Goal: Task Accomplishment & Management: Manage account settings

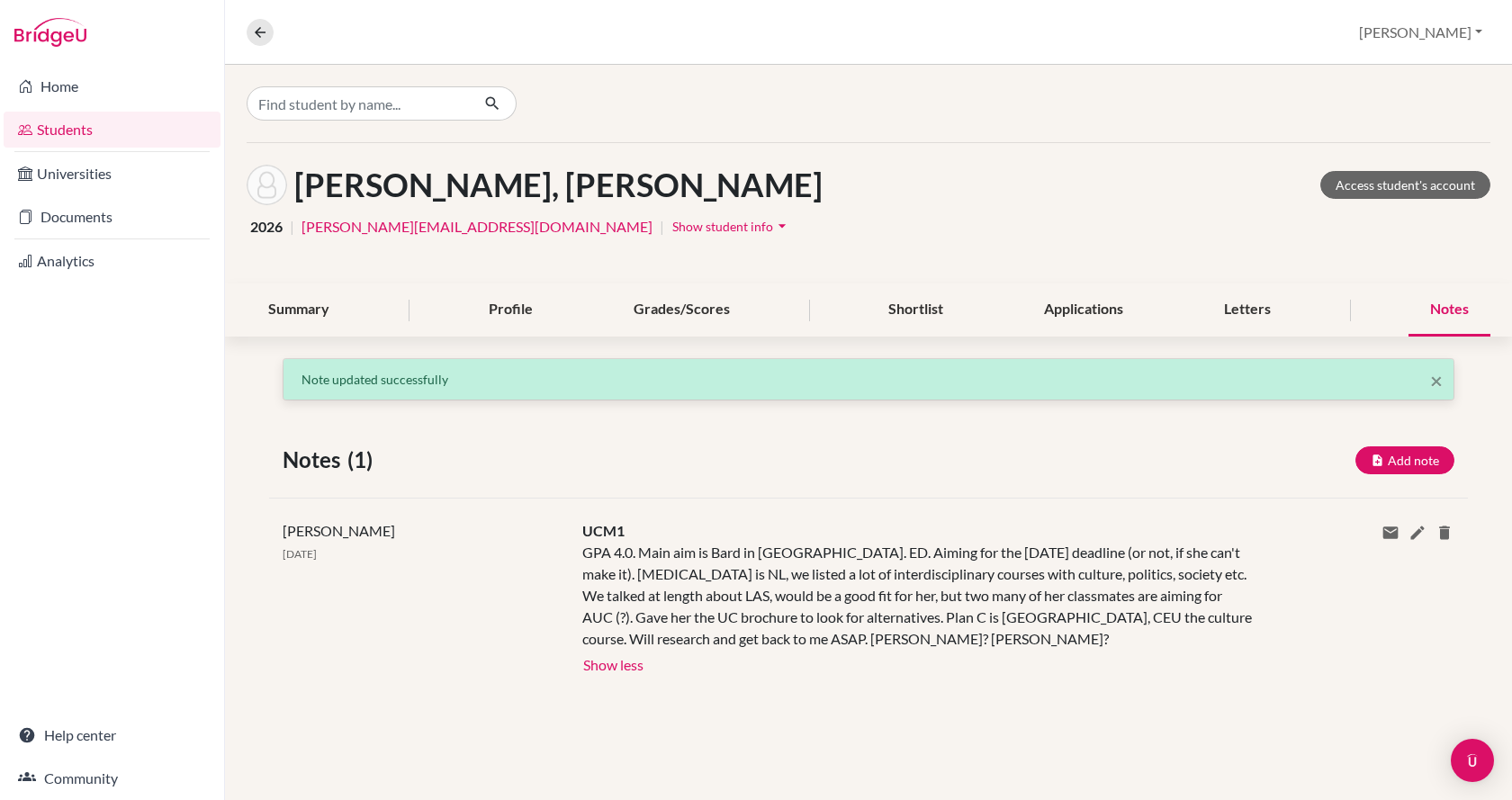
click at [439, 667] on div "Jay Kiss 02 Sep 2025" at bounding box center [418, 598] width 299 height 156
click at [332, 114] on input "Find student by name..." at bounding box center [358, 103] width 223 height 34
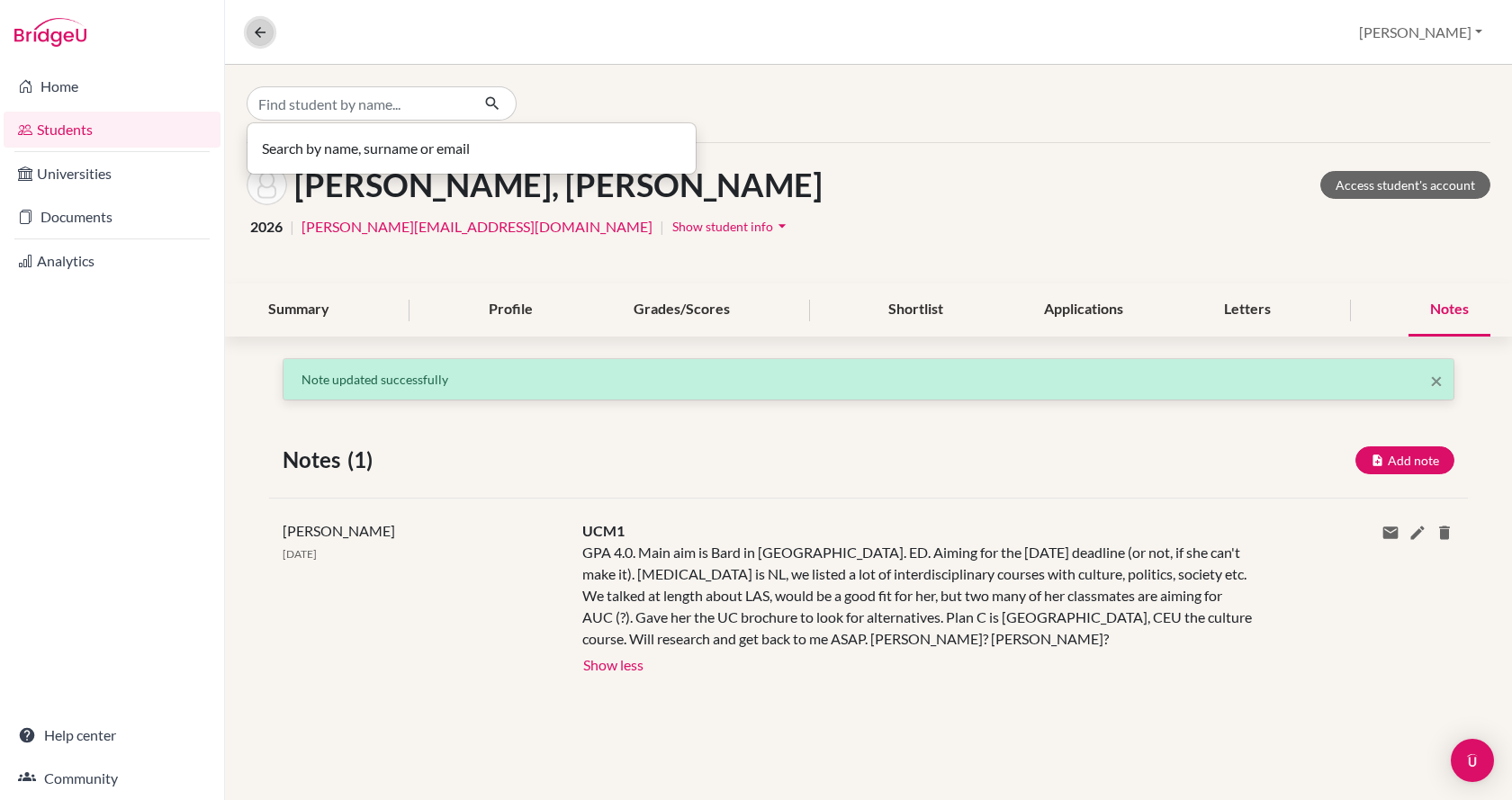
click at [265, 35] on icon at bounding box center [260, 32] width 16 height 16
click at [265, 35] on div "Overview Student details Jay Profile School Settings Log out" at bounding box center [867, 32] width 1286 height 65
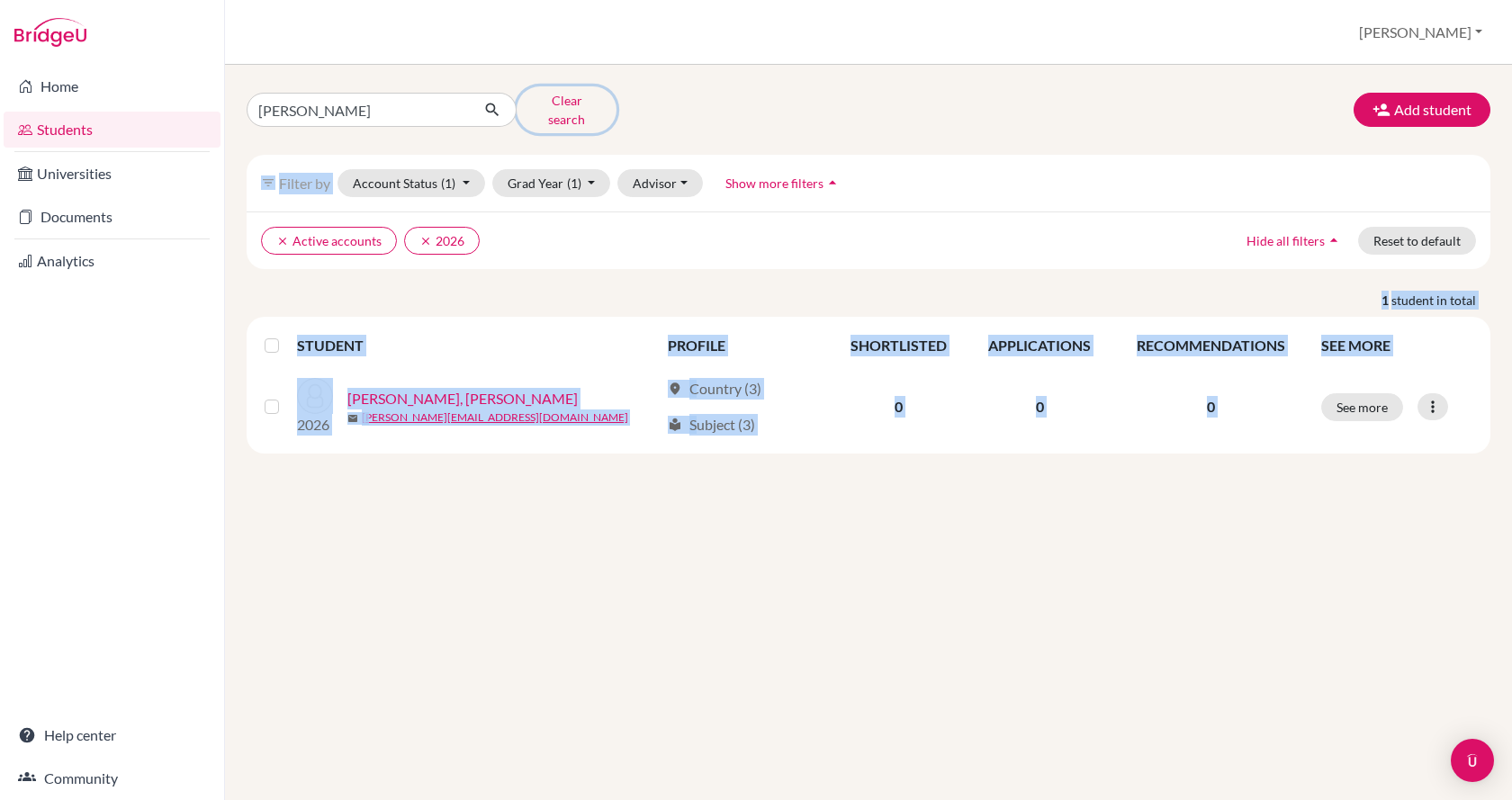
click at [549, 106] on button "Clear search" at bounding box center [566, 109] width 99 height 47
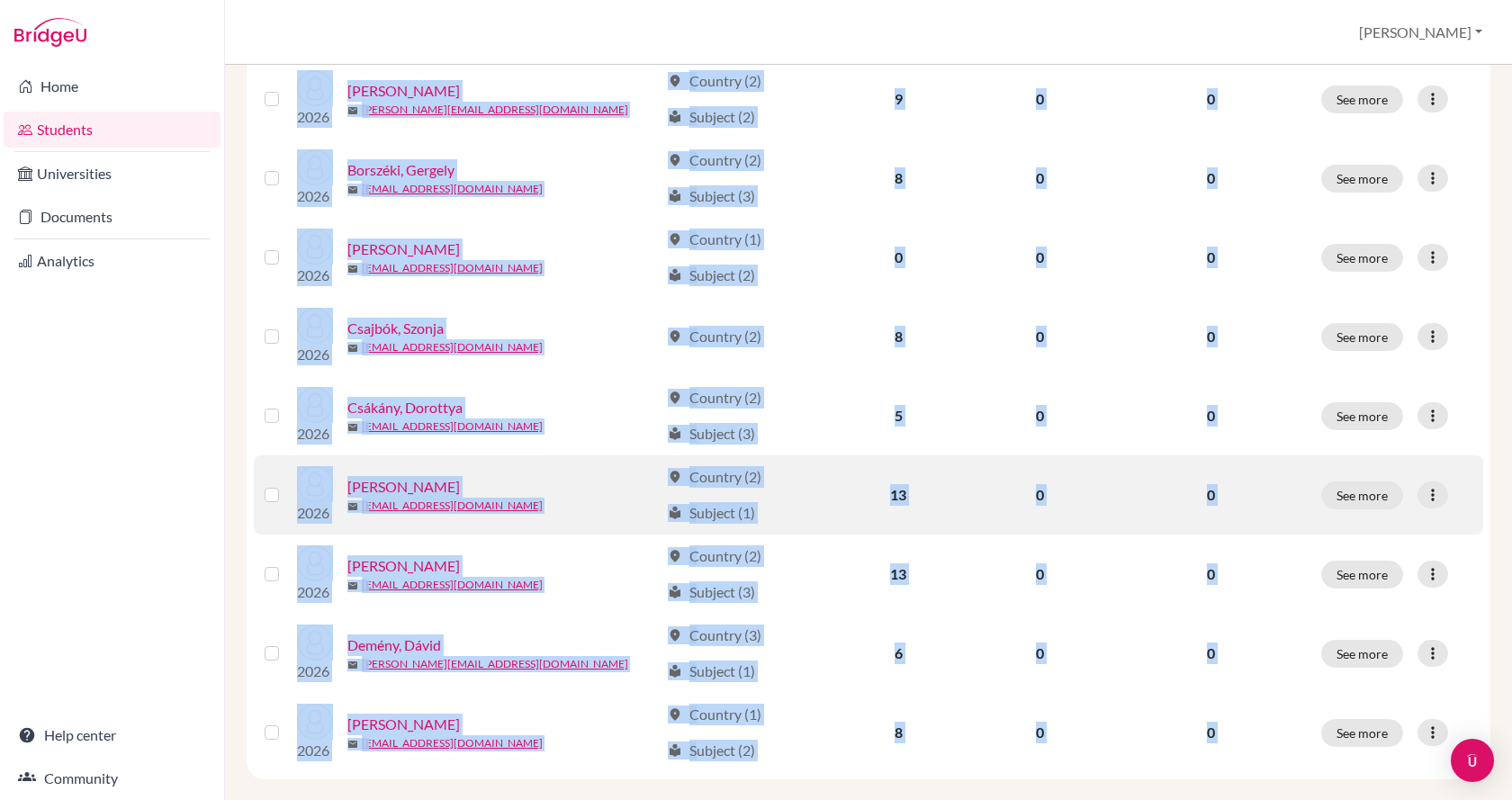
scroll to position [1259, 0]
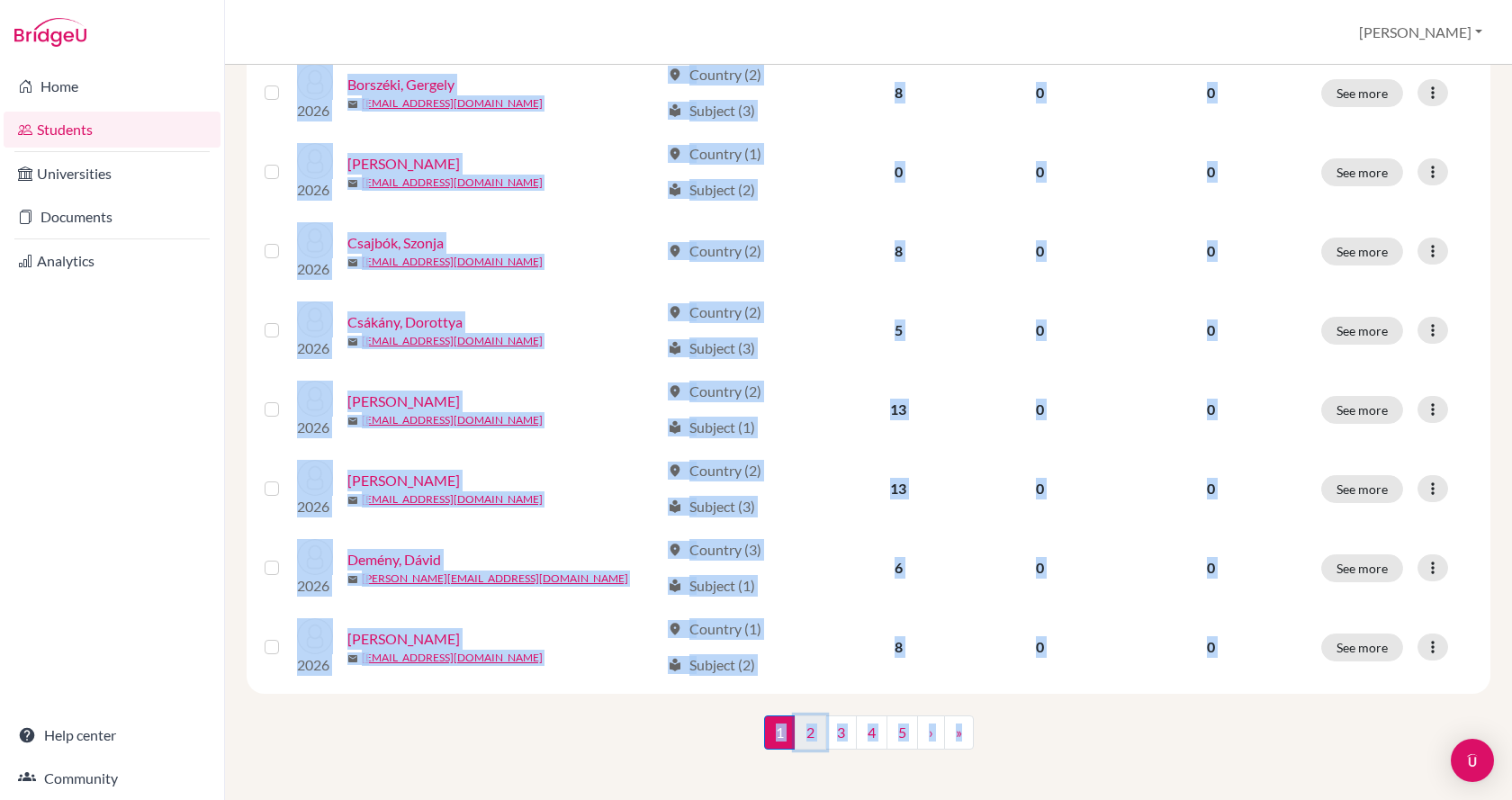
click at [797, 731] on link "2" at bounding box center [811, 732] width 32 height 34
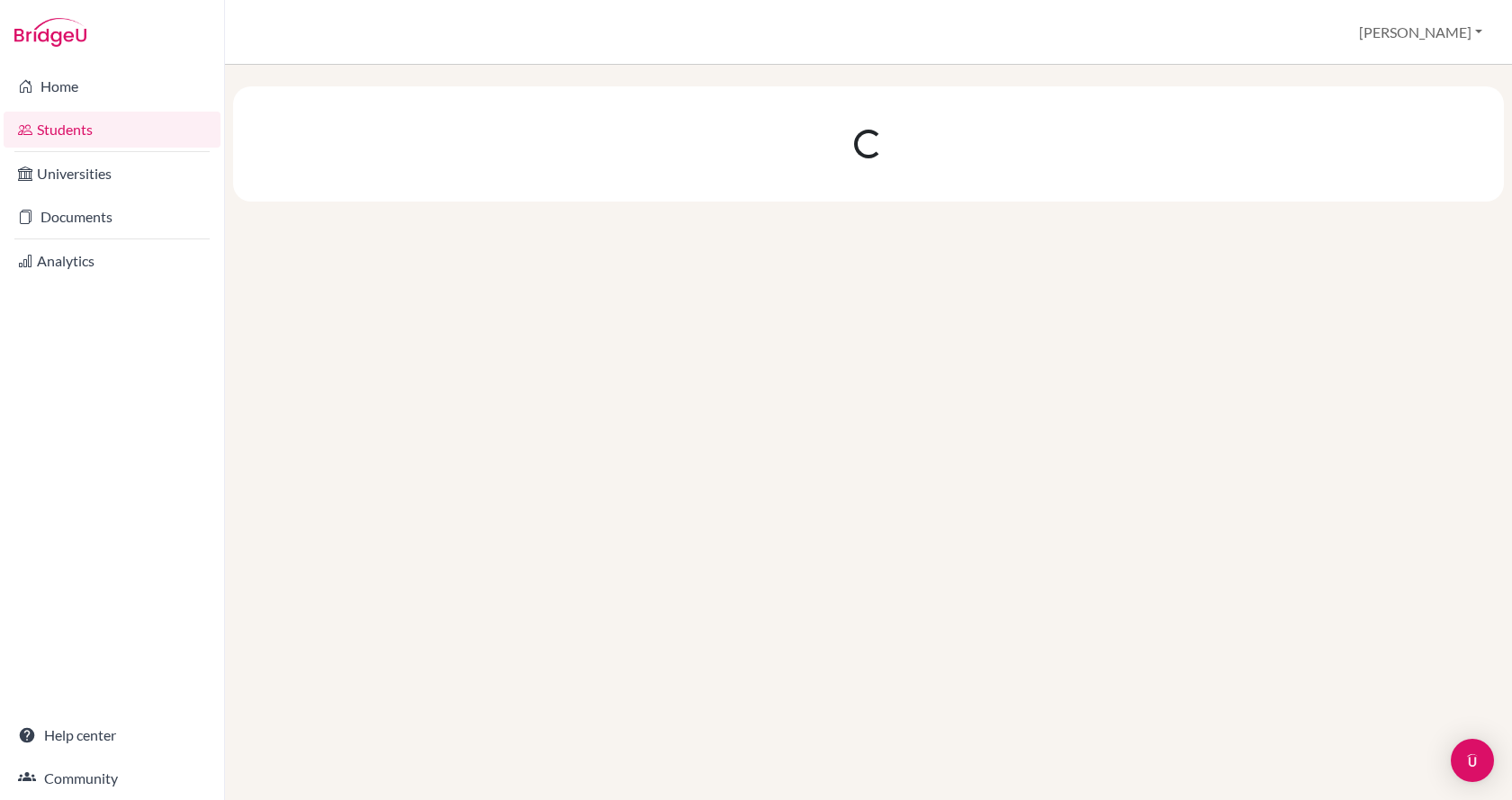
scroll to position [0, 0]
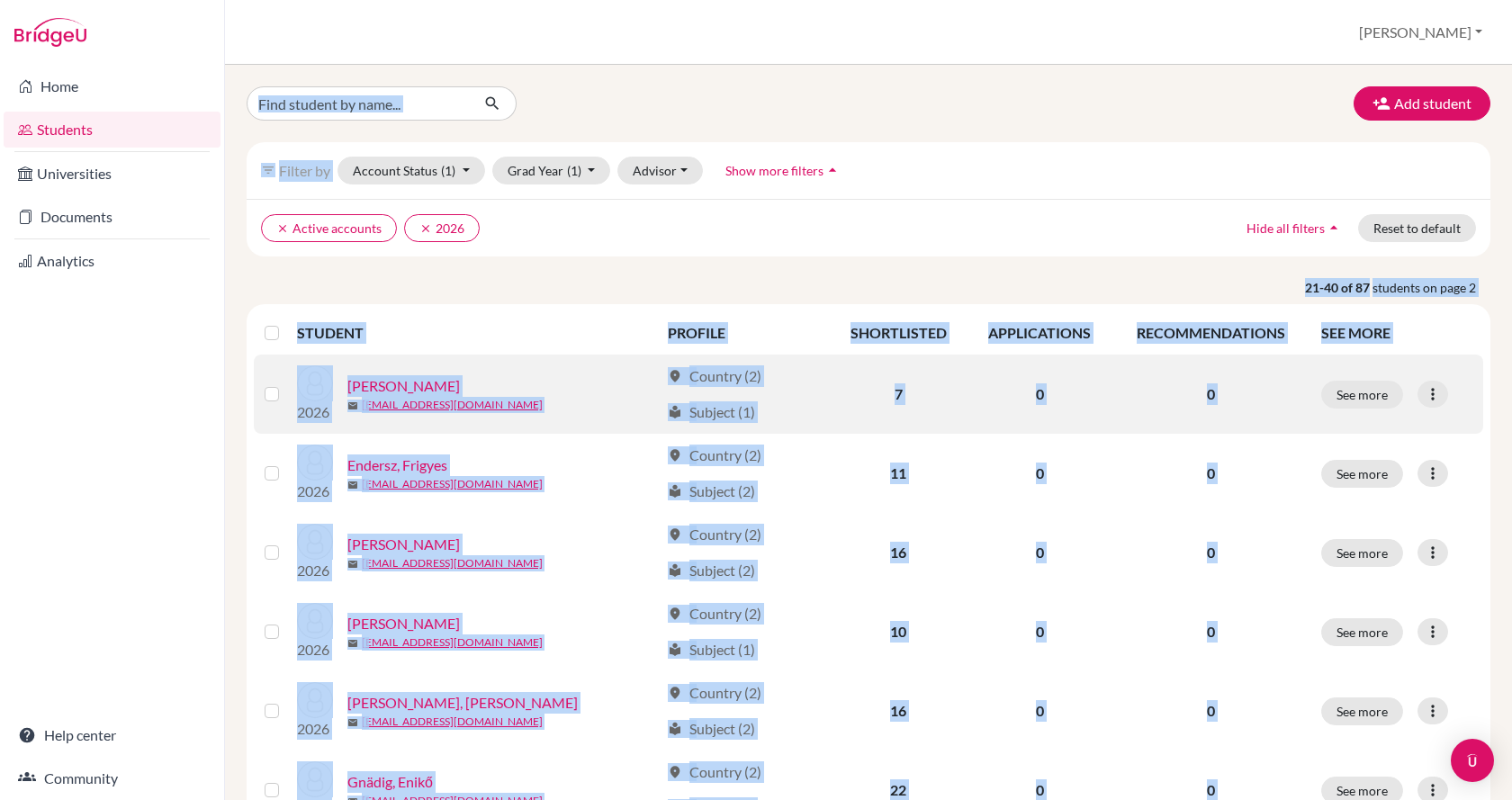
click at [565, 389] on div "[PERSON_NAME]" at bounding box center [503, 386] width 312 height 22
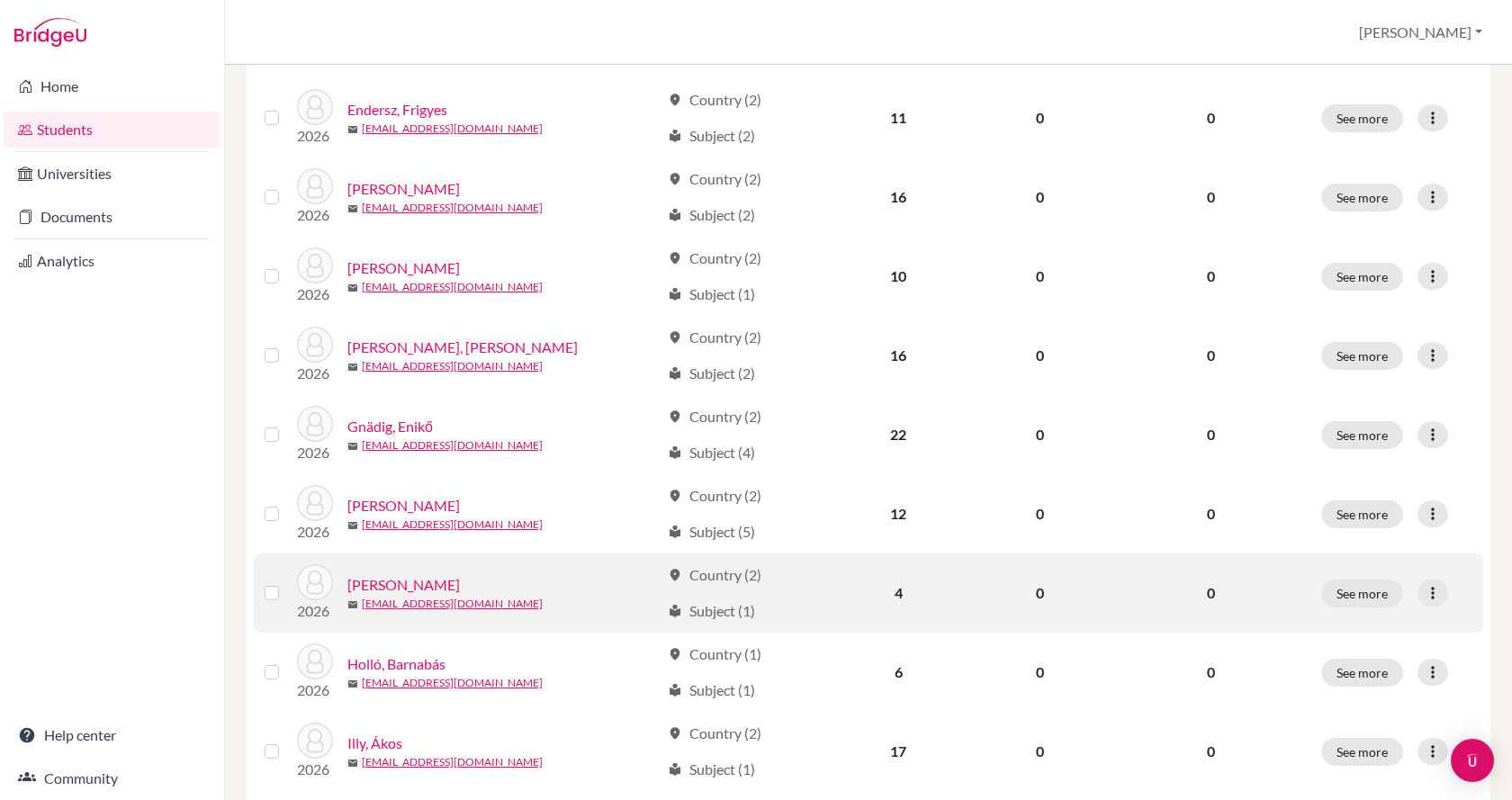
scroll to position [360, 0]
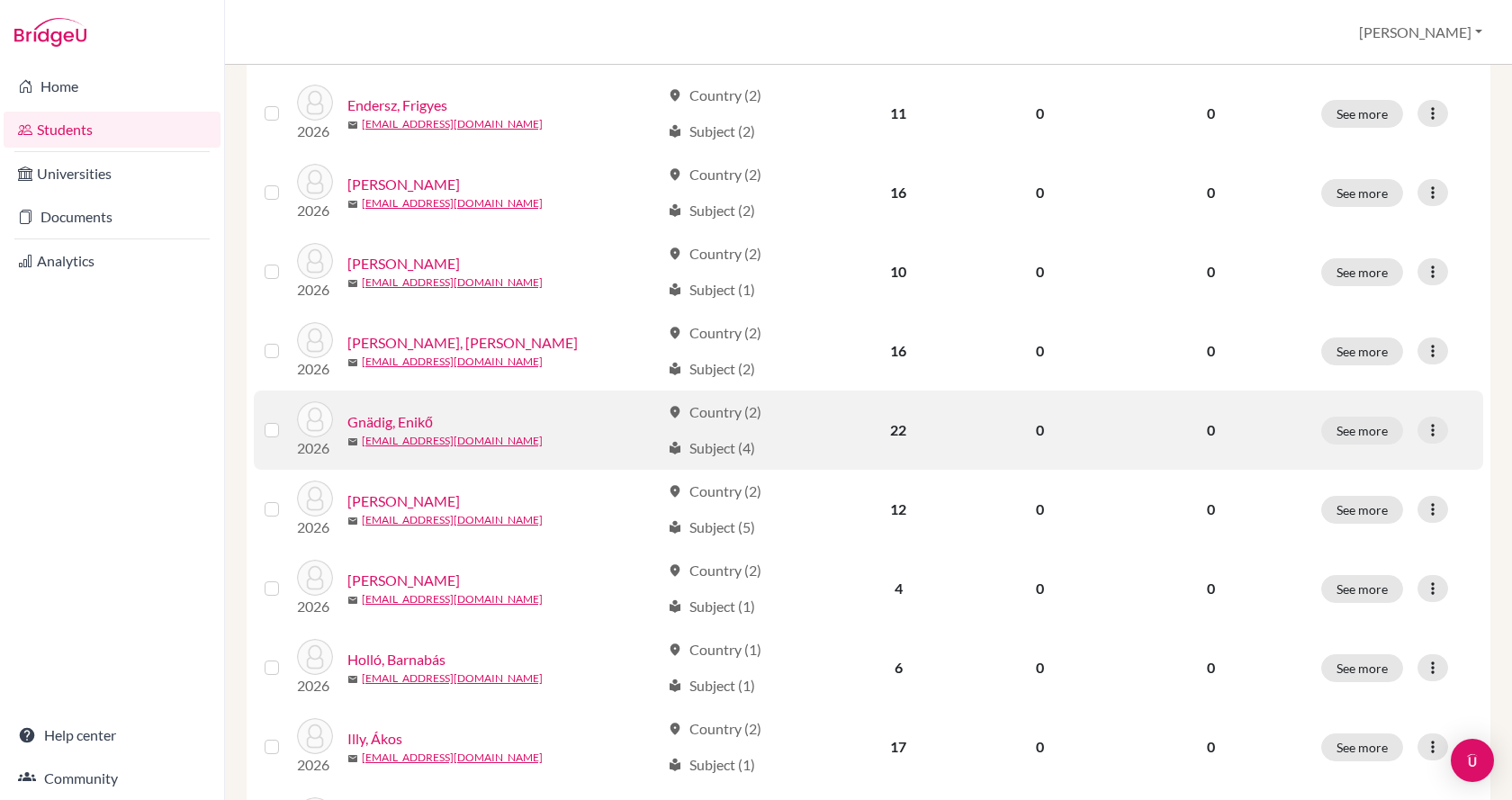
click at [417, 421] on link "Gnädig, Enikő" at bounding box center [390, 422] width 86 height 22
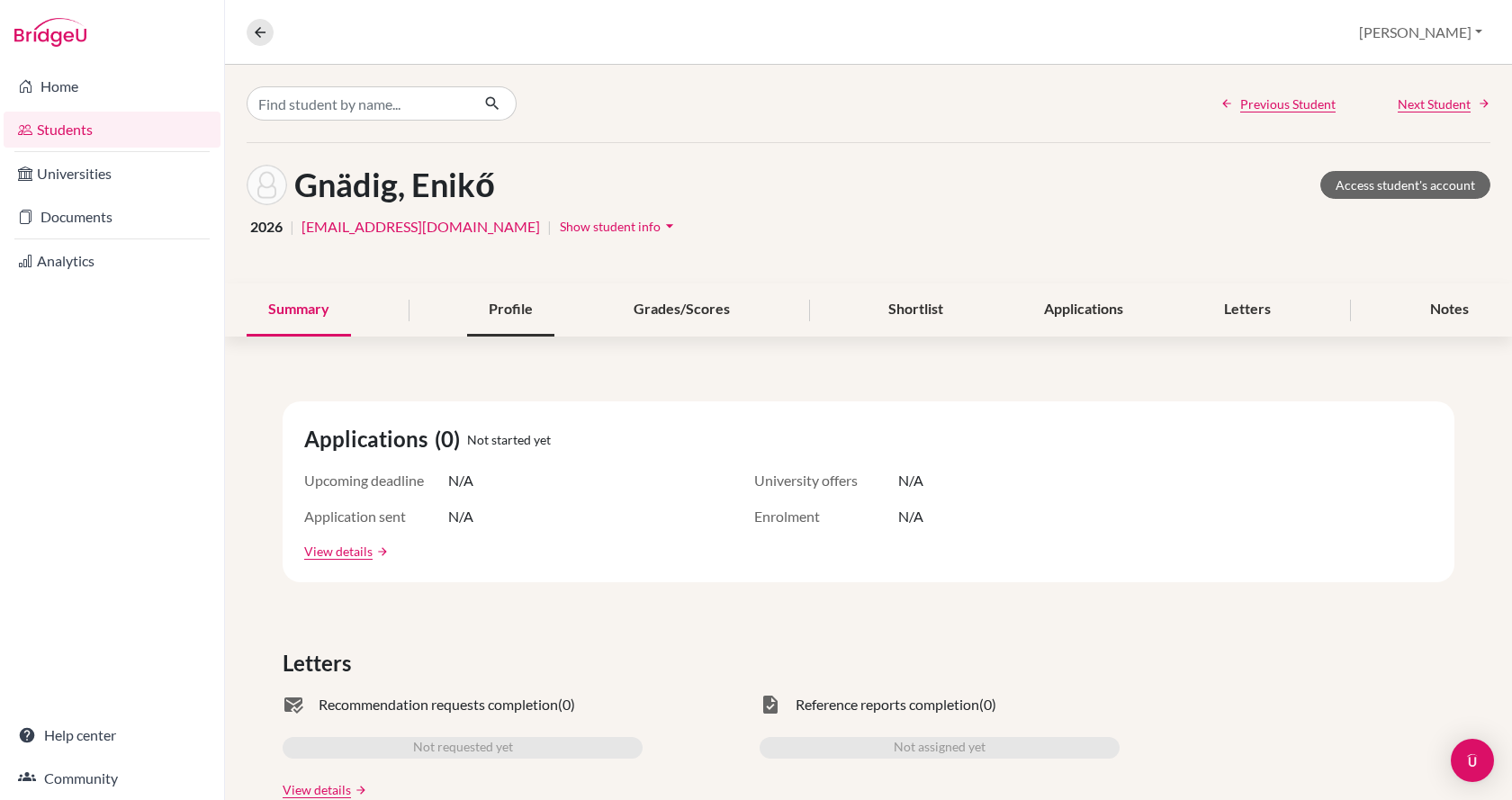
click at [532, 309] on div "Profile" at bounding box center [510, 309] width 88 height 53
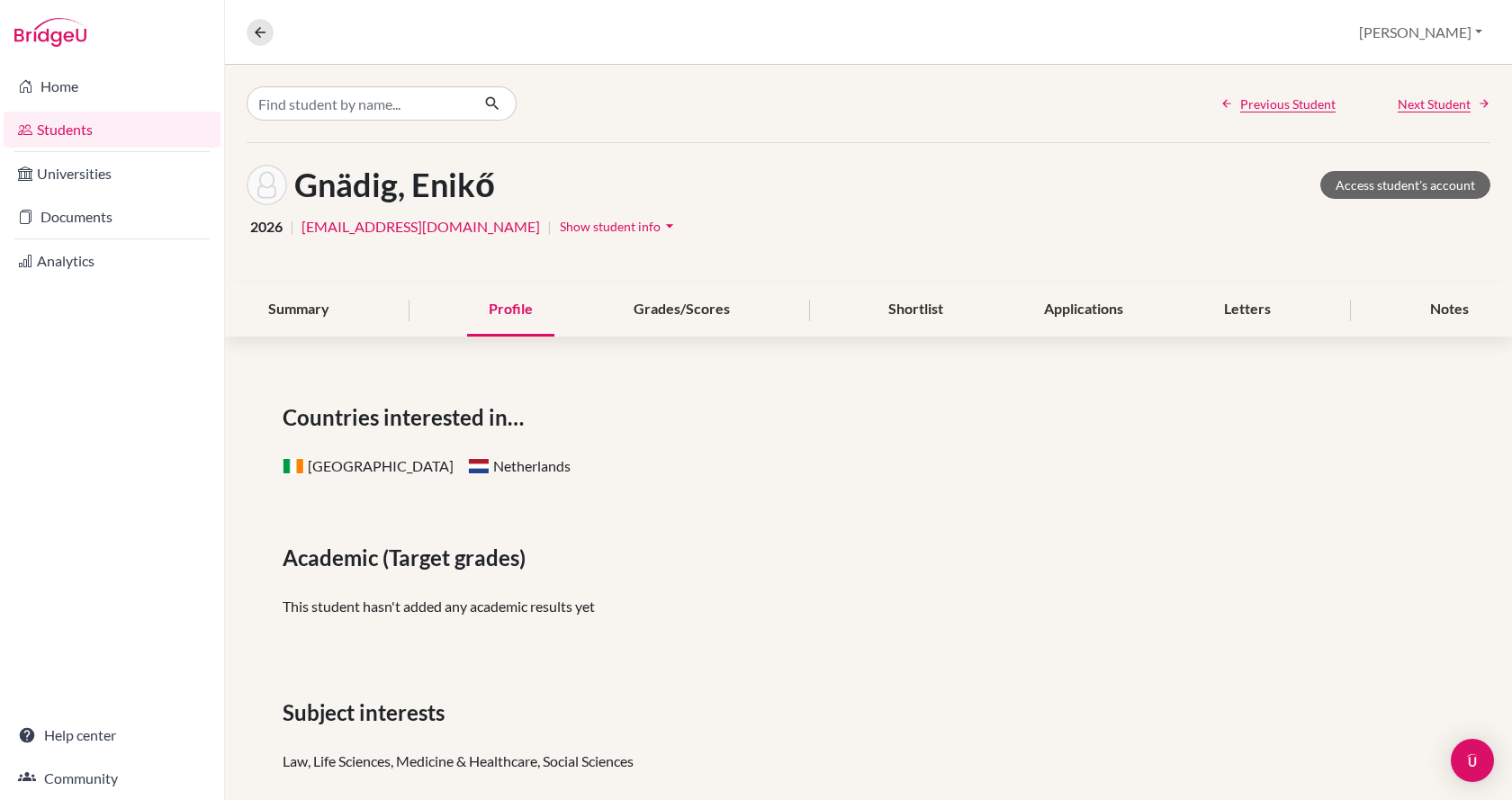
click at [532, 309] on div "Profile" at bounding box center [510, 309] width 88 height 53
click at [928, 305] on div "Shortlist" at bounding box center [915, 309] width 98 height 53
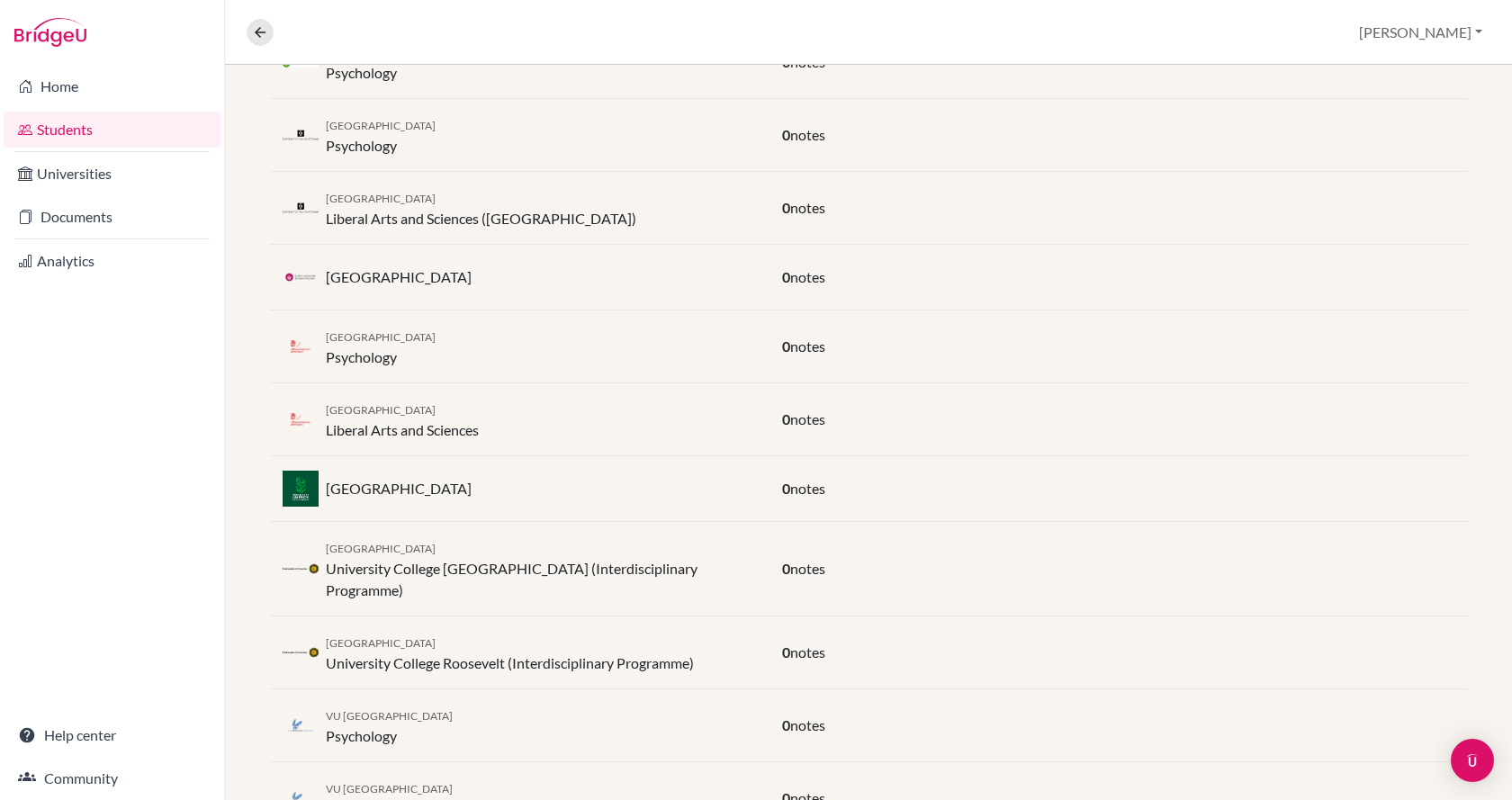
scroll to position [1290, 0]
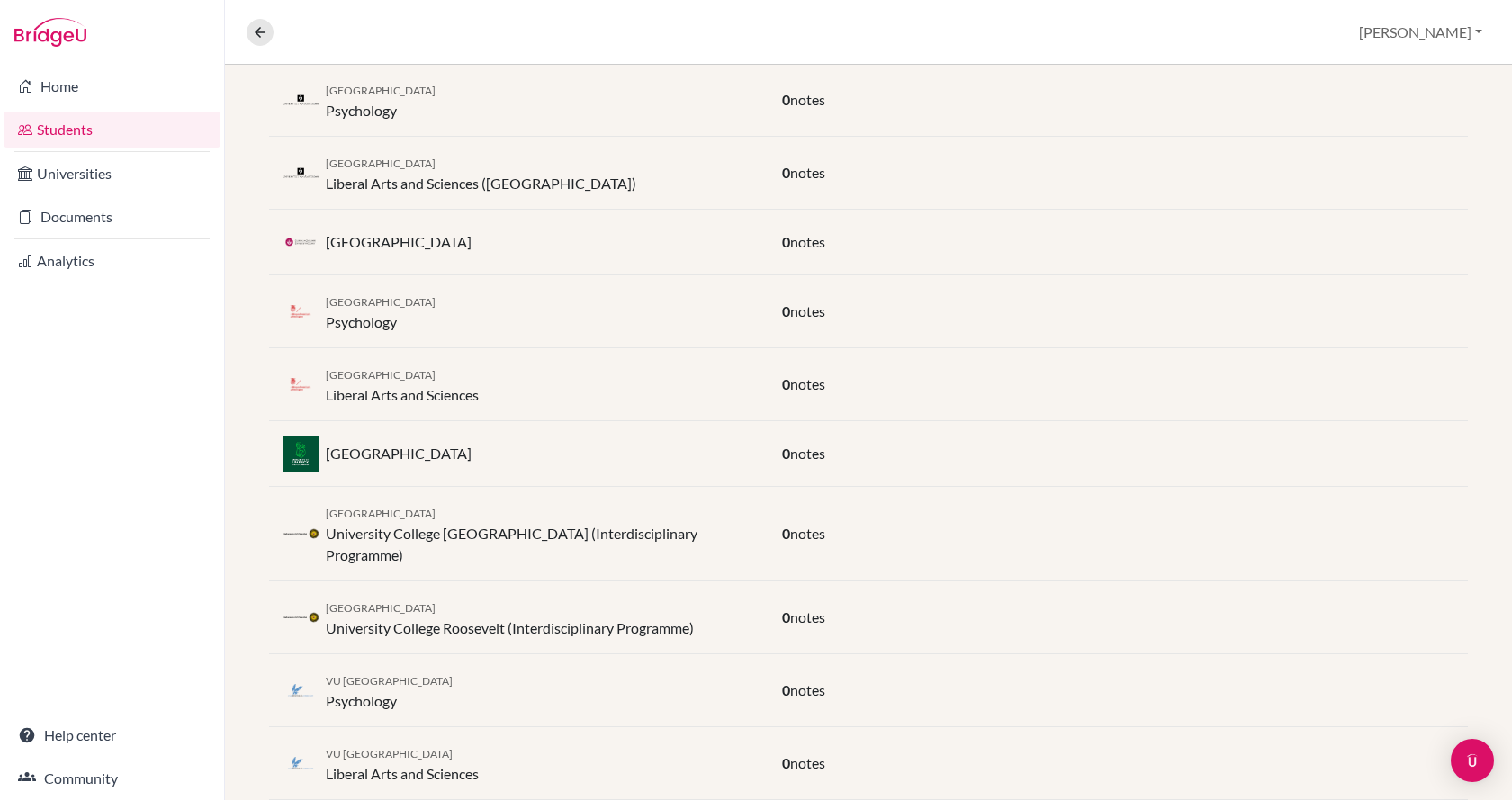
click at [117, 136] on link "Students" at bounding box center [112, 129] width 217 height 36
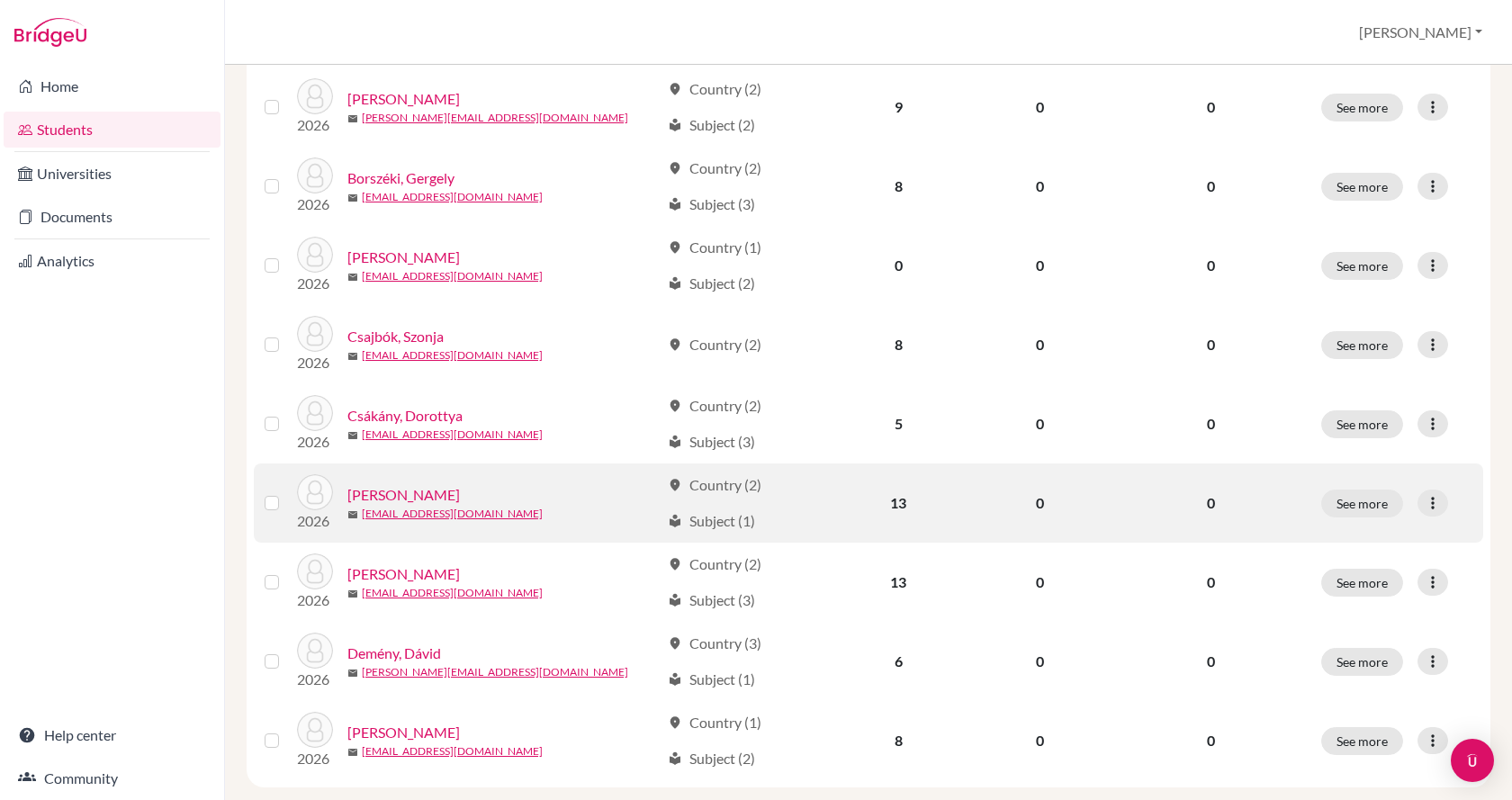
scroll to position [1259, 0]
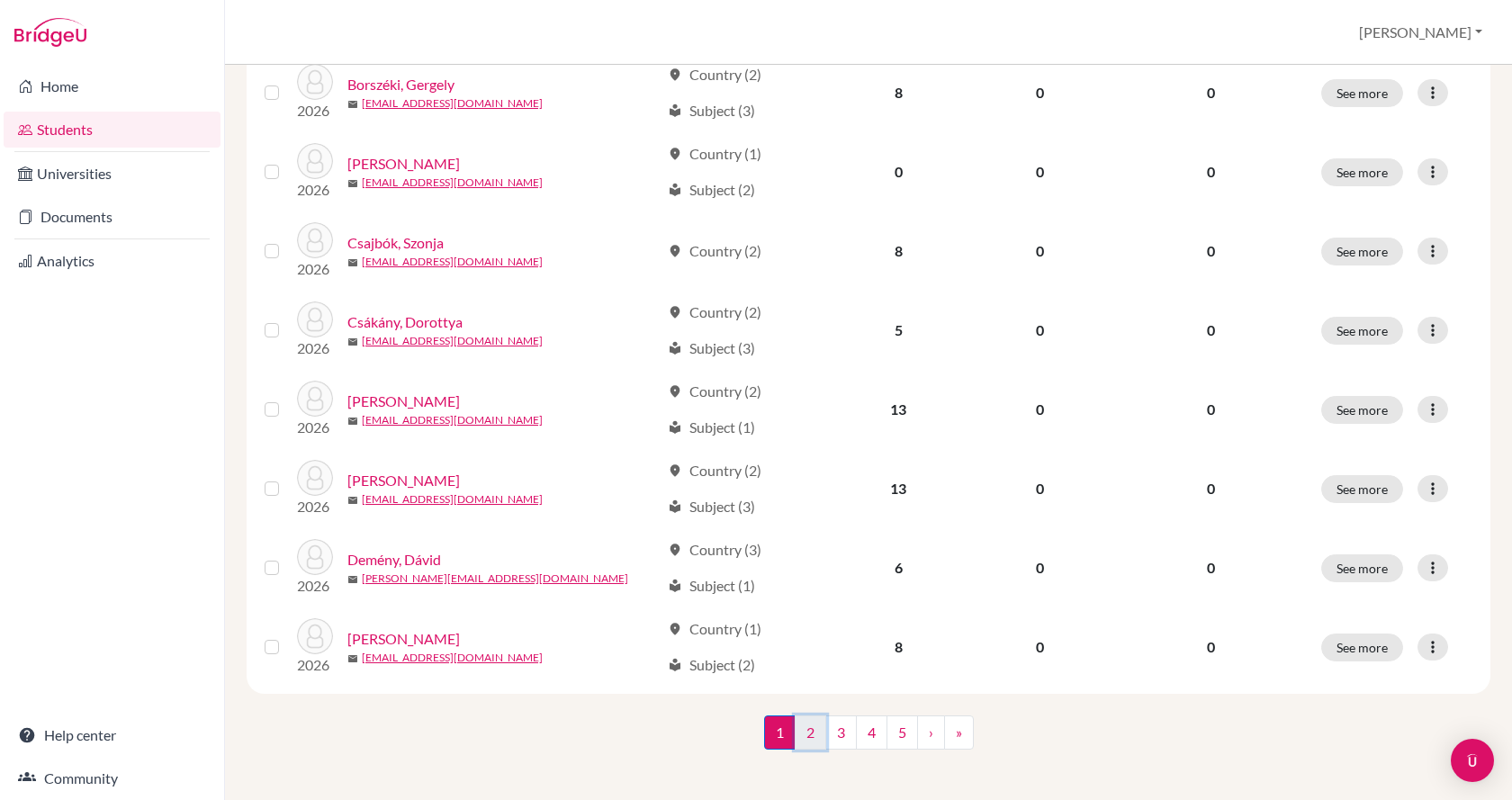
click at [810, 727] on link "2" at bounding box center [811, 732] width 32 height 34
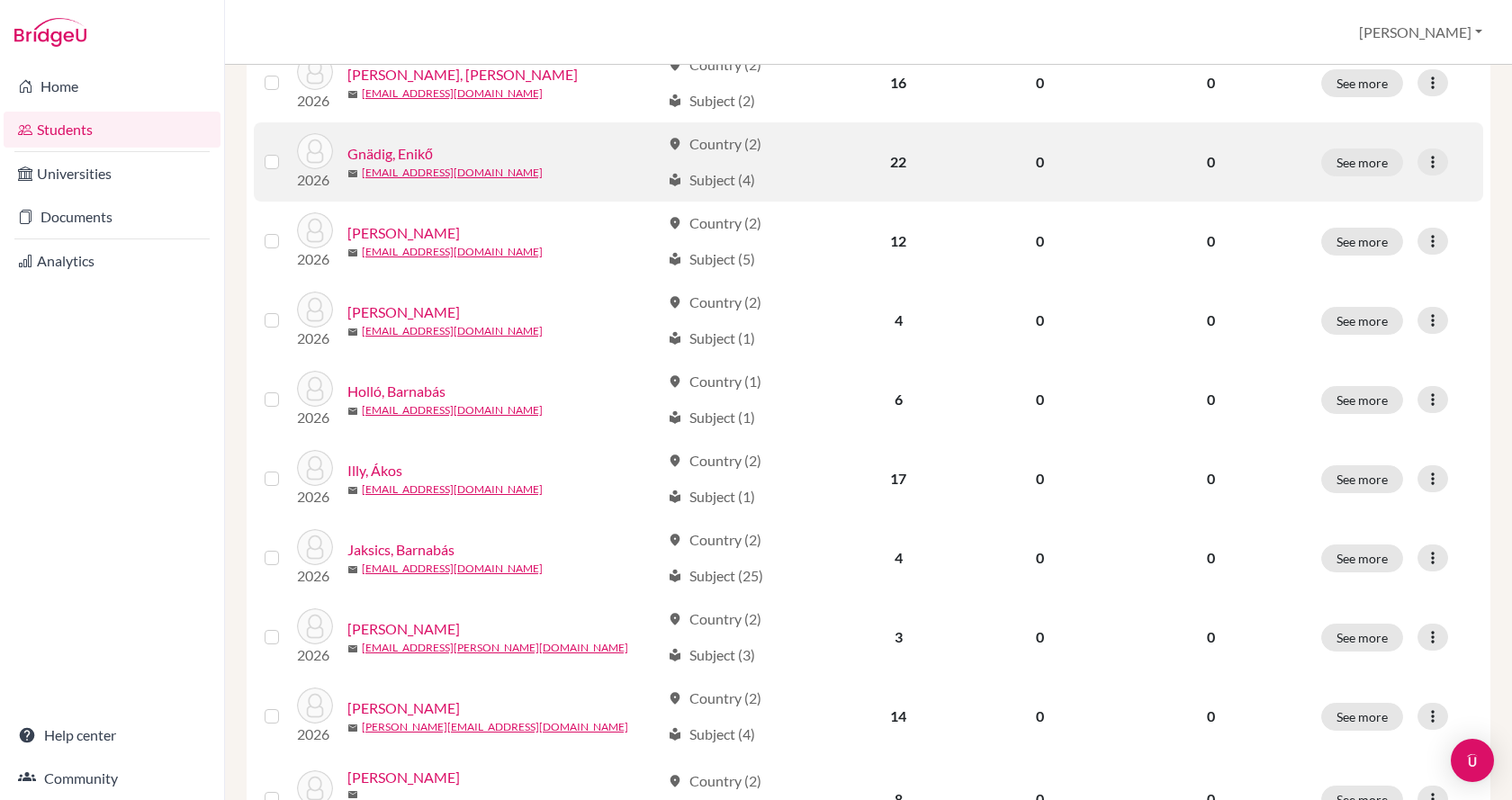
scroll to position [630, 0]
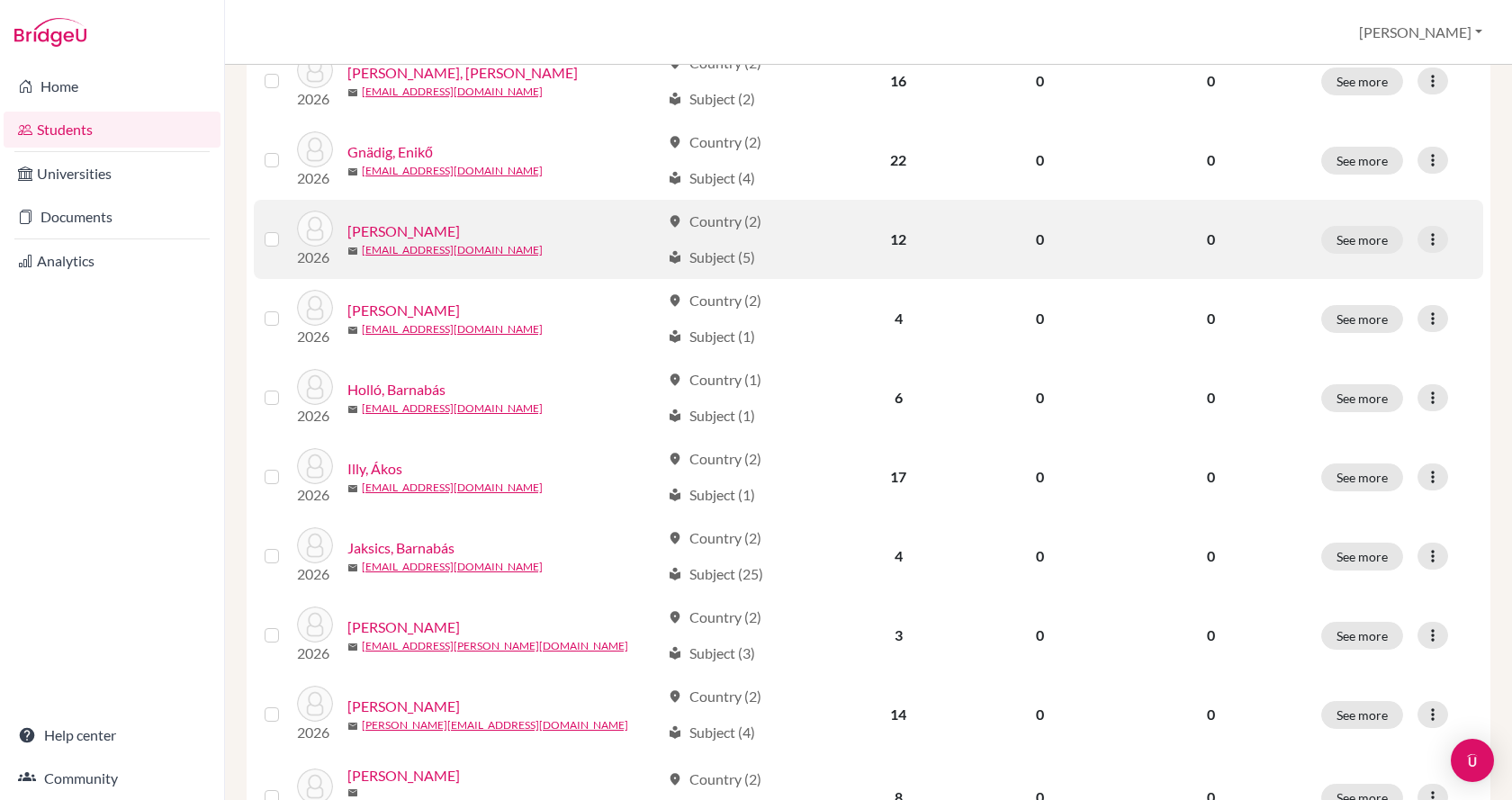
click at [371, 237] on link "Háry, Laura" at bounding box center [403, 232] width 112 height 22
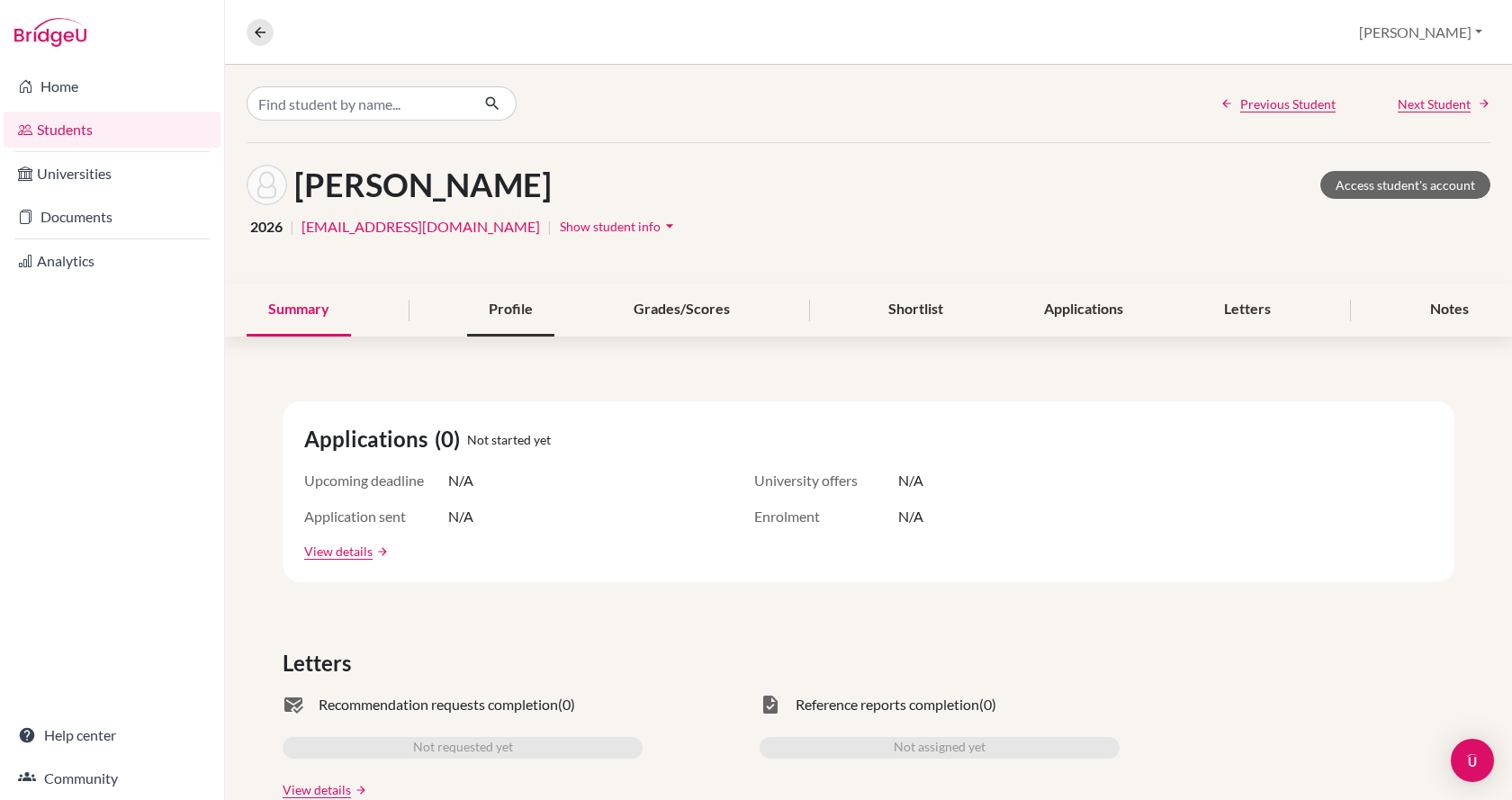
click at [495, 310] on div "Profile" at bounding box center [510, 309] width 88 height 53
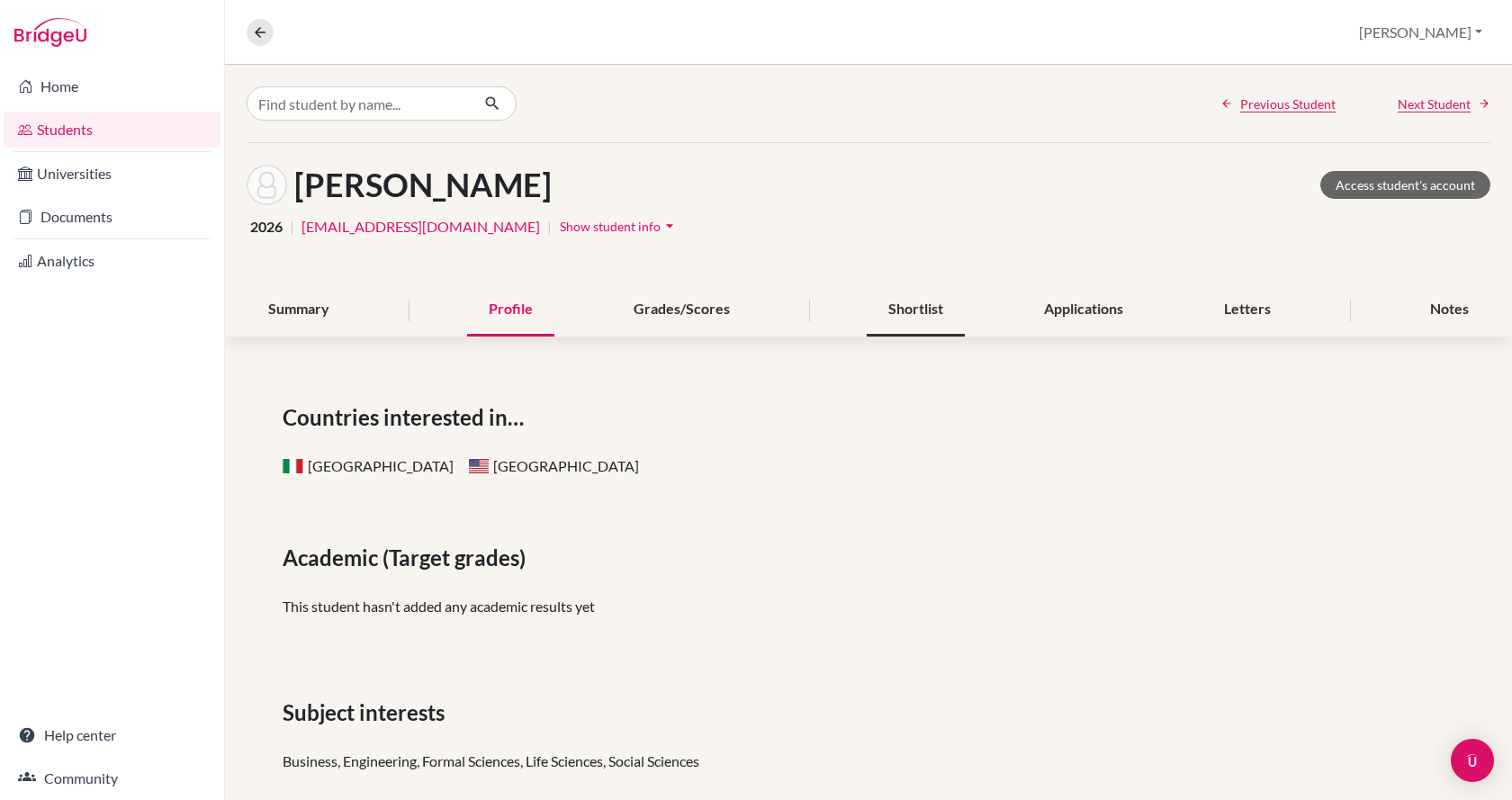
click at [905, 303] on div "Shortlist" at bounding box center [915, 309] width 98 height 53
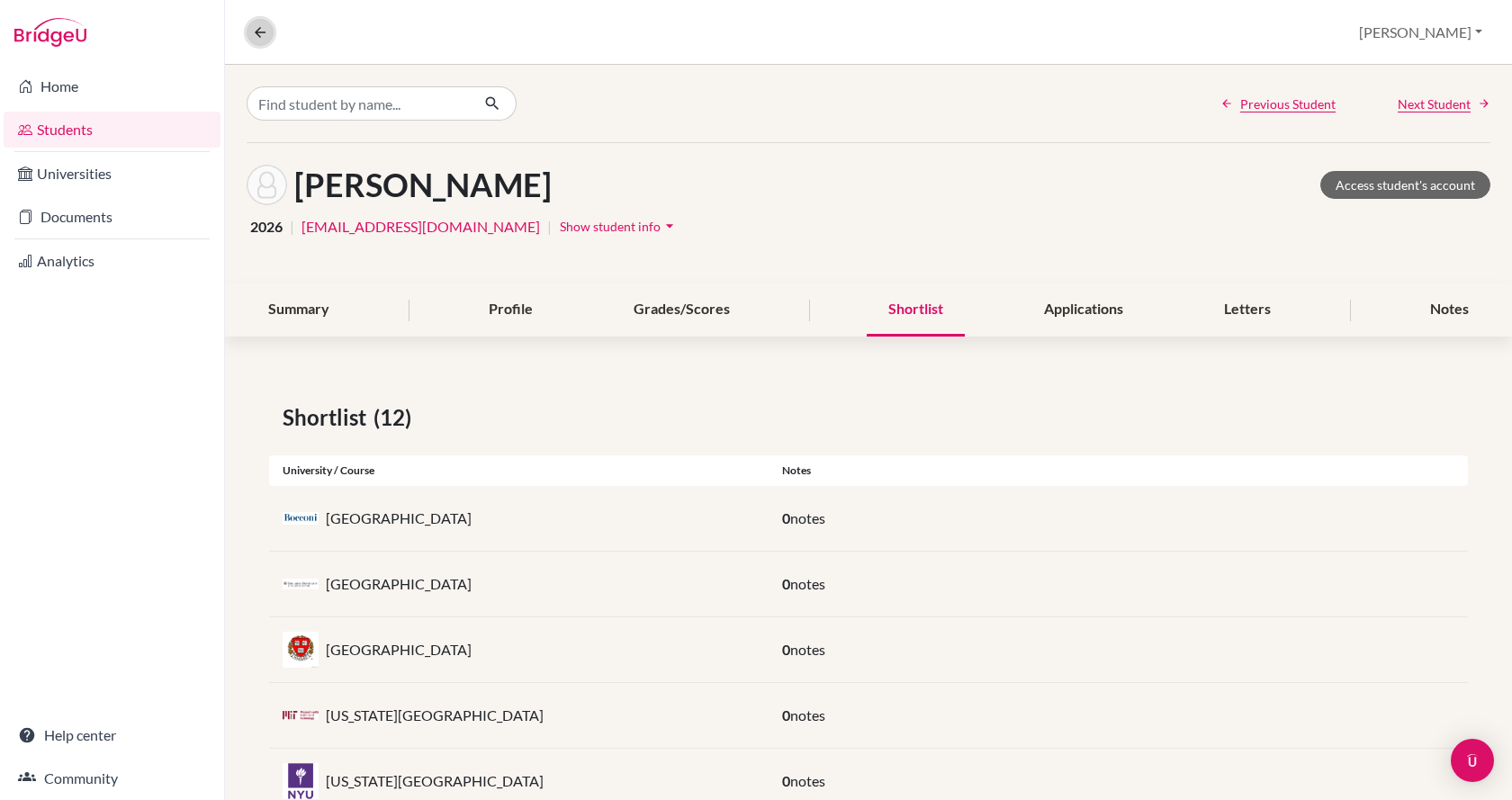
click at [267, 32] on icon at bounding box center [260, 32] width 16 height 16
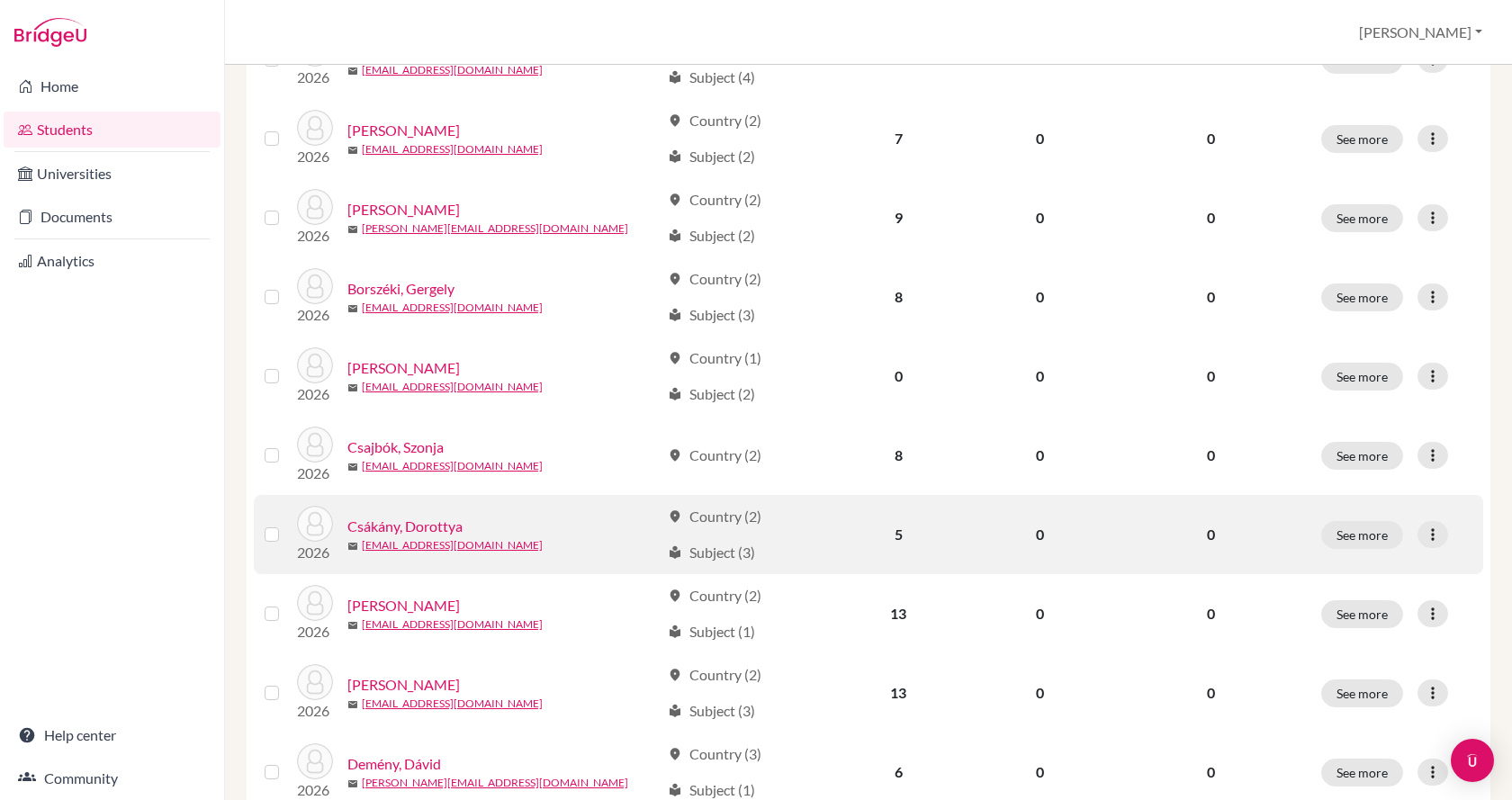
scroll to position [1259, 0]
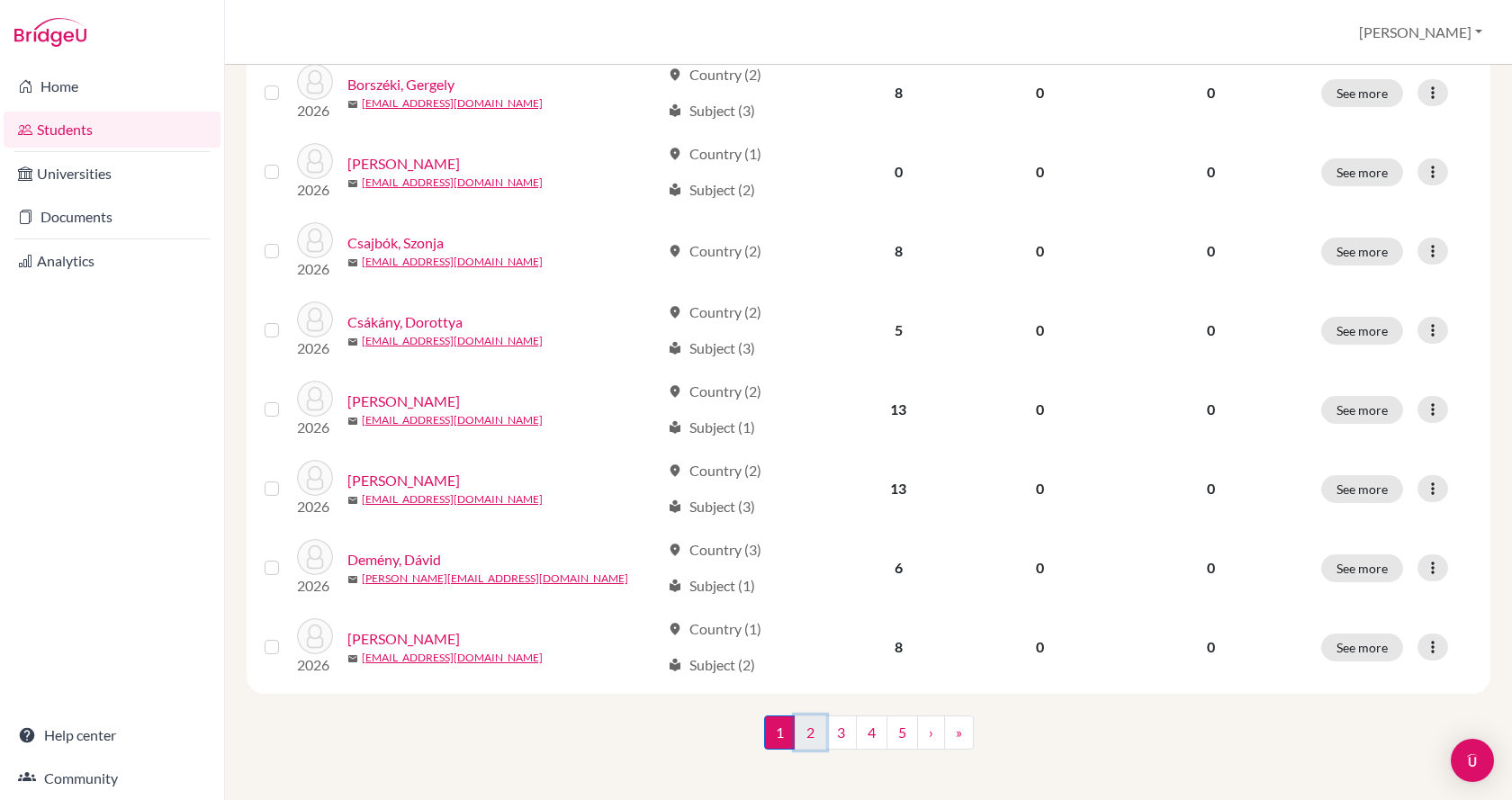
click at [803, 731] on link "2" at bounding box center [811, 732] width 32 height 34
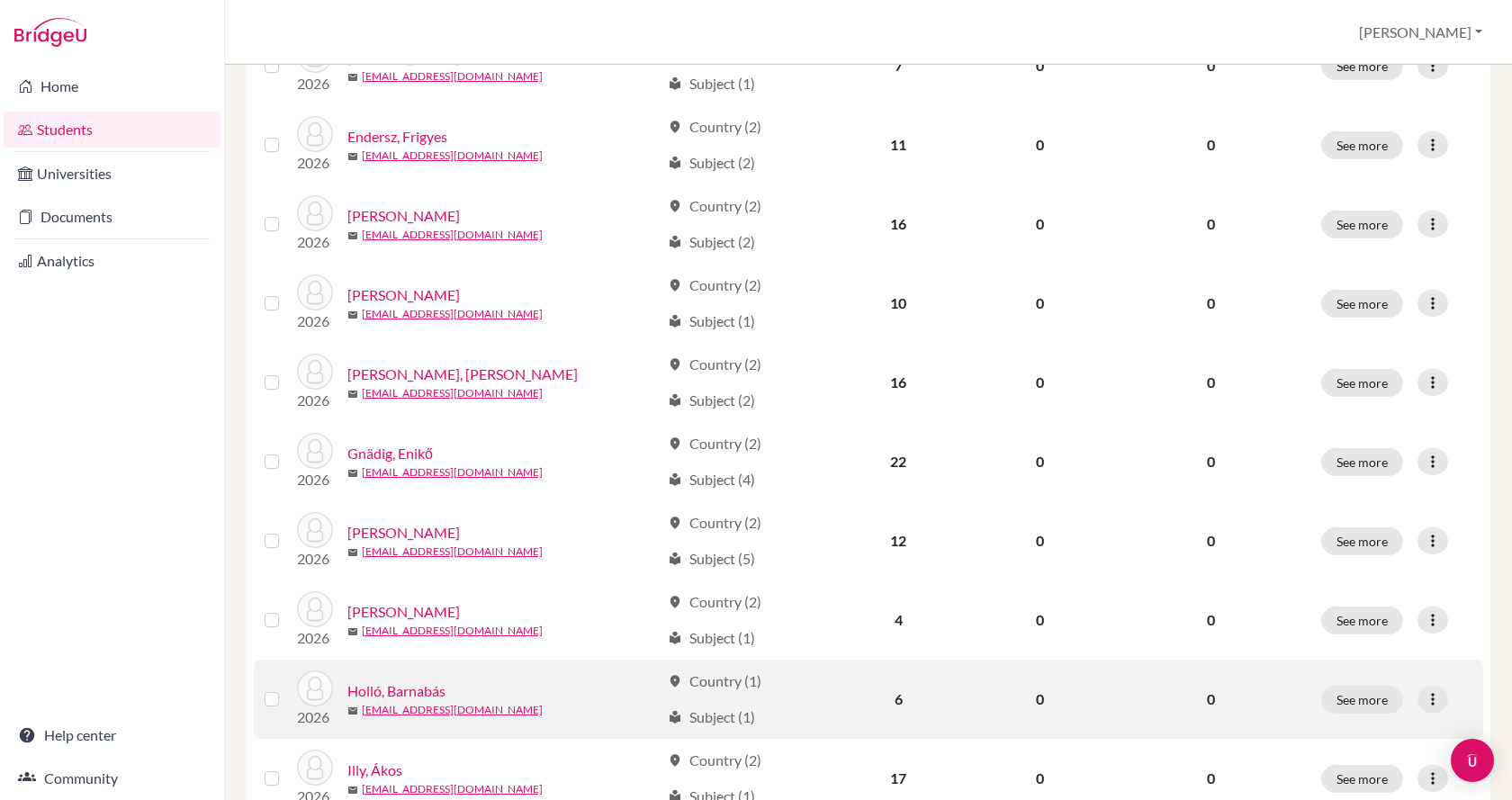
scroll to position [360, 0]
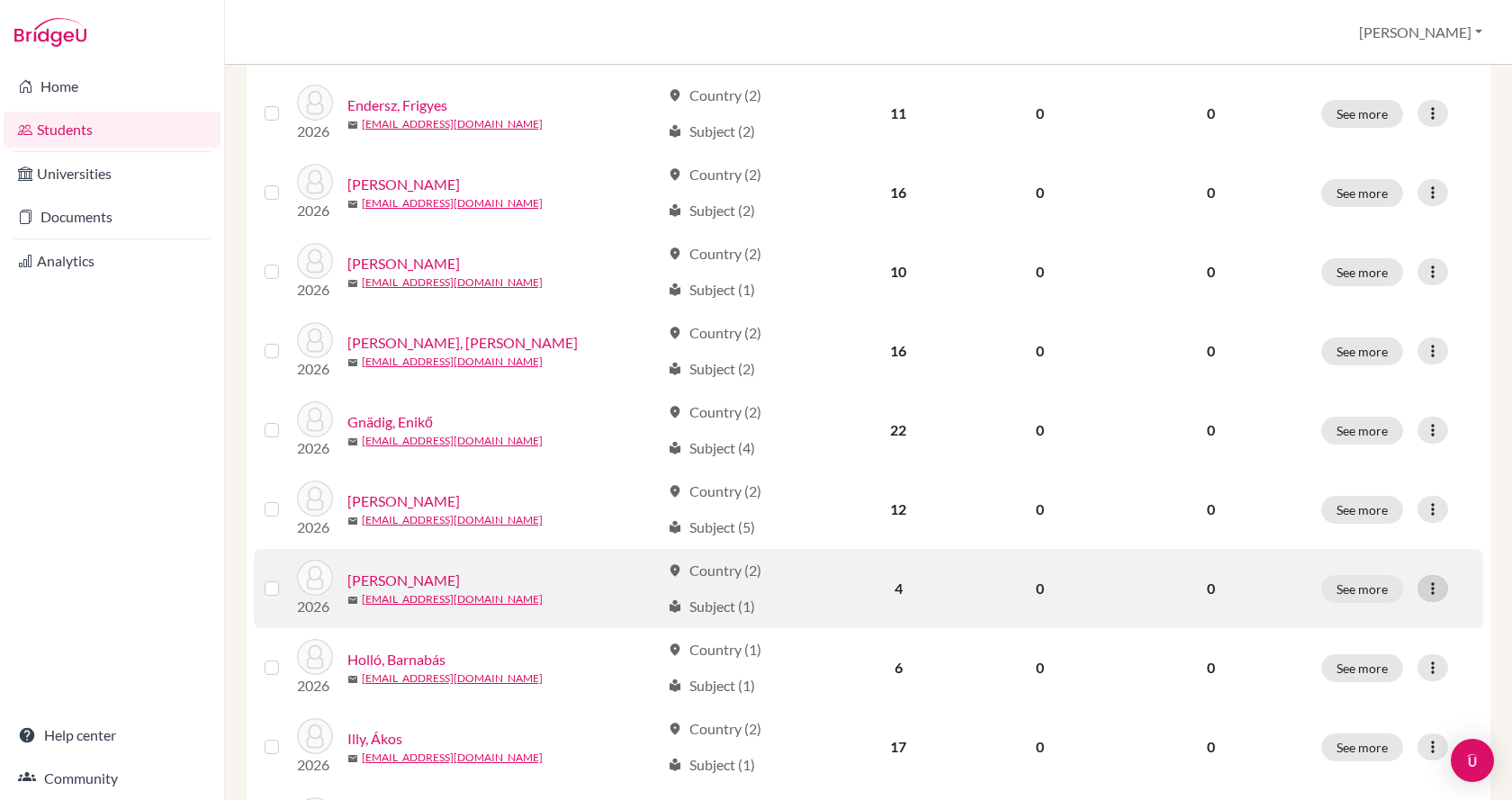
click at [1423, 592] on icon at bounding box center [1432, 588] width 18 height 18
click at [286, 578] on label at bounding box center [286, 578] width 0 height 0
click at [0, 0] on input "checkbox" at bounding box center [0, 0] width 0 height 0
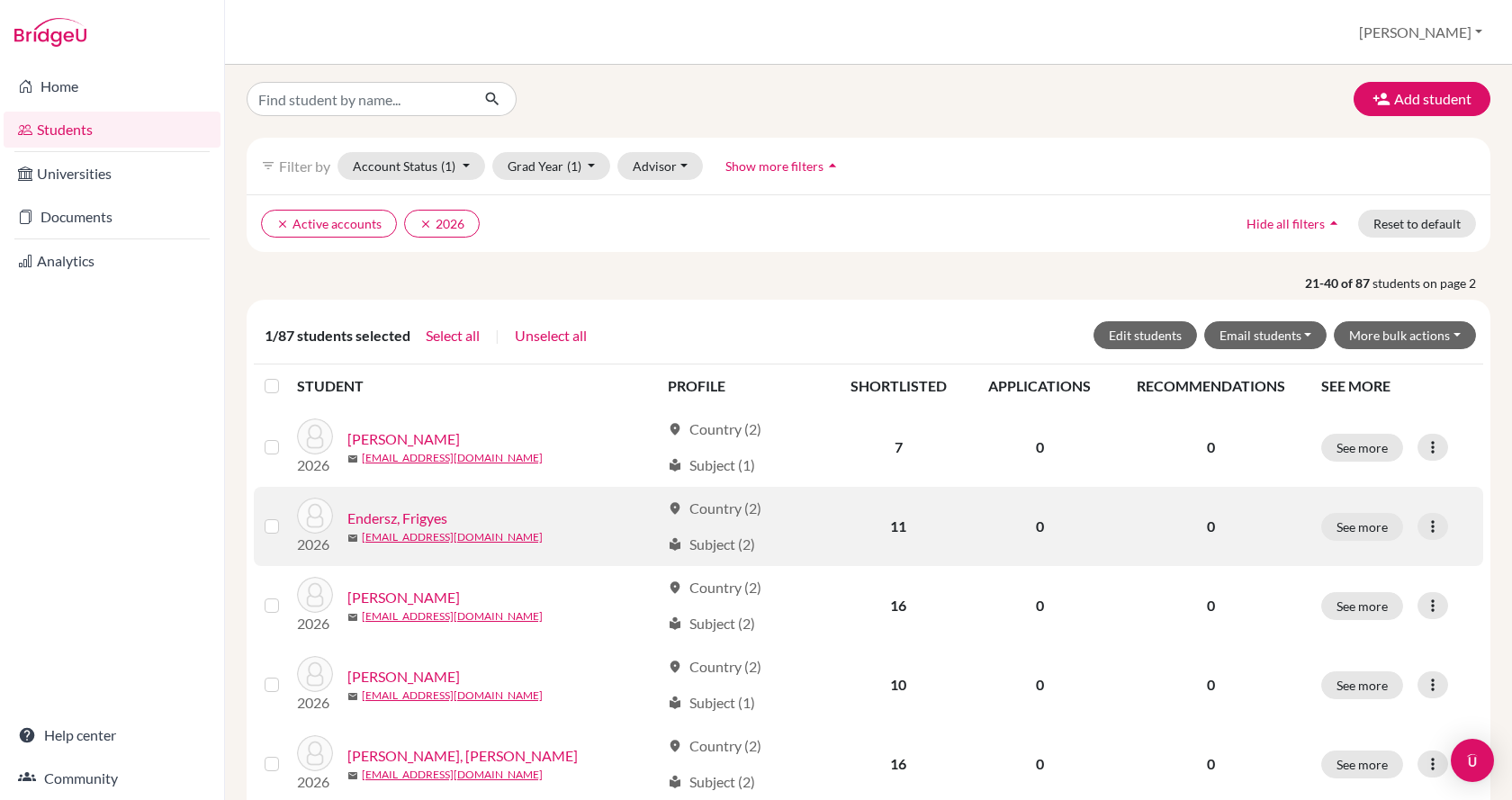
scroll to position [0, 0]
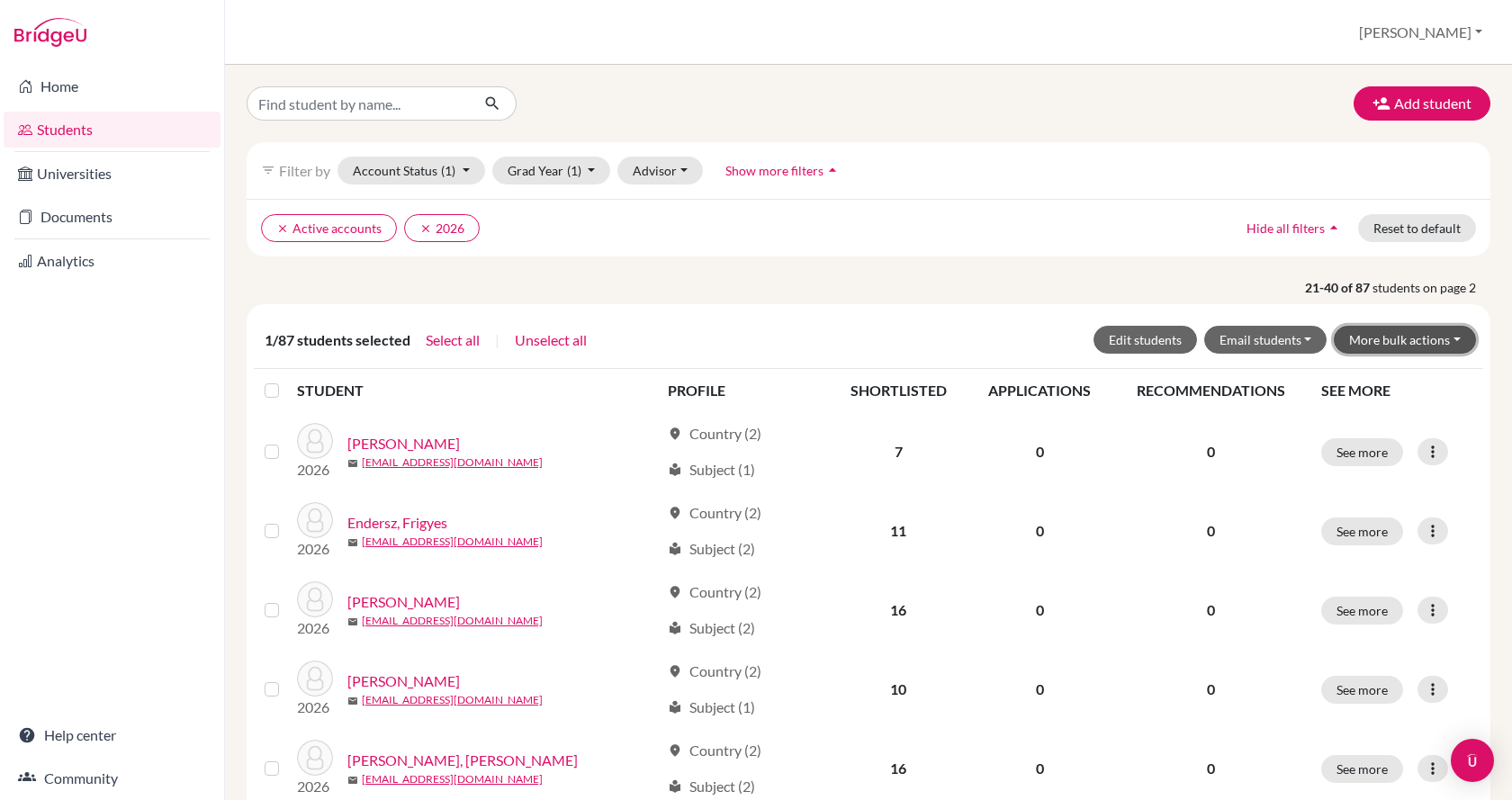
click at [1420, 343] on button "More bulk actions" at bounding box center [1404, 339] width 142 height 28
click at [1412, 373] on button "Archive" at bounding box center [1394, 377] width 163 height 29
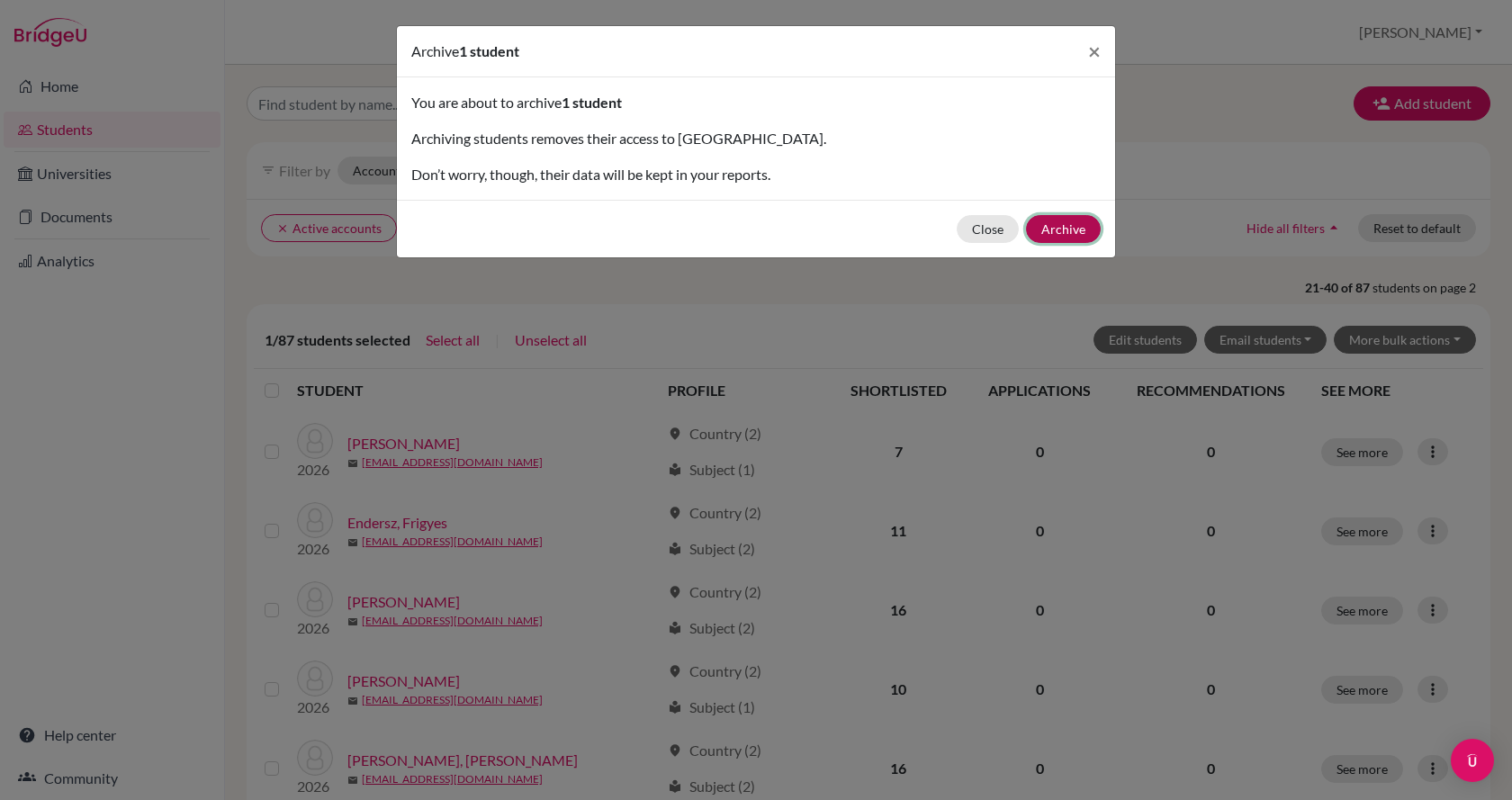
click at [1060, 233] on button "Archive" at bounding box center [1062, 229] width 75 height 28
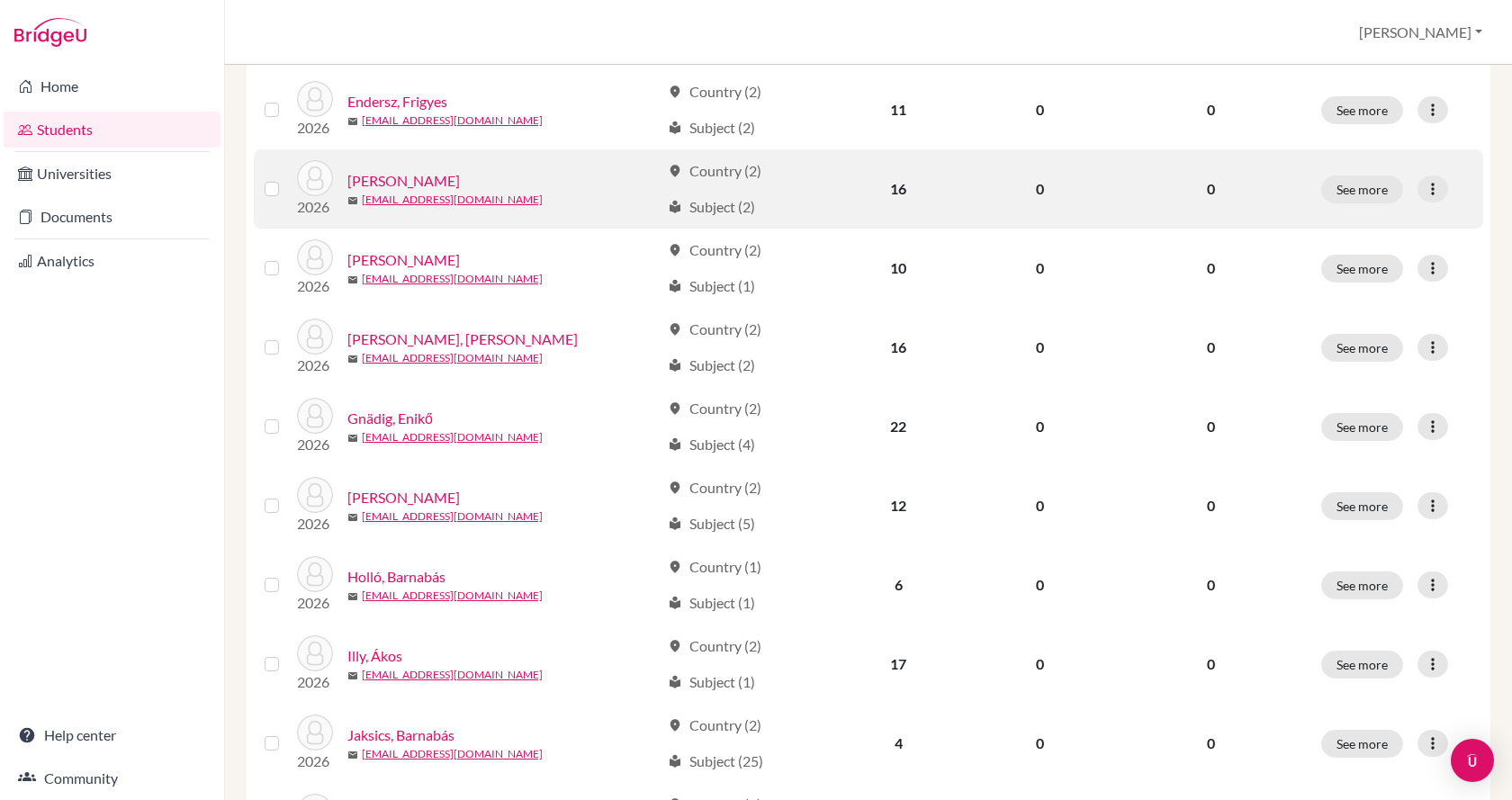
scroll to position [450, 0]
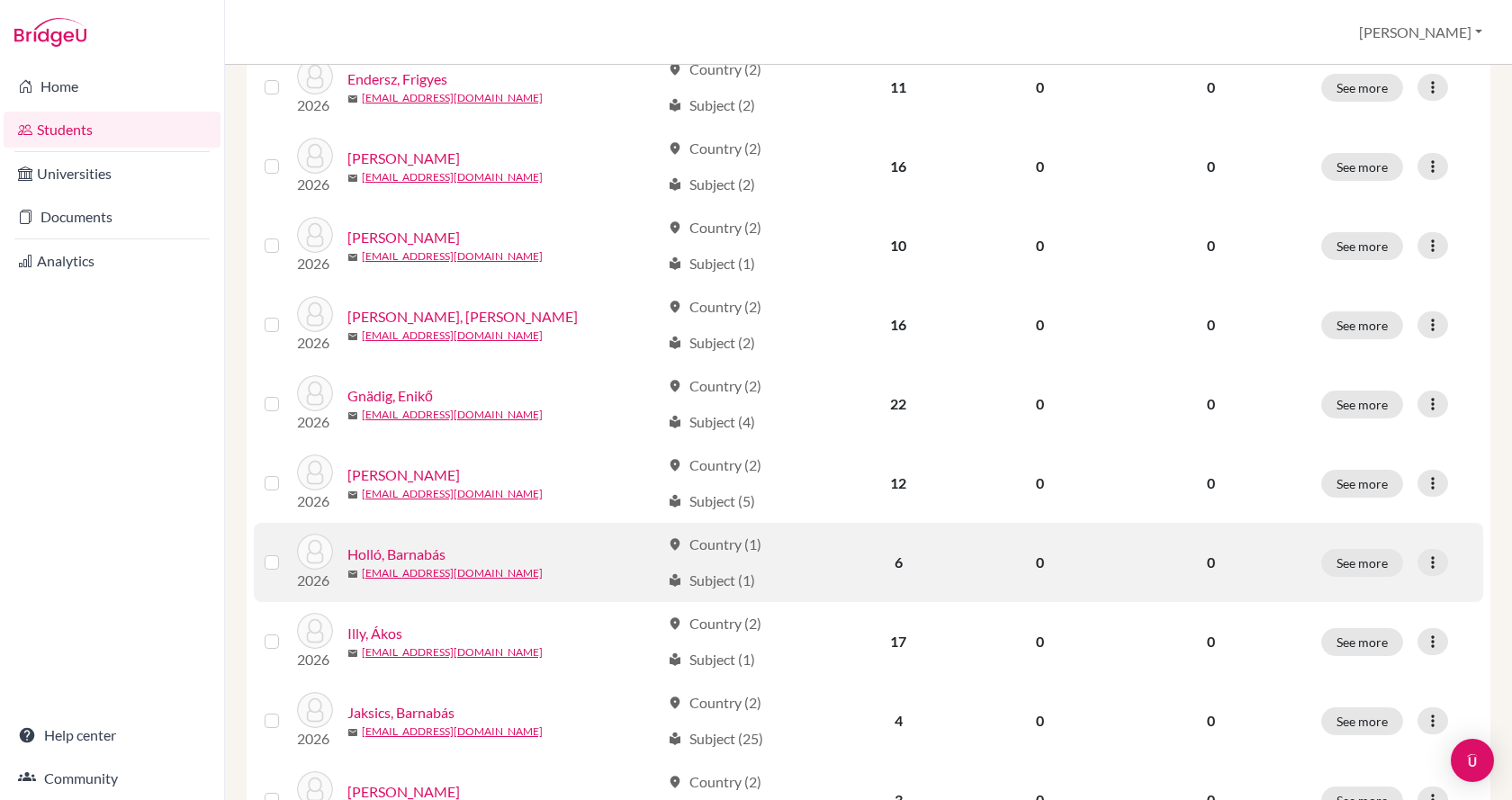
click at [381, 551] on link "Holló, Barnabás" at bounding box center [396, 554] width 98 height 22
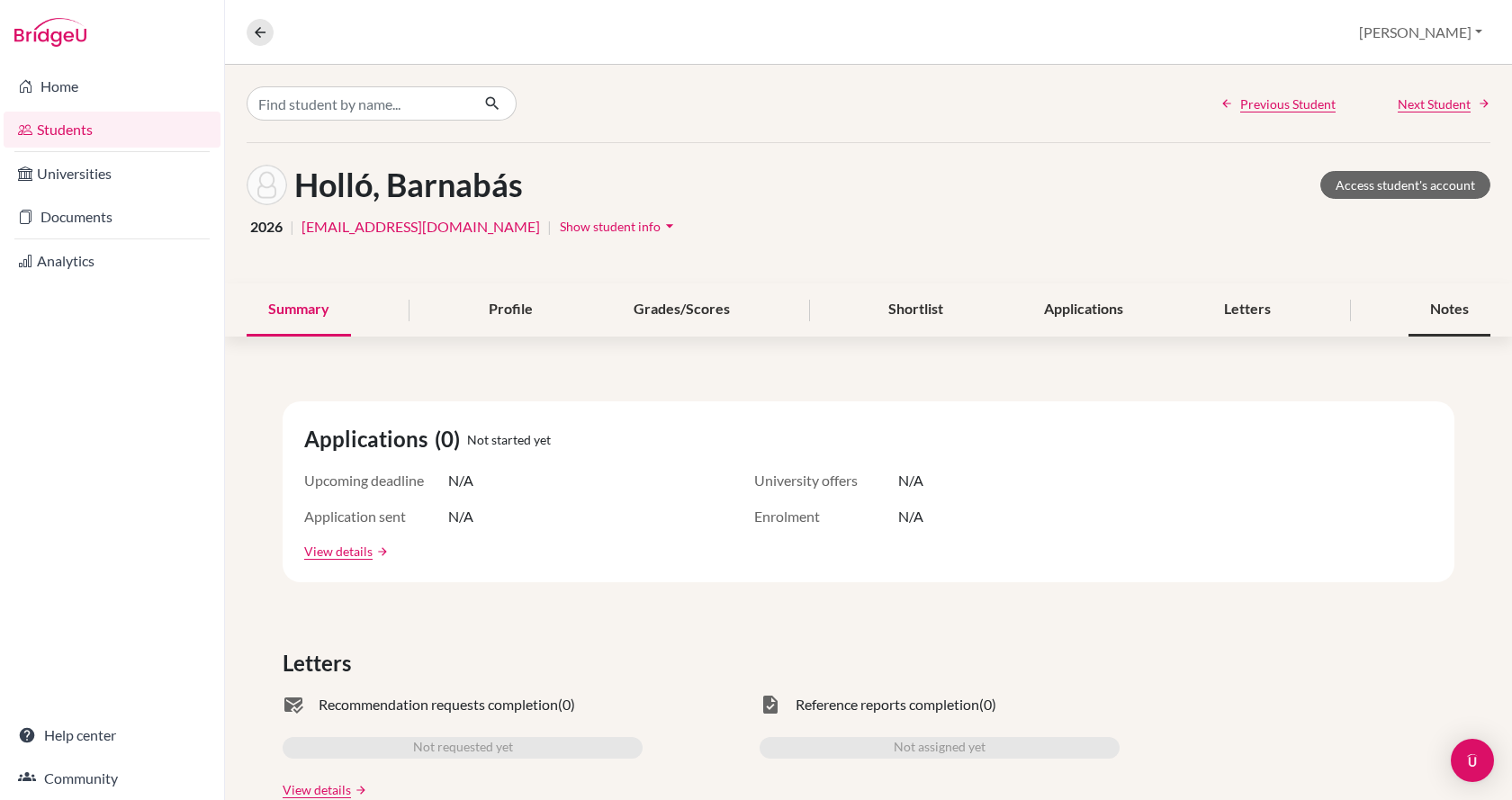
click at [1432, 312] on div "Notes" at bounding box center [1449, 309] width 82 height 53
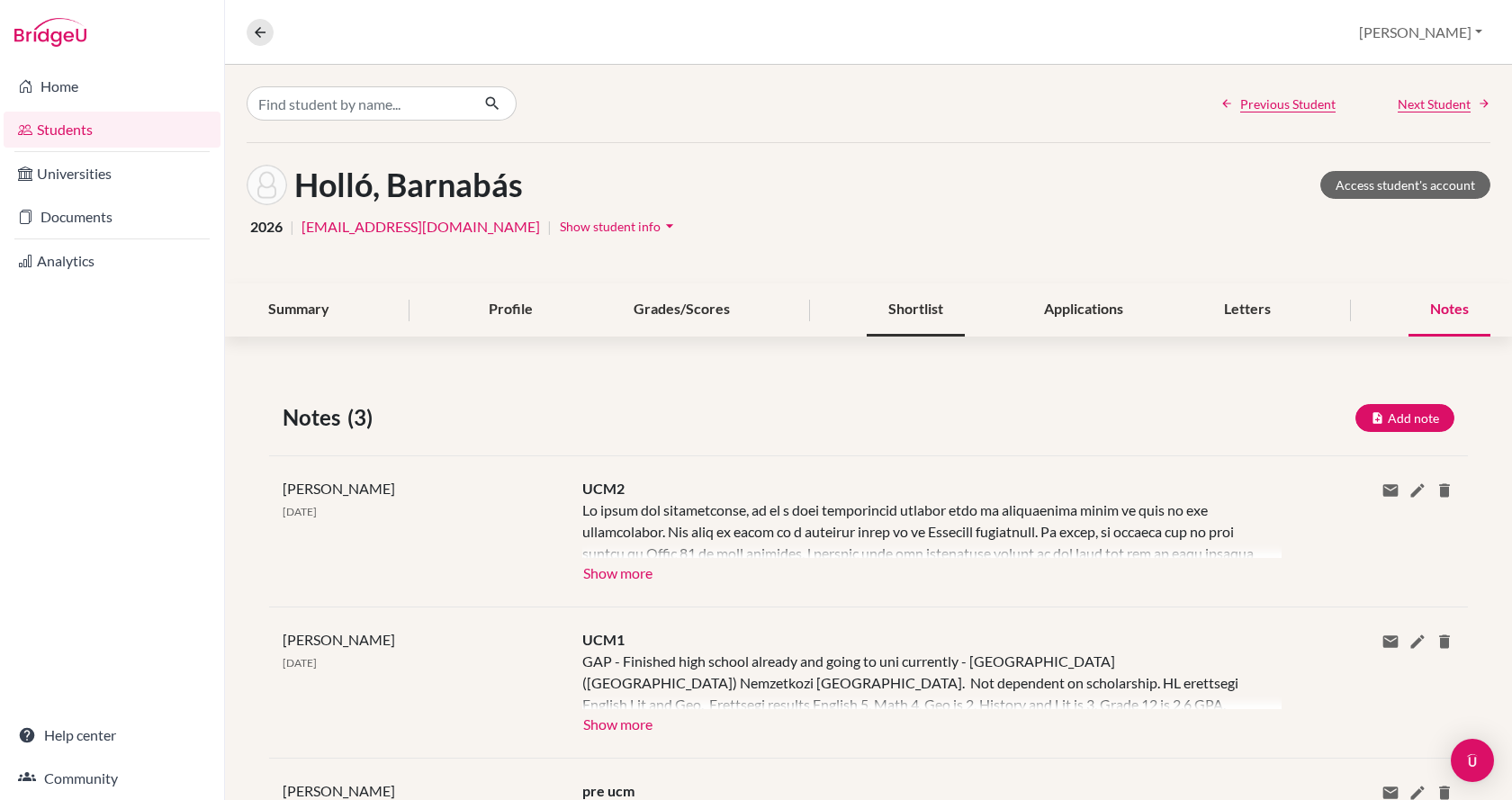
click at [922, 307] on div "Shortlist" at bounding box center [915, 309] width 98 height 53
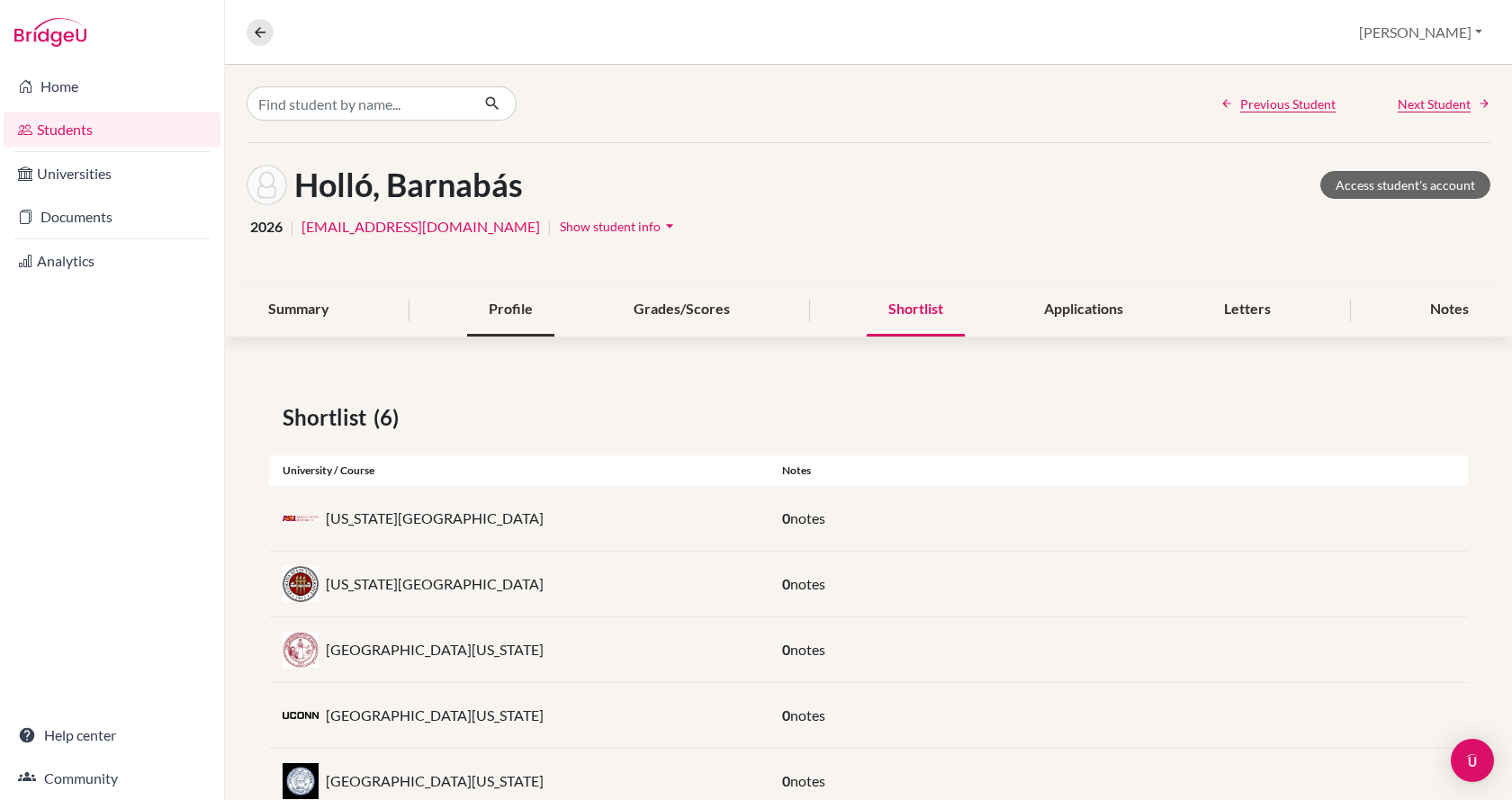
click at [524, 309] on div "Profile" at bounding box center [510, 309] width 88 height 53
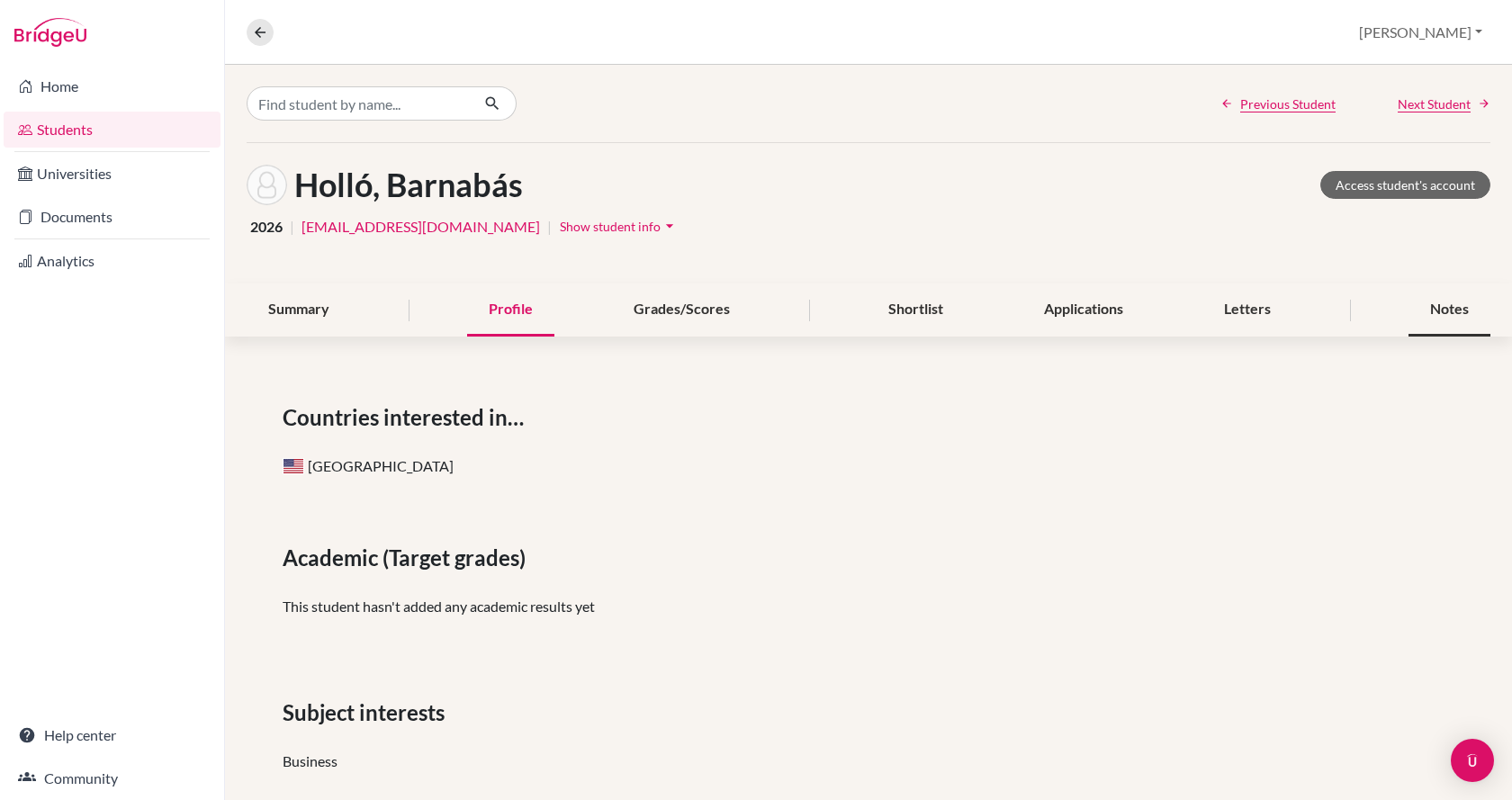
click at [1419, 310] on div "Notes" at bounding box center [1449, 309] width 82 height 53
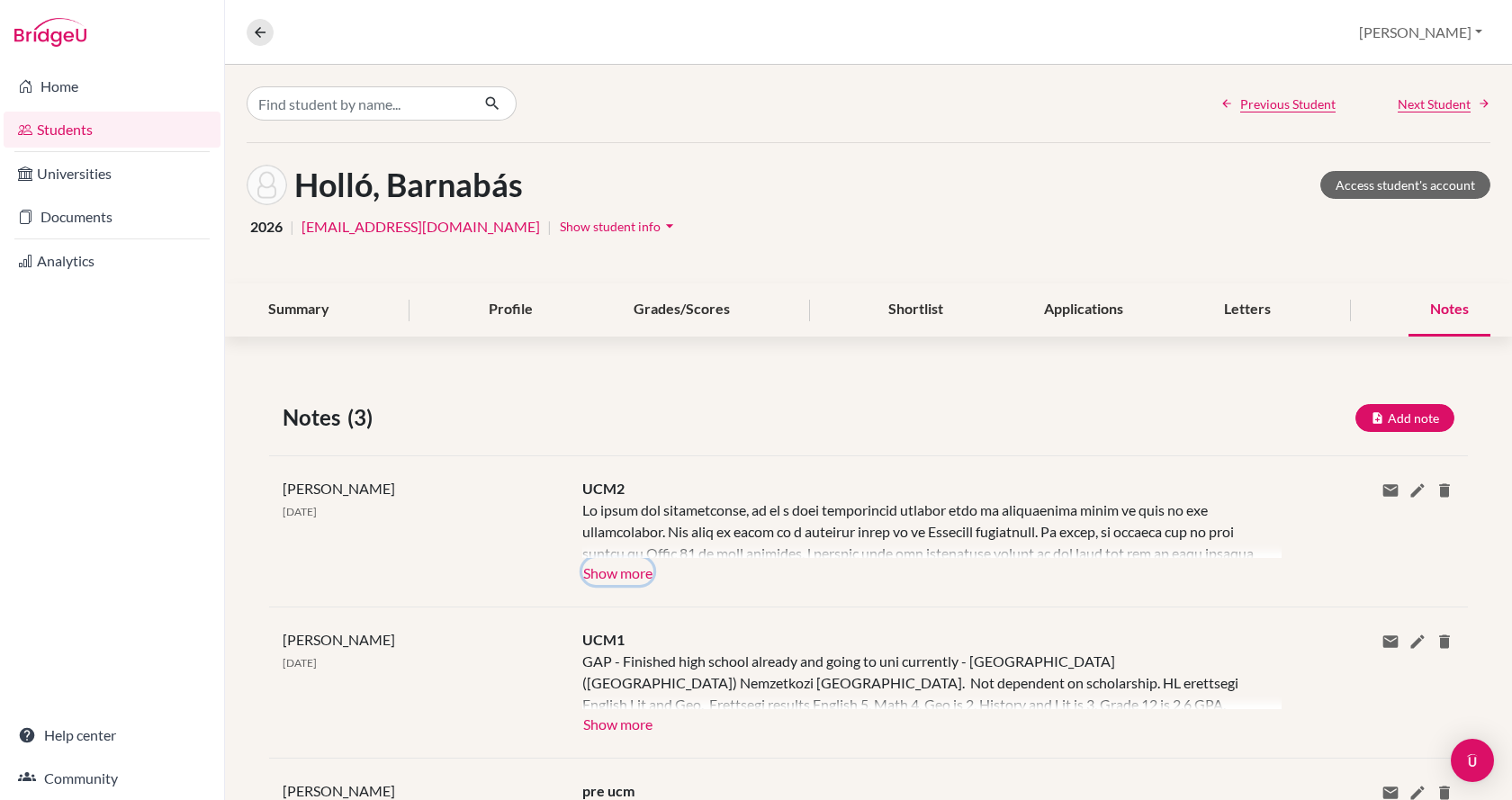
click at [644, 571] on button "Show more" at bounding box center [617, 571] width 71 height 27
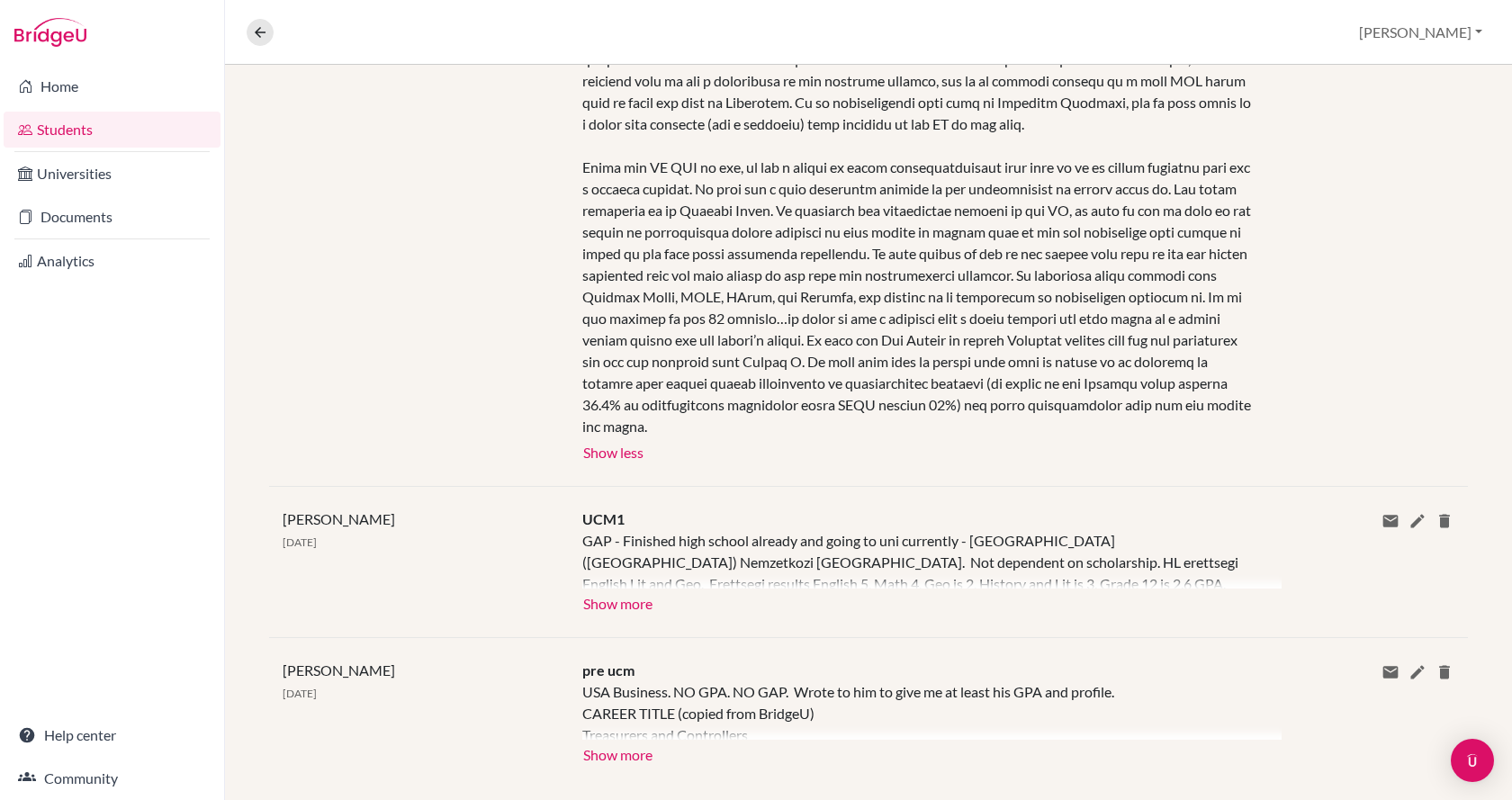
scroll to position [590, 0]
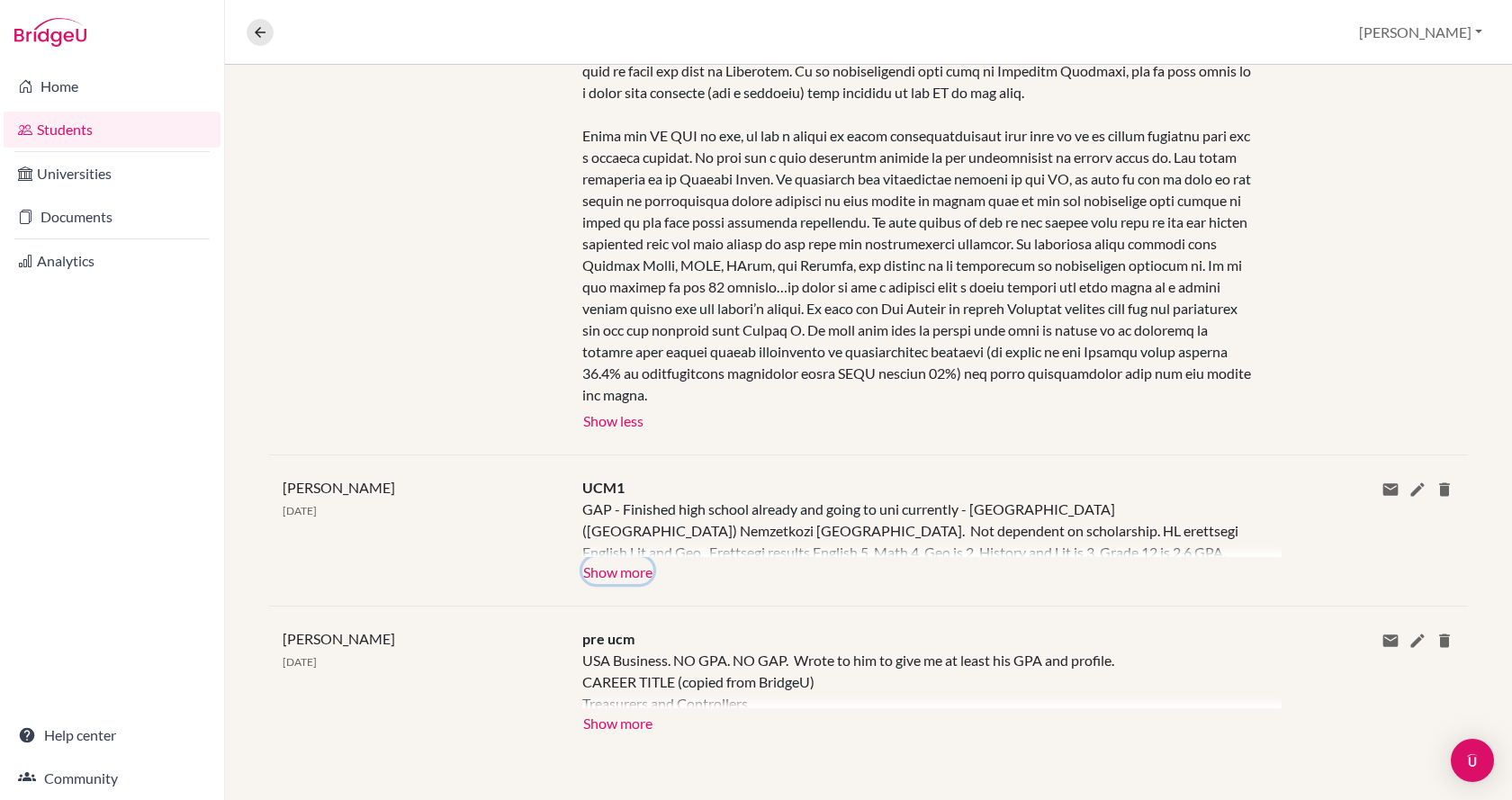
click at [644, 572] on button "Show more" at bounding box center [617, 570] width 71 height 27
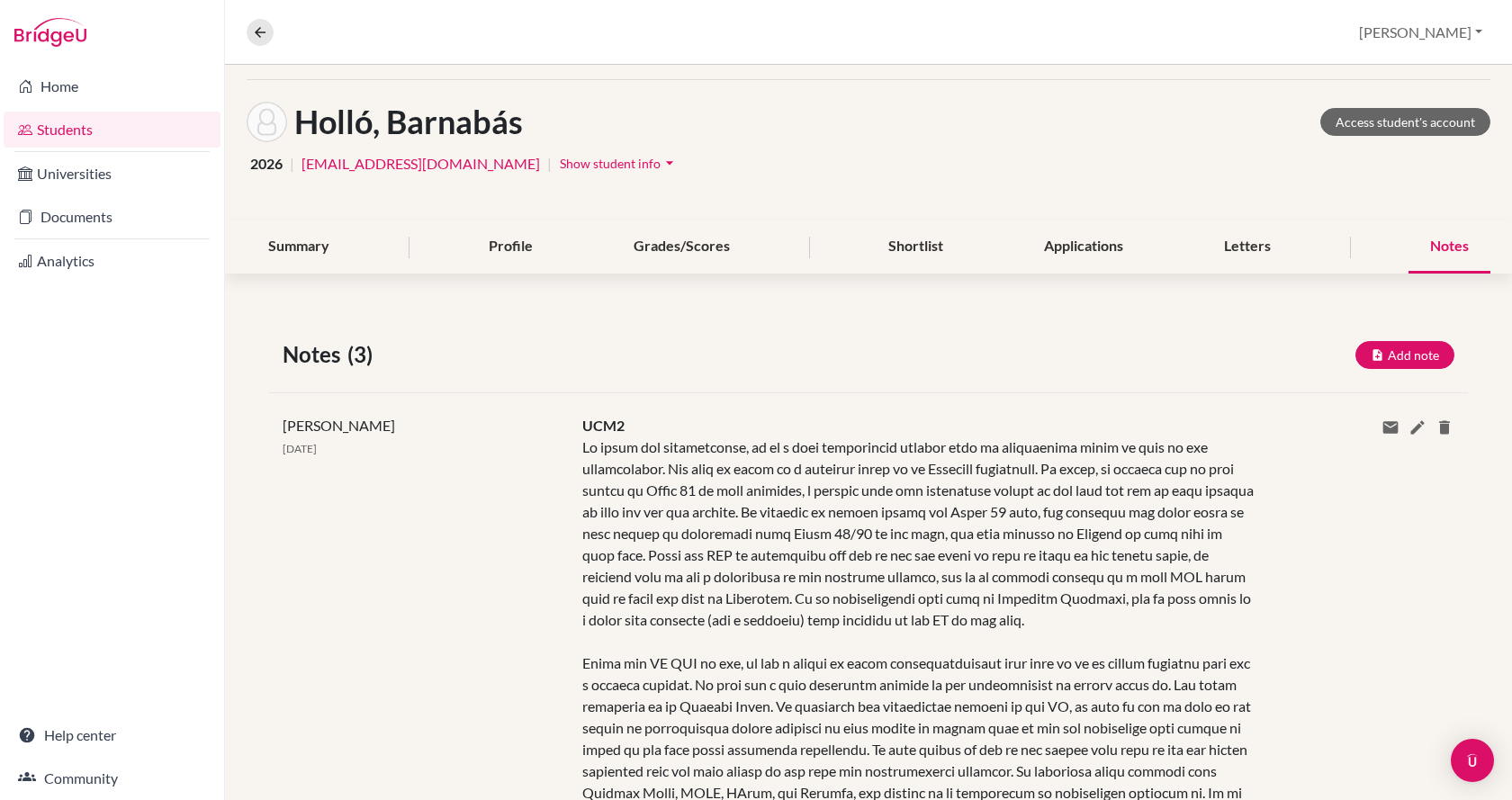
scroll to position [51, 0]
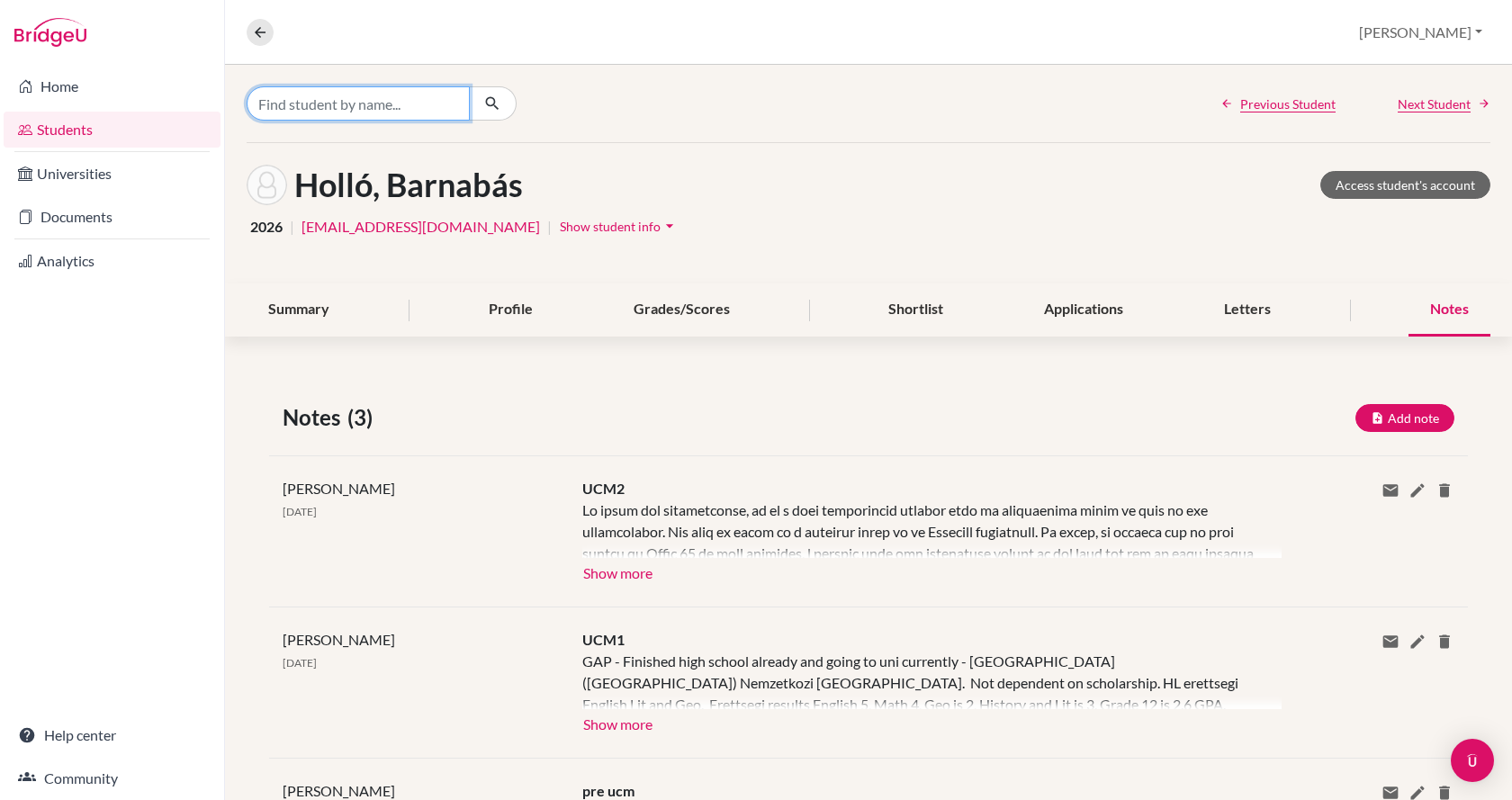
click at [309, 103] on input "Find student by name..." at bounding box center [358, 103] width 223 height 34
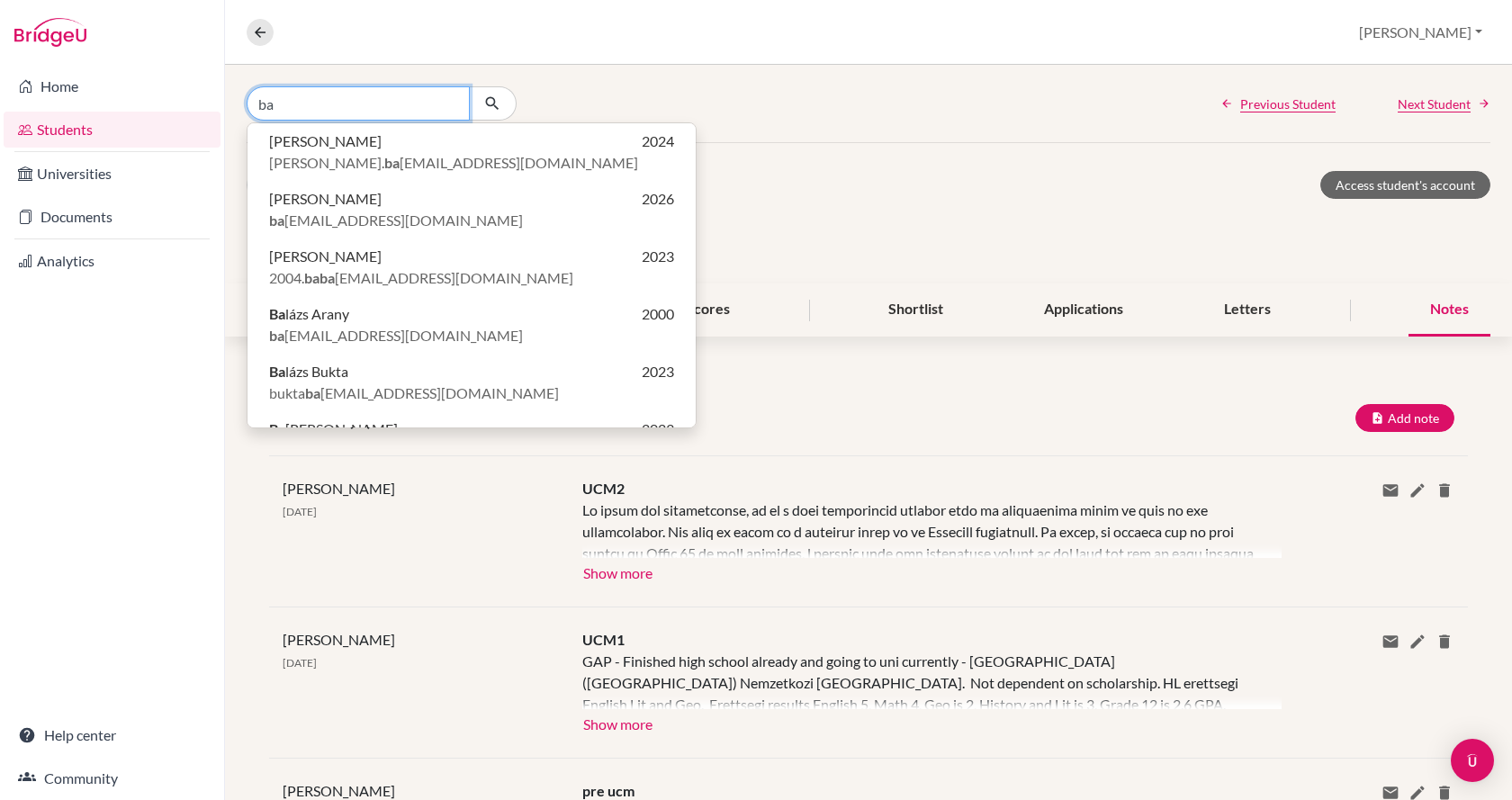
type input "b"
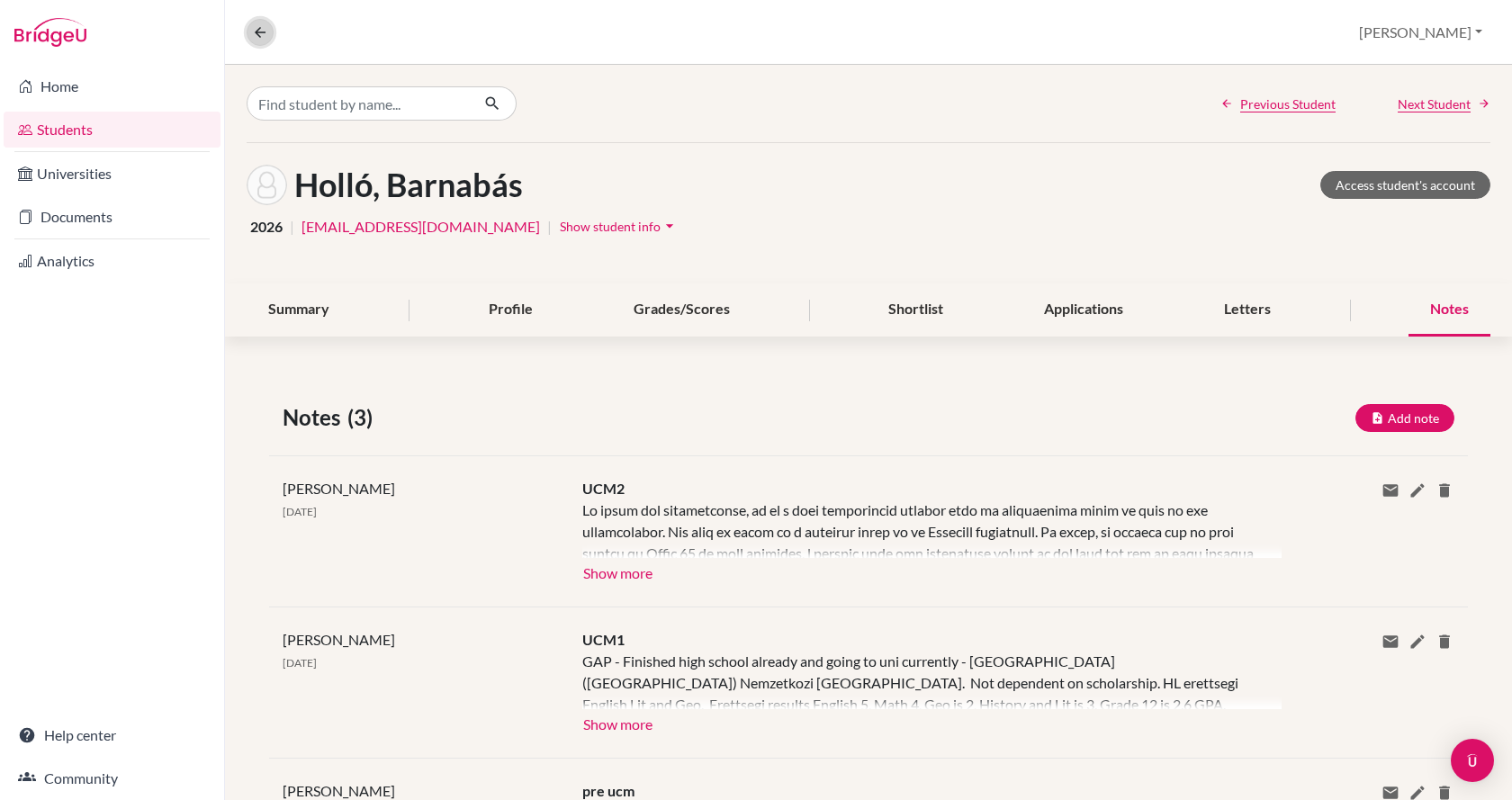
click at [257, 33] on icon at bounding box center [260, 32] width 16 height 16
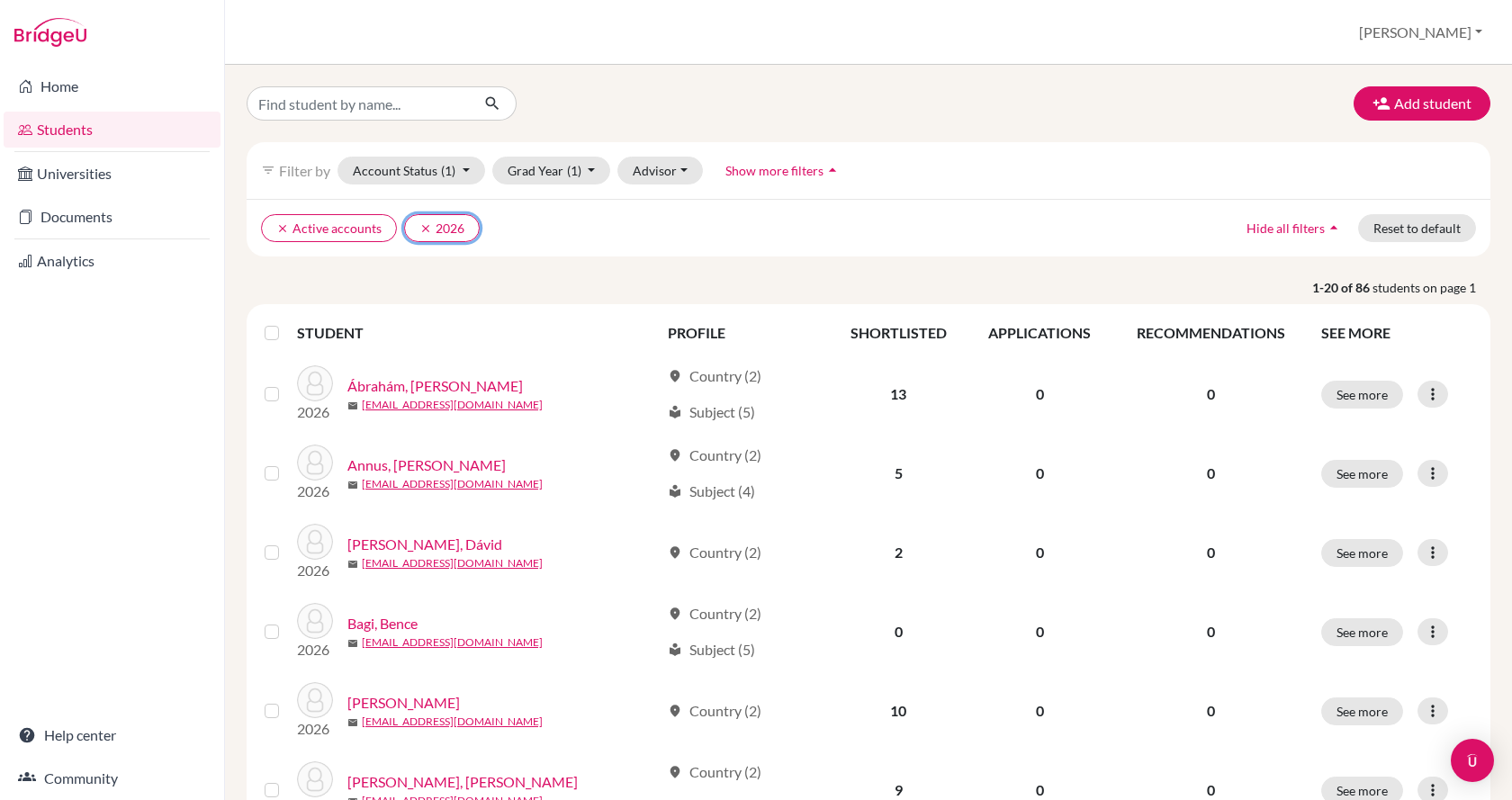
click at [425, 229] on icon "clear" at bounding box center [425, 228] width 13 height 13
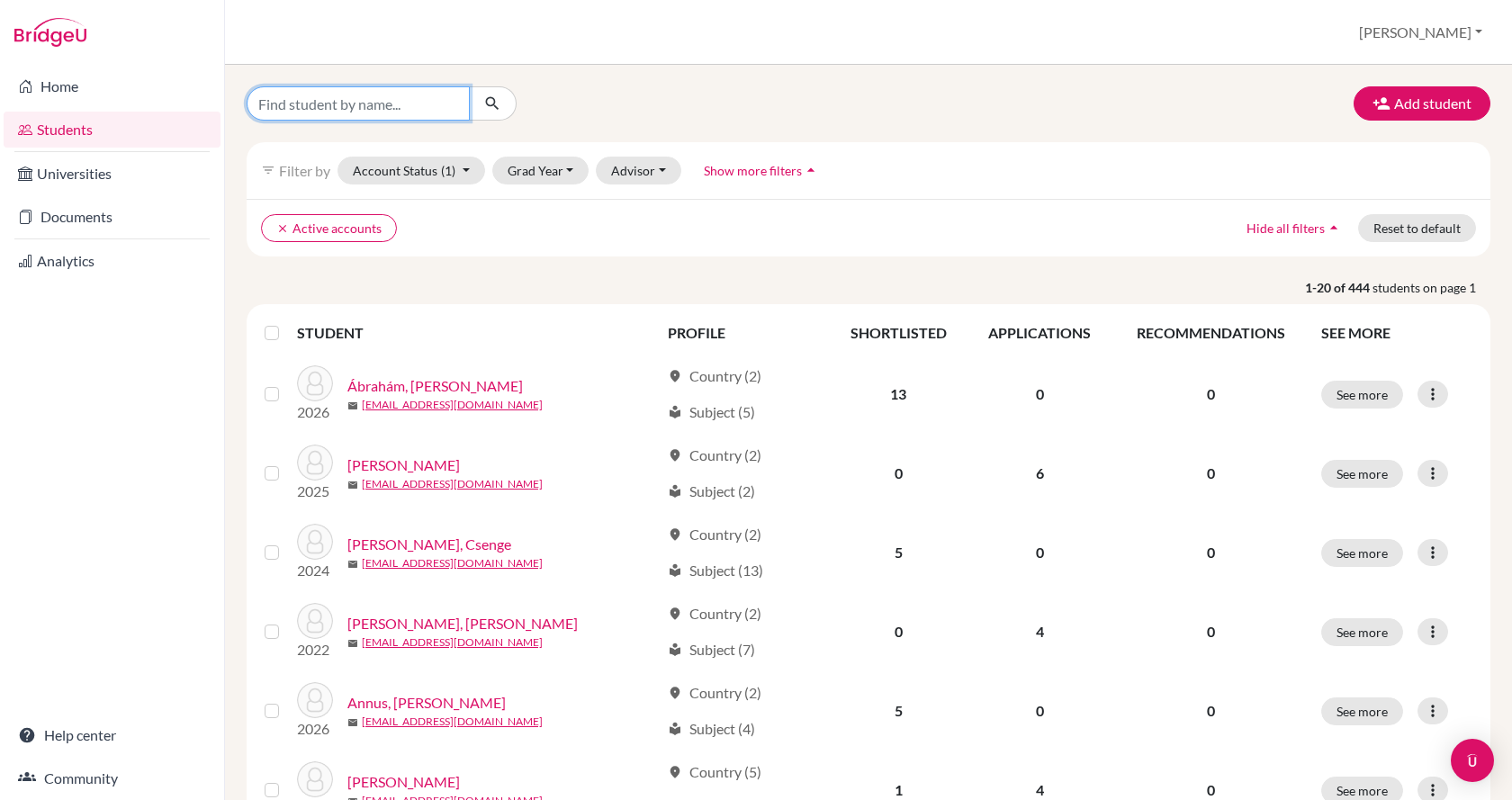
click at [386, 111] on input "Find student by name..." at bounding box center [358, 103] width 223 height 34
type input "batta"
click button "submit" at bounding box center [492, 103] width 48 height 34
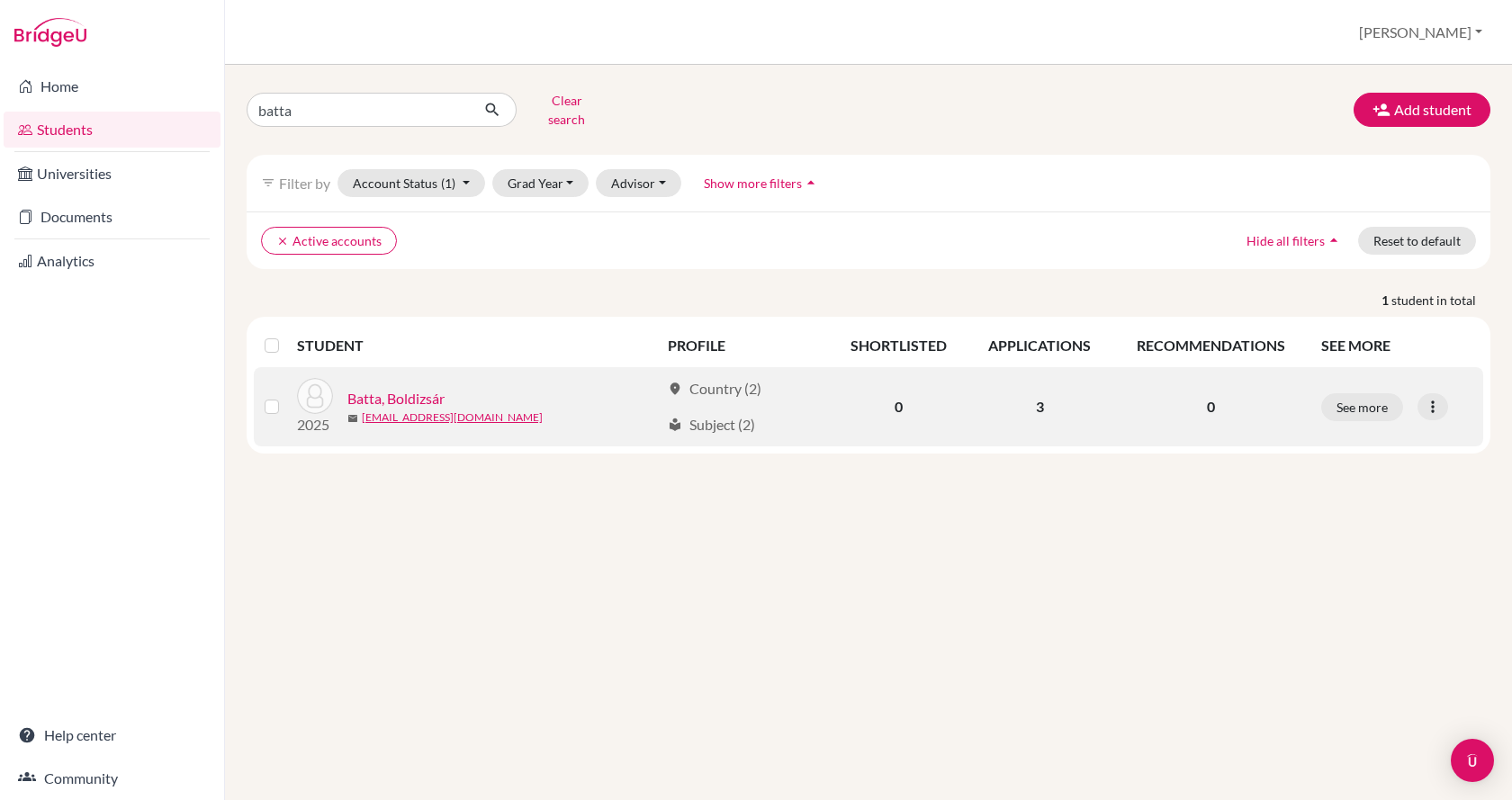
click at [404, 388] on link "Batta, Boldizsár" at bounding box center [396, 399] width 97 height 22
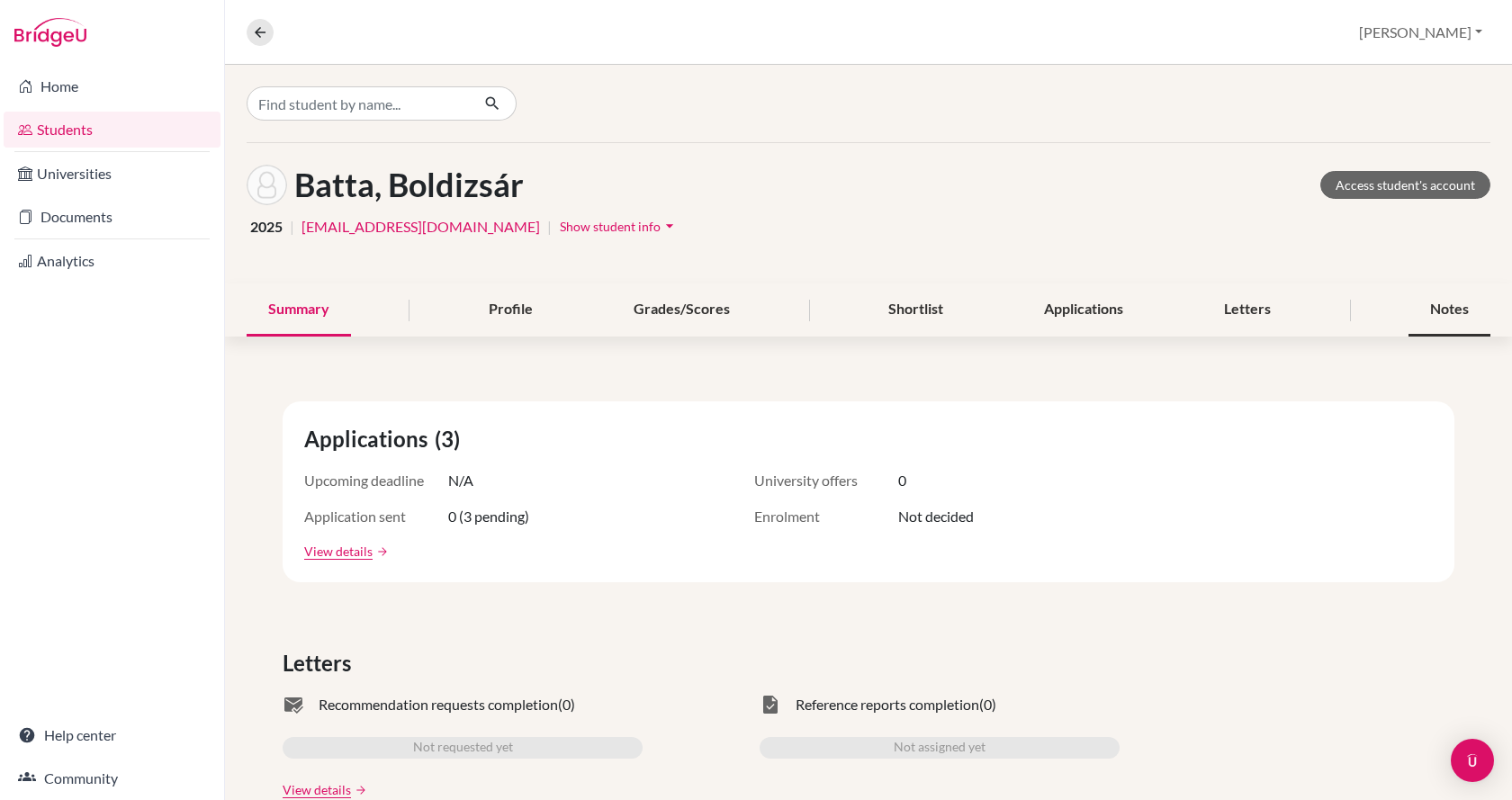
click at [1412, 306] on div "Notes" at bounding box center [1449, 309] width 82 height 53
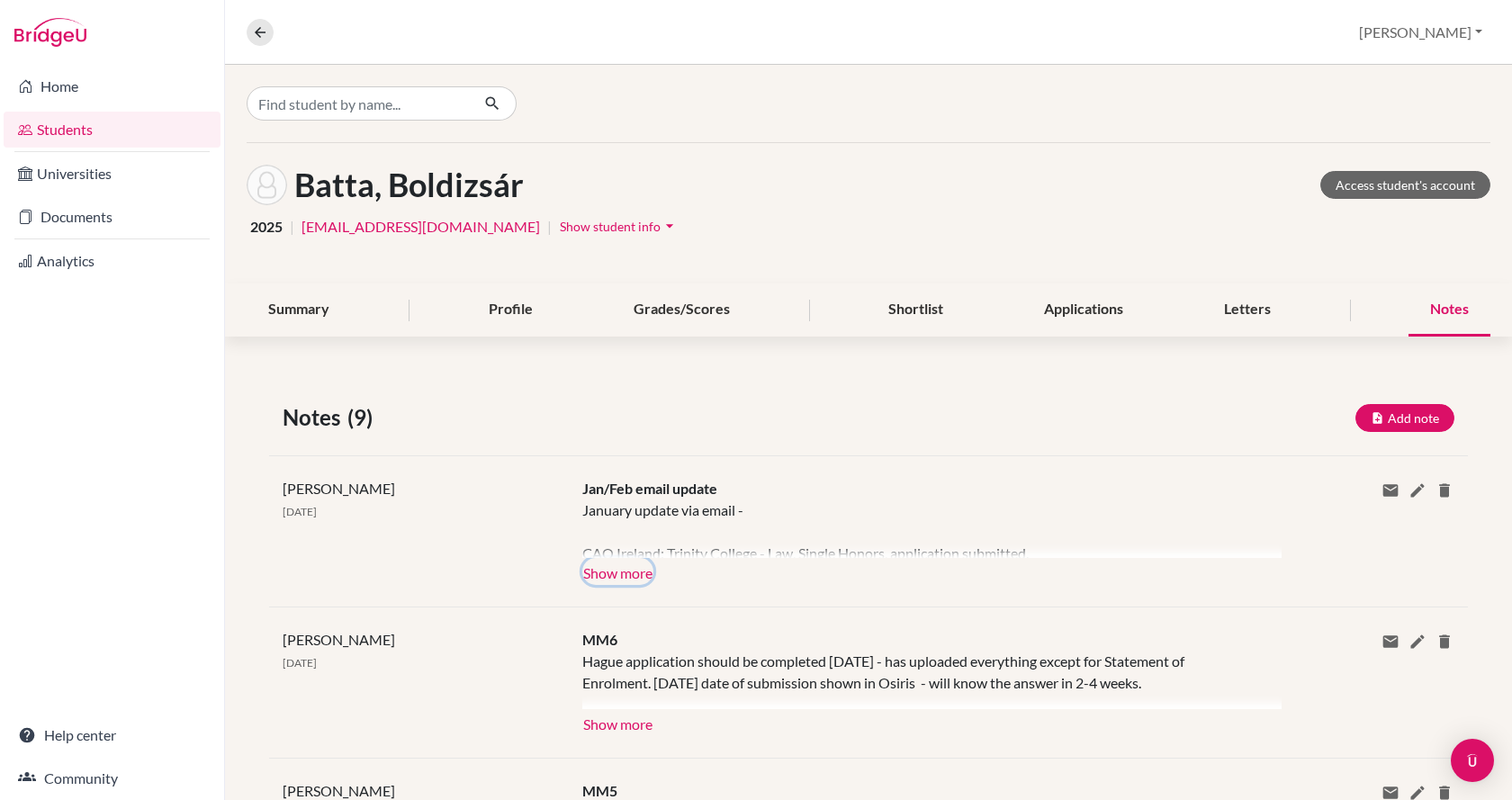
click at [617, 575] on button "Show more" at bounding box center [617, 571] width 71 height 27
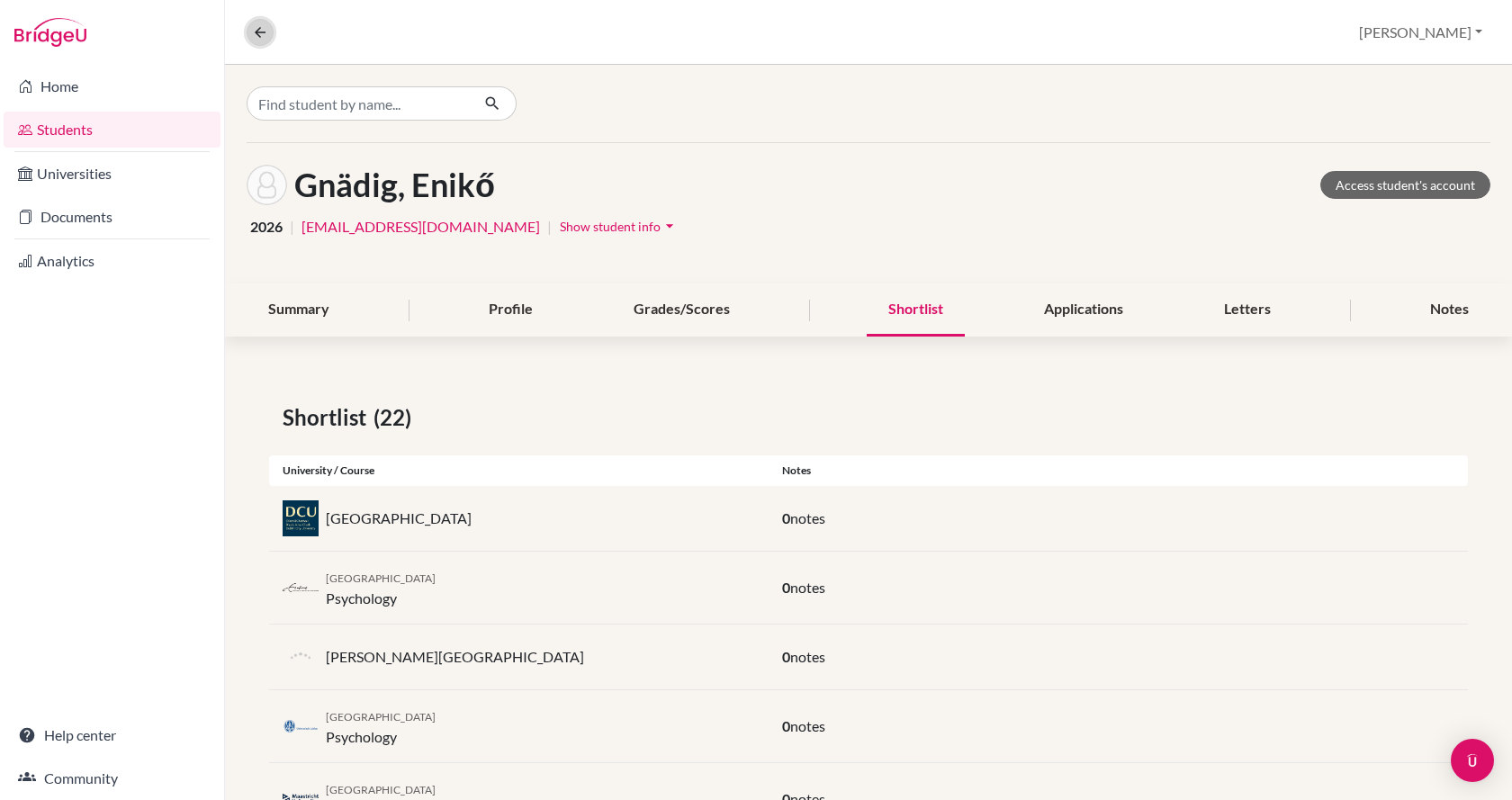
click at [258, 36] on icon at bounding box center [260, 32] width 16 height 16
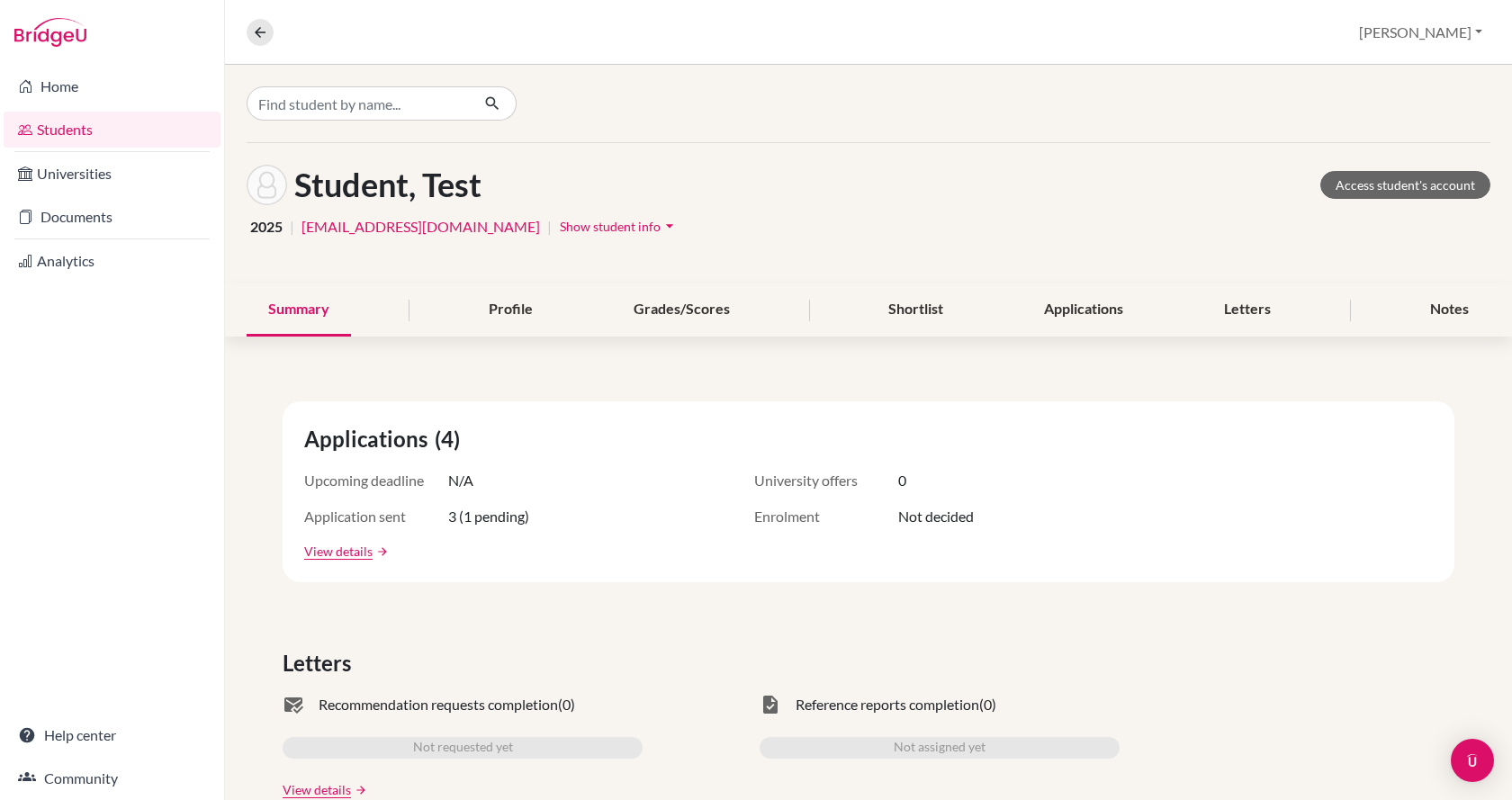
click at [152, 136] on link "Students" at bounding box center [112, 129] width 217 height 36
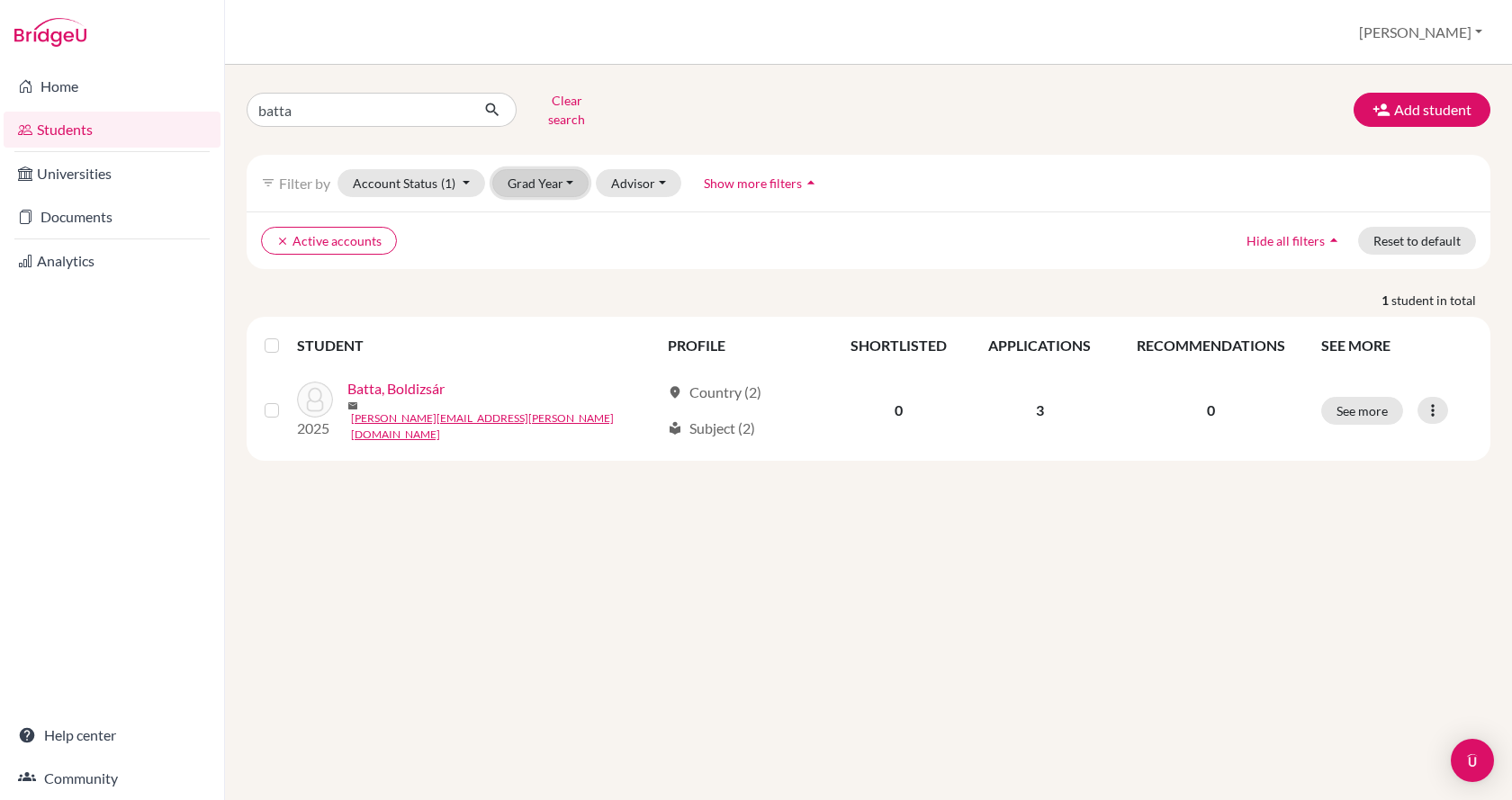
click at [560, 169] on button "Grad Year" at bounding box center [541, 183] width 97 height 28
click at [541, 212] on span "2026" at bounding box center [530, 222] width 33 height 22
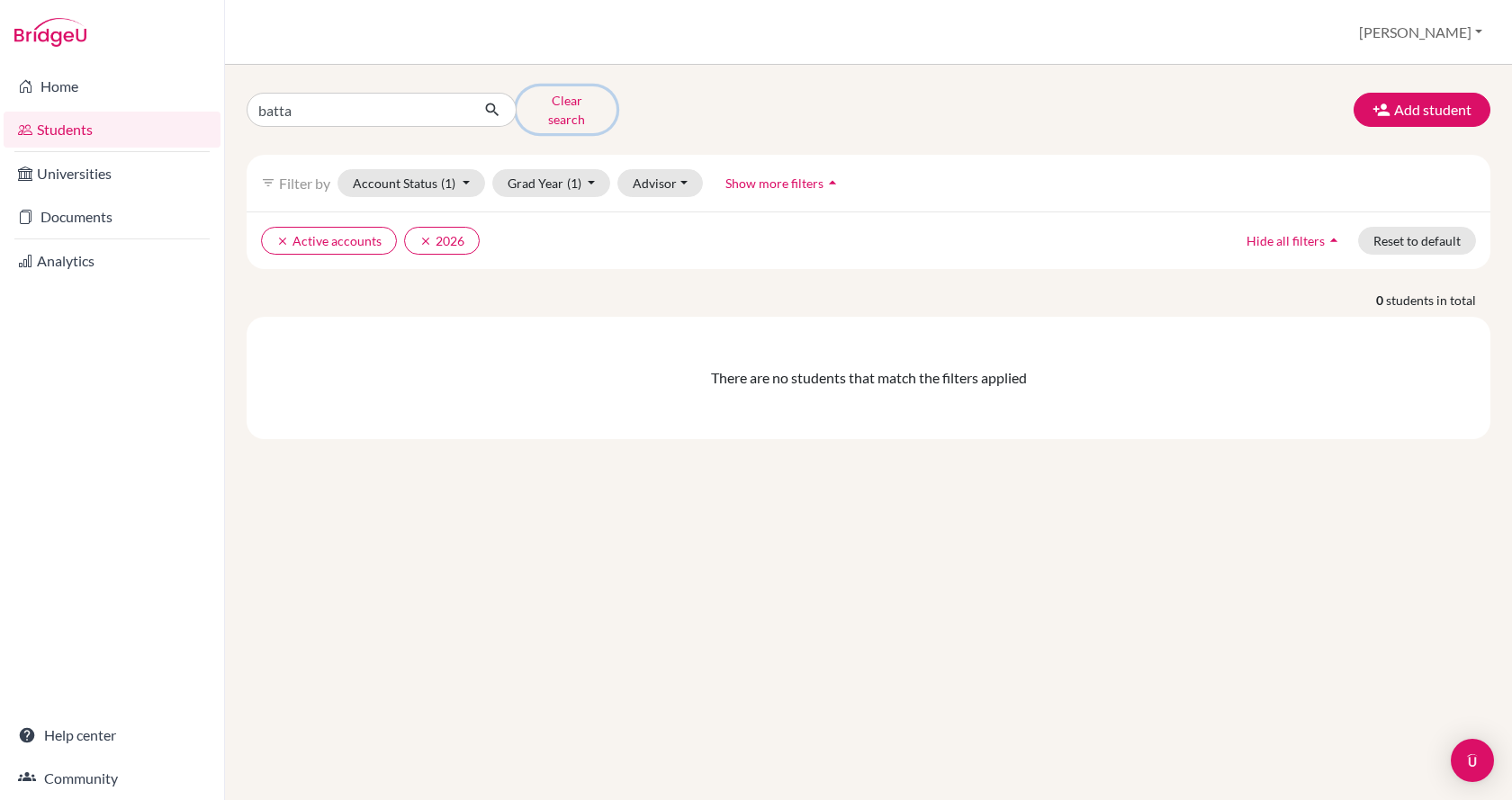
click at [548, 106] on button "Clear search" at bounding box center [566, 109] width 99 height 47
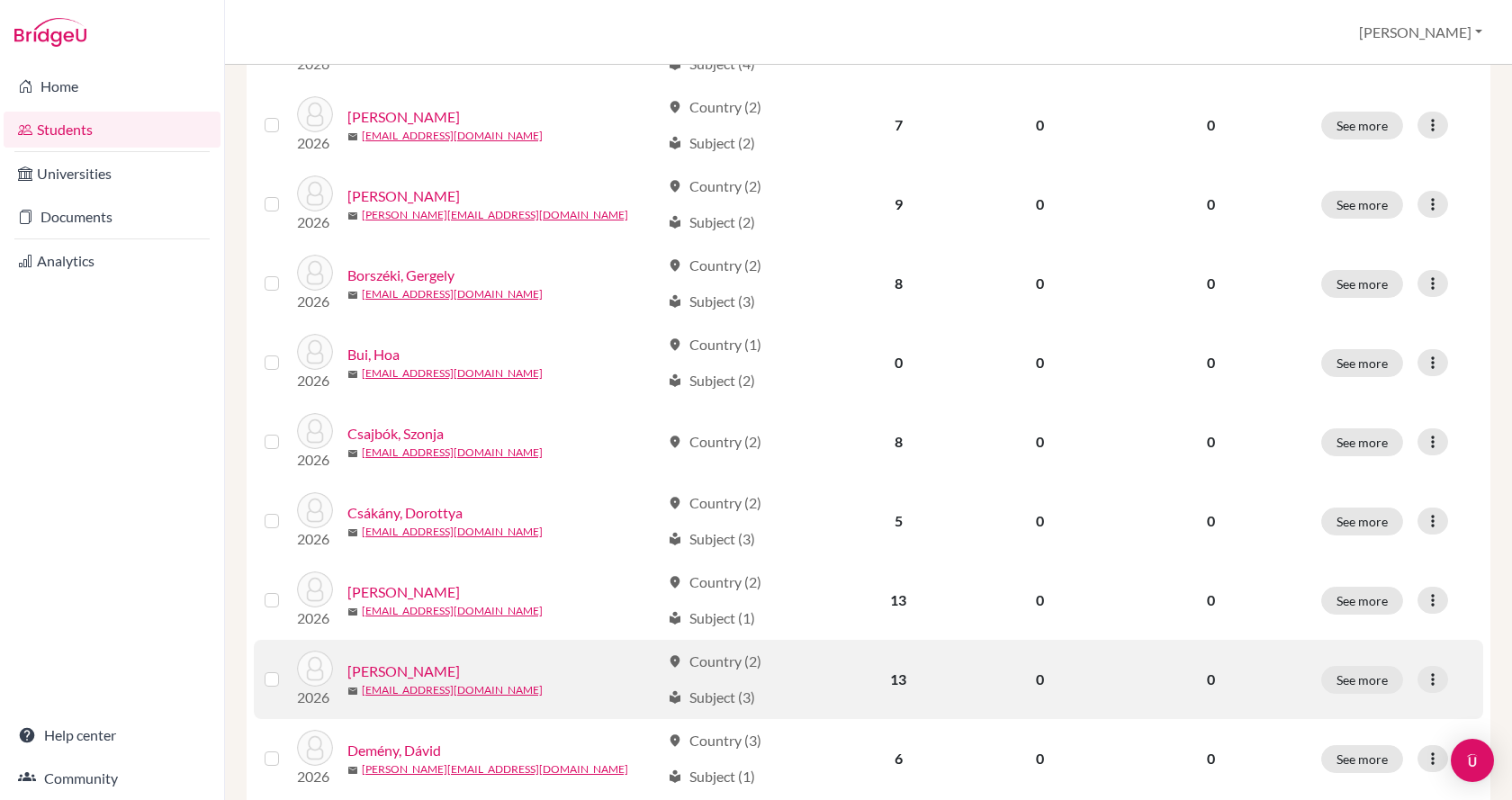
scroll to position [1259, 0]
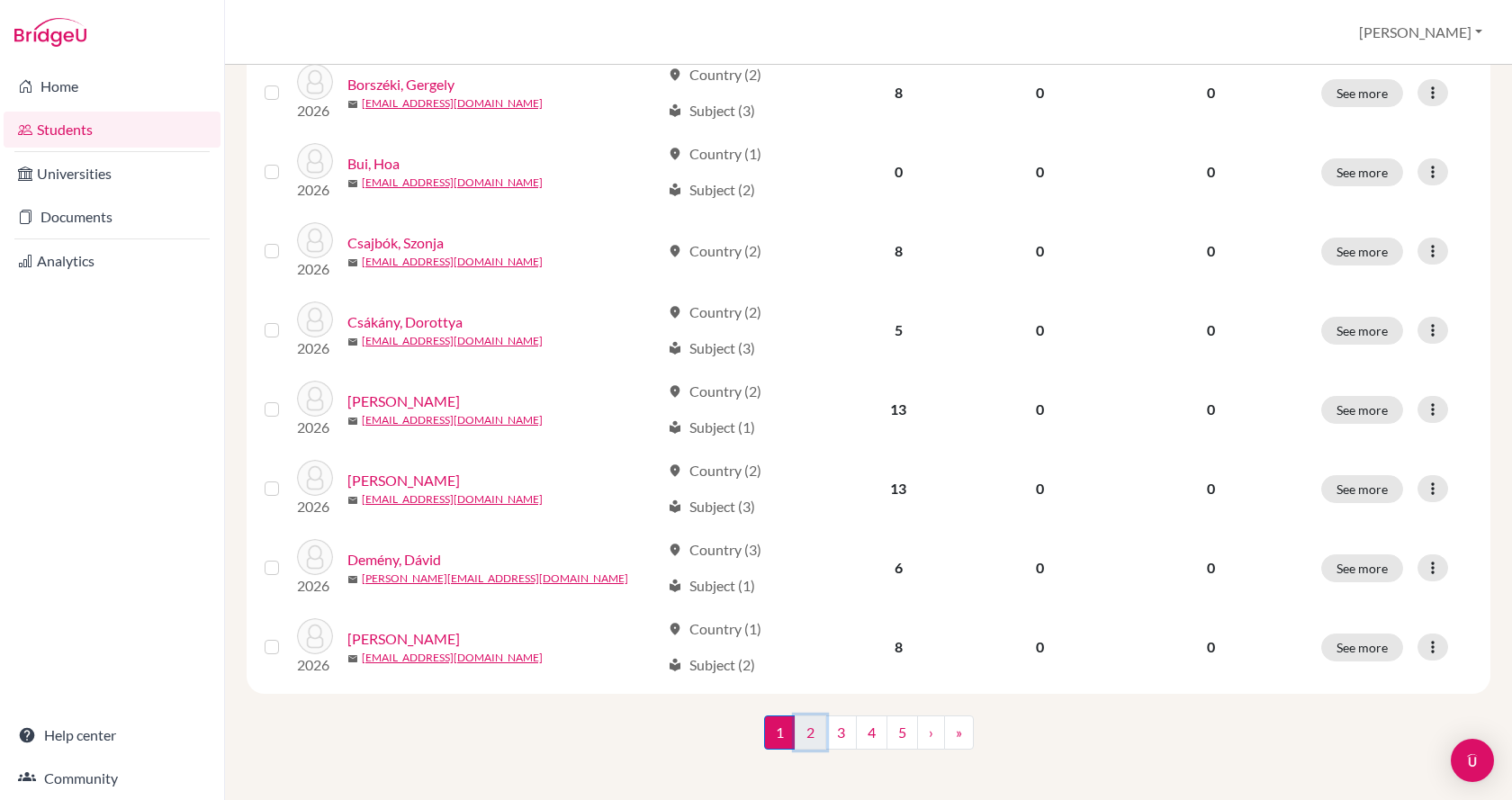
click at [799, 730] on link "2" at bounding box center [811, 732] width 32 height 34
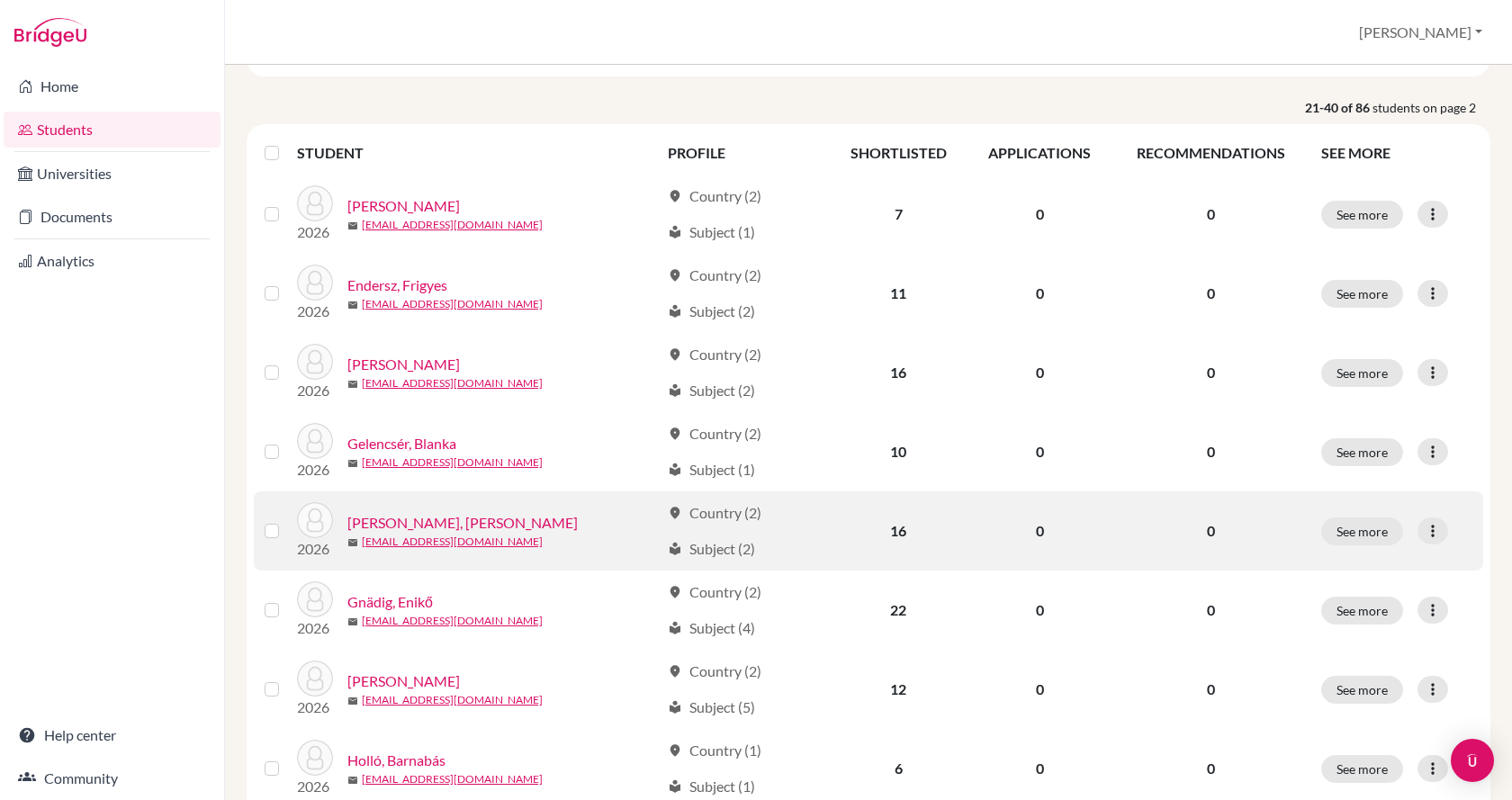
scroll to position [360, 0]
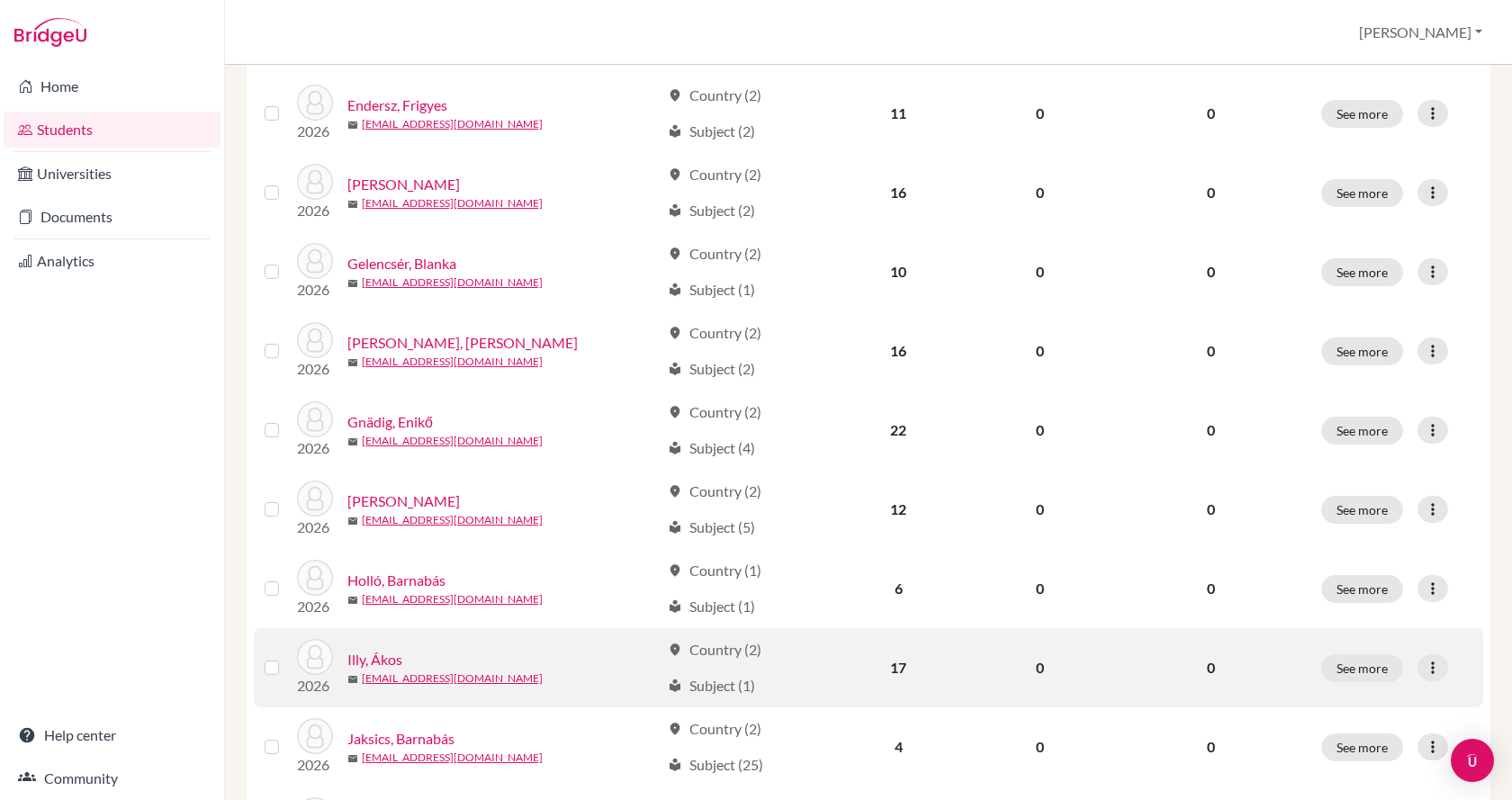
click at [391, 663] on link "Illy, Ákos" at bounding box center [374, 660] width 55 height 22
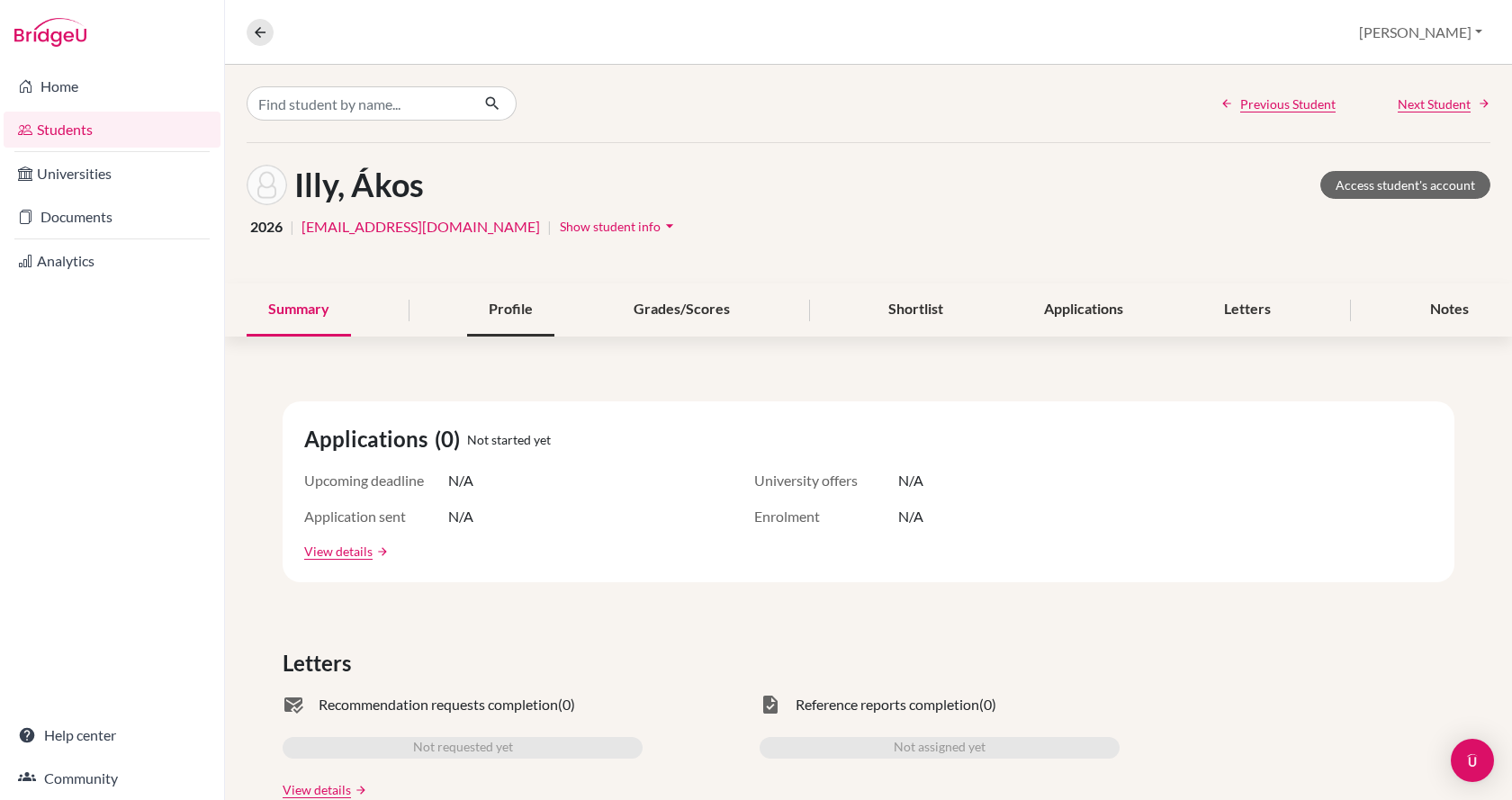
click at [517, 319] on div "Profile" at bounding box center [510, 309] width 88 height 53
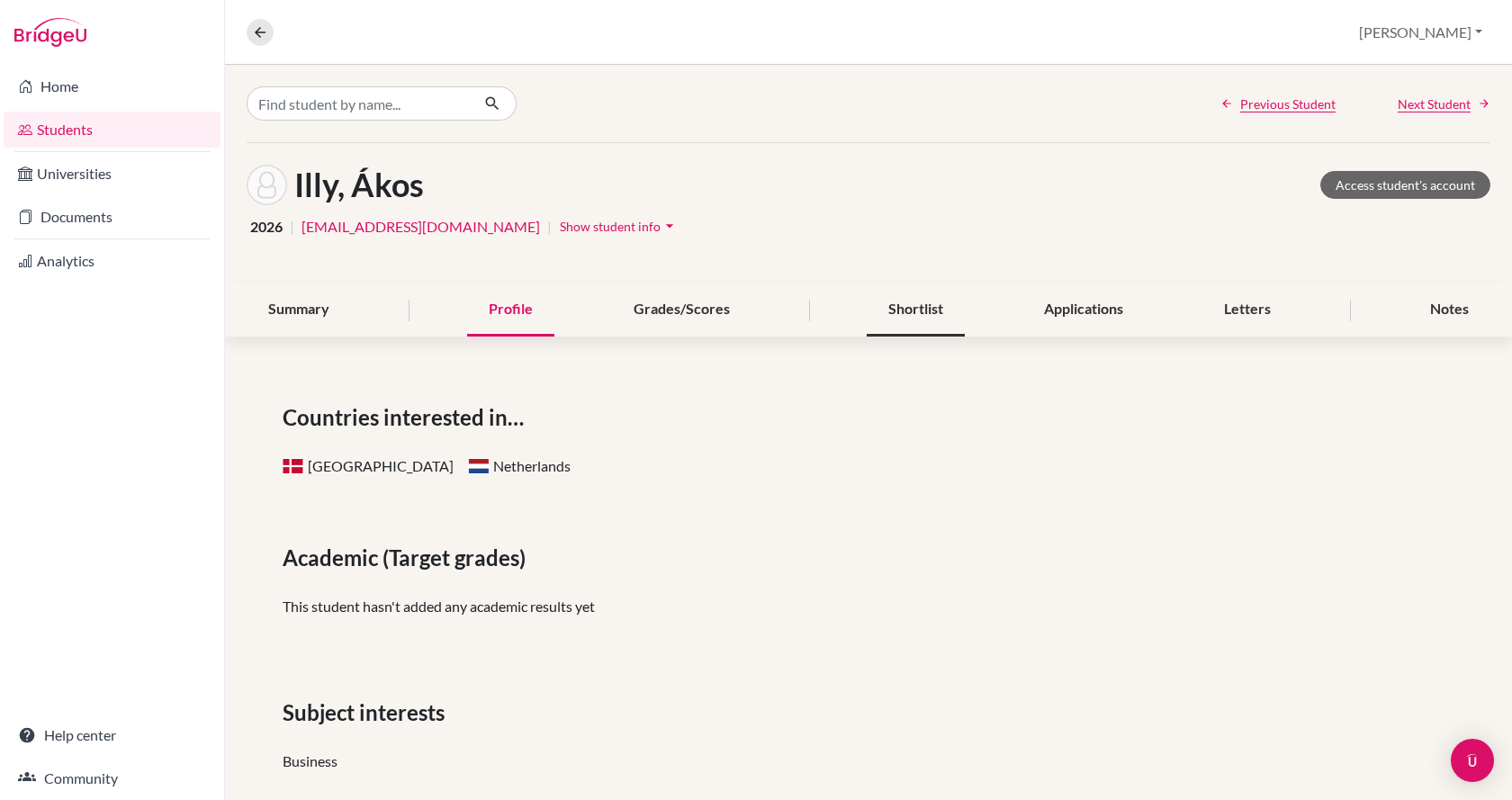
click at [900, 307] on div "Shortlist" at bounding box center [915, 309] width 98 height 53
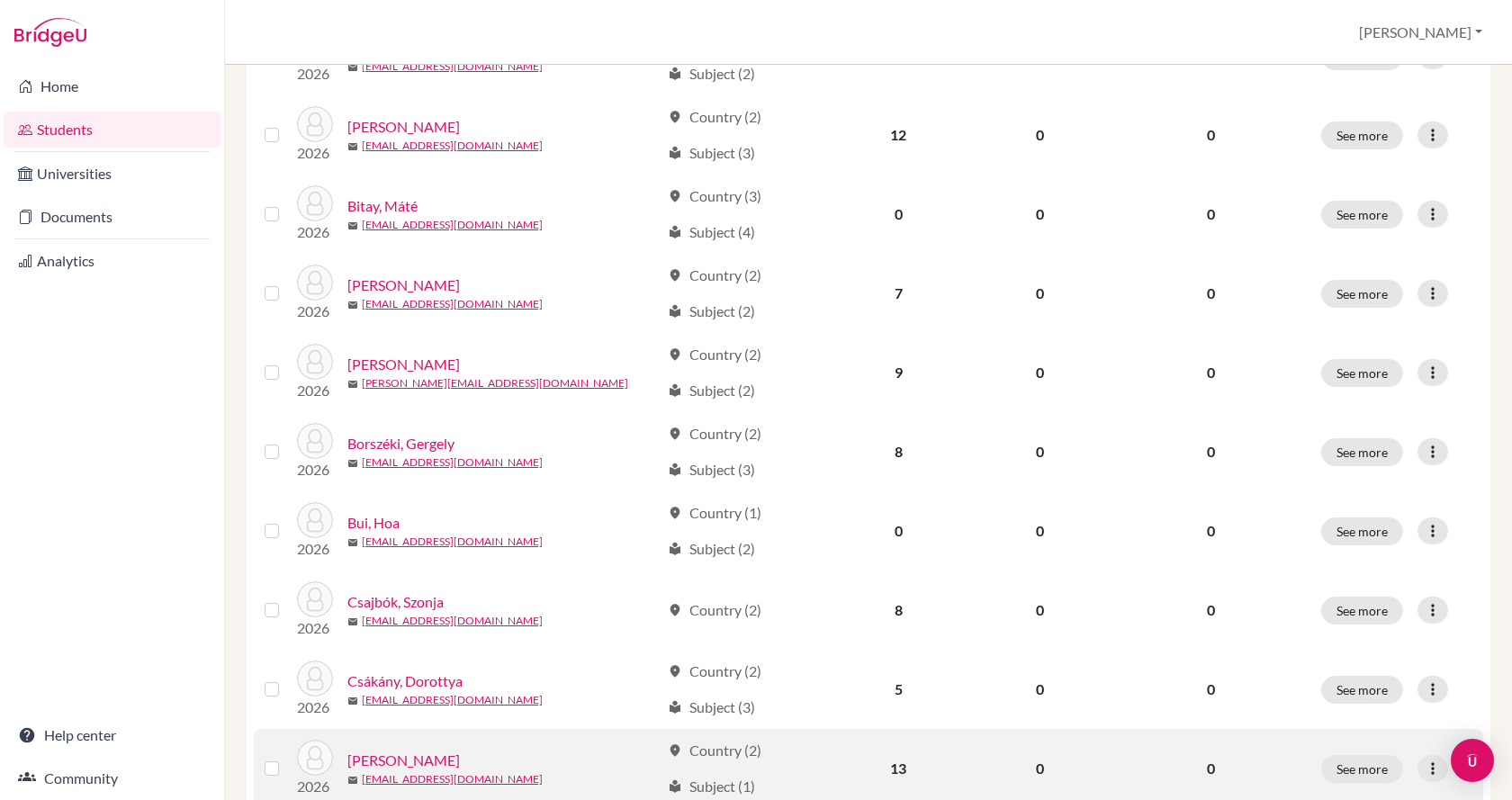
scroll to position [1259, 0]
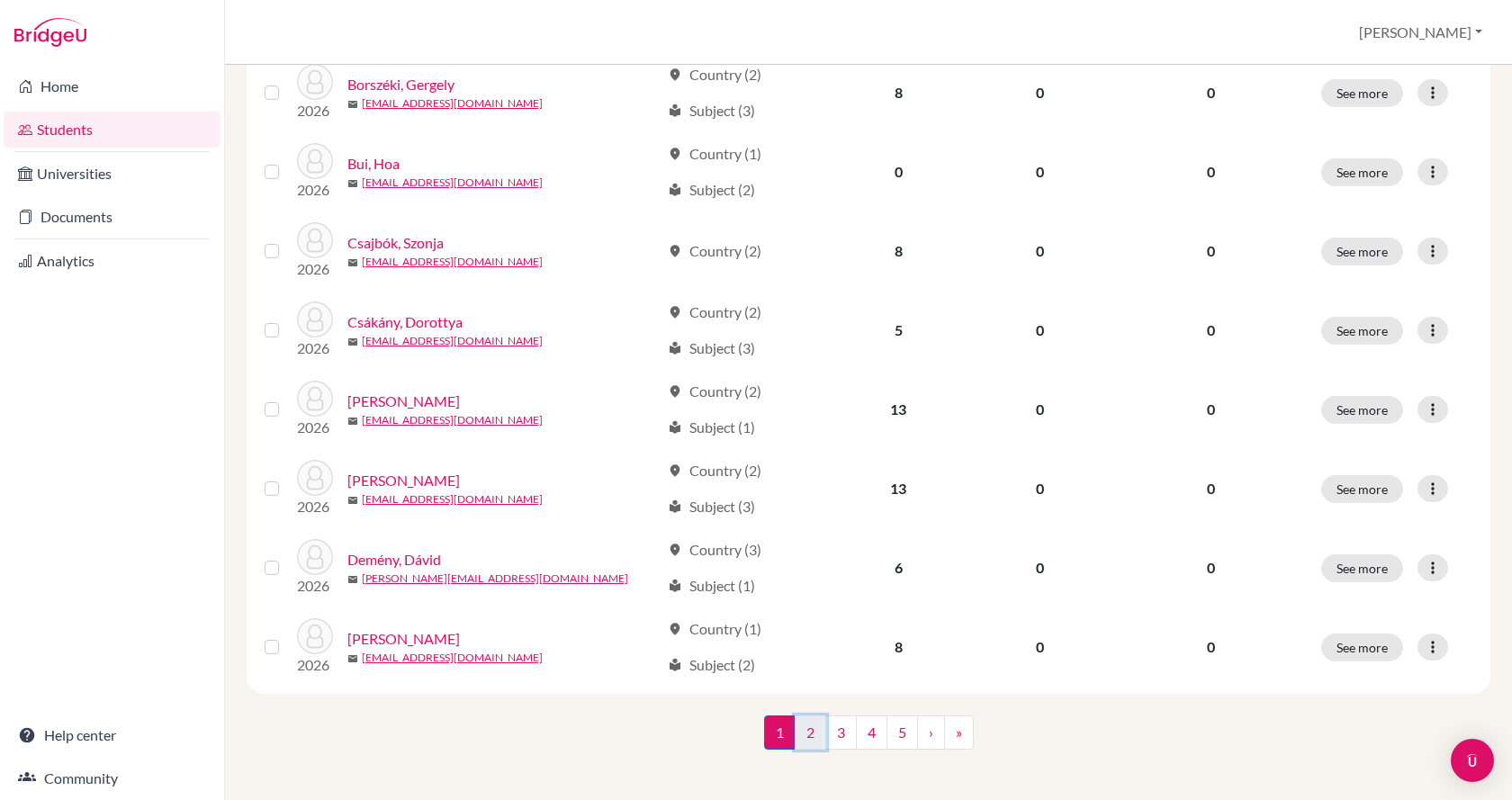
click at [797, 730] on link "2" at bounding box center [811, 732] width 32 height 34
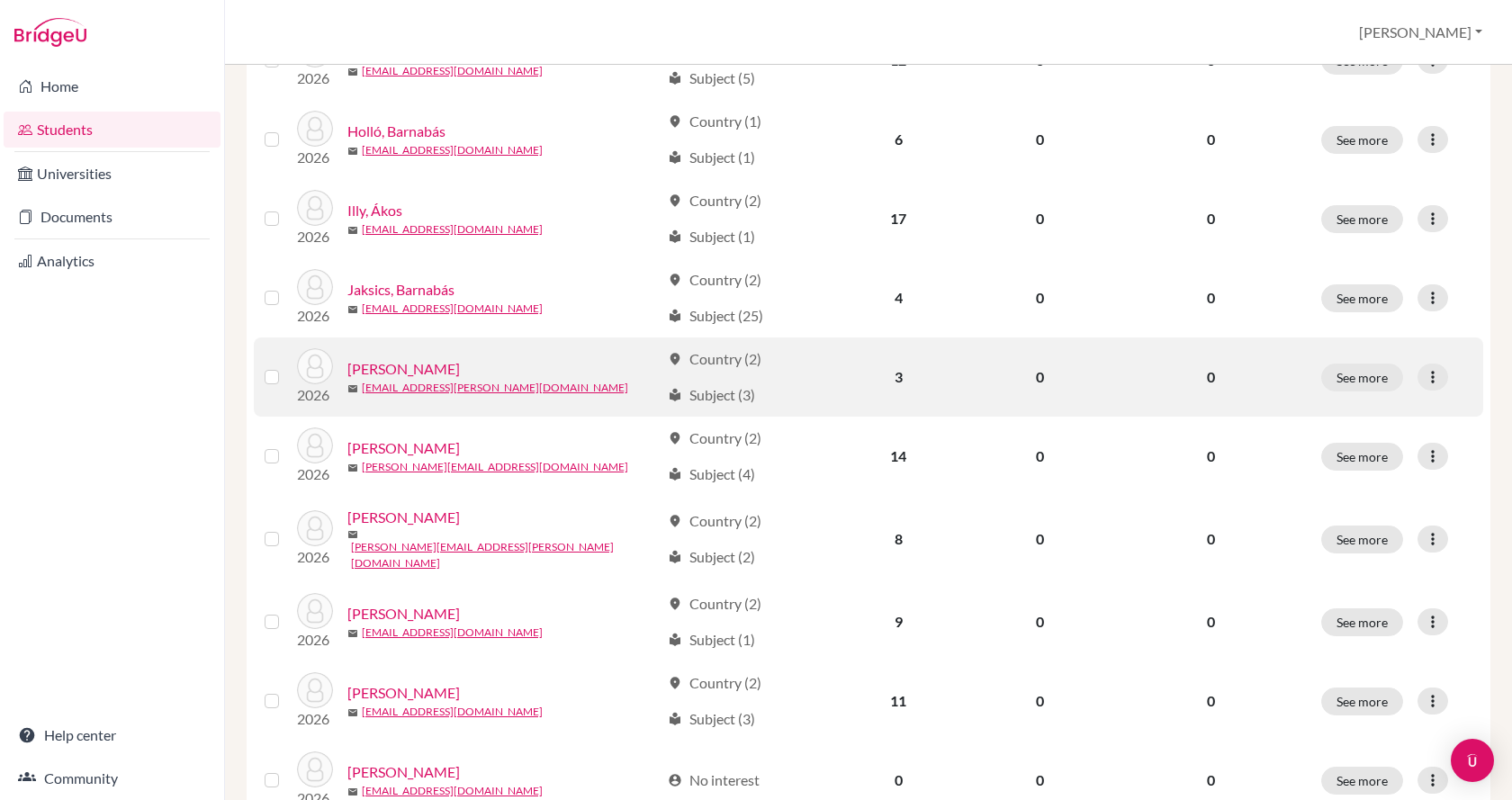
scroll to position [810, 0]
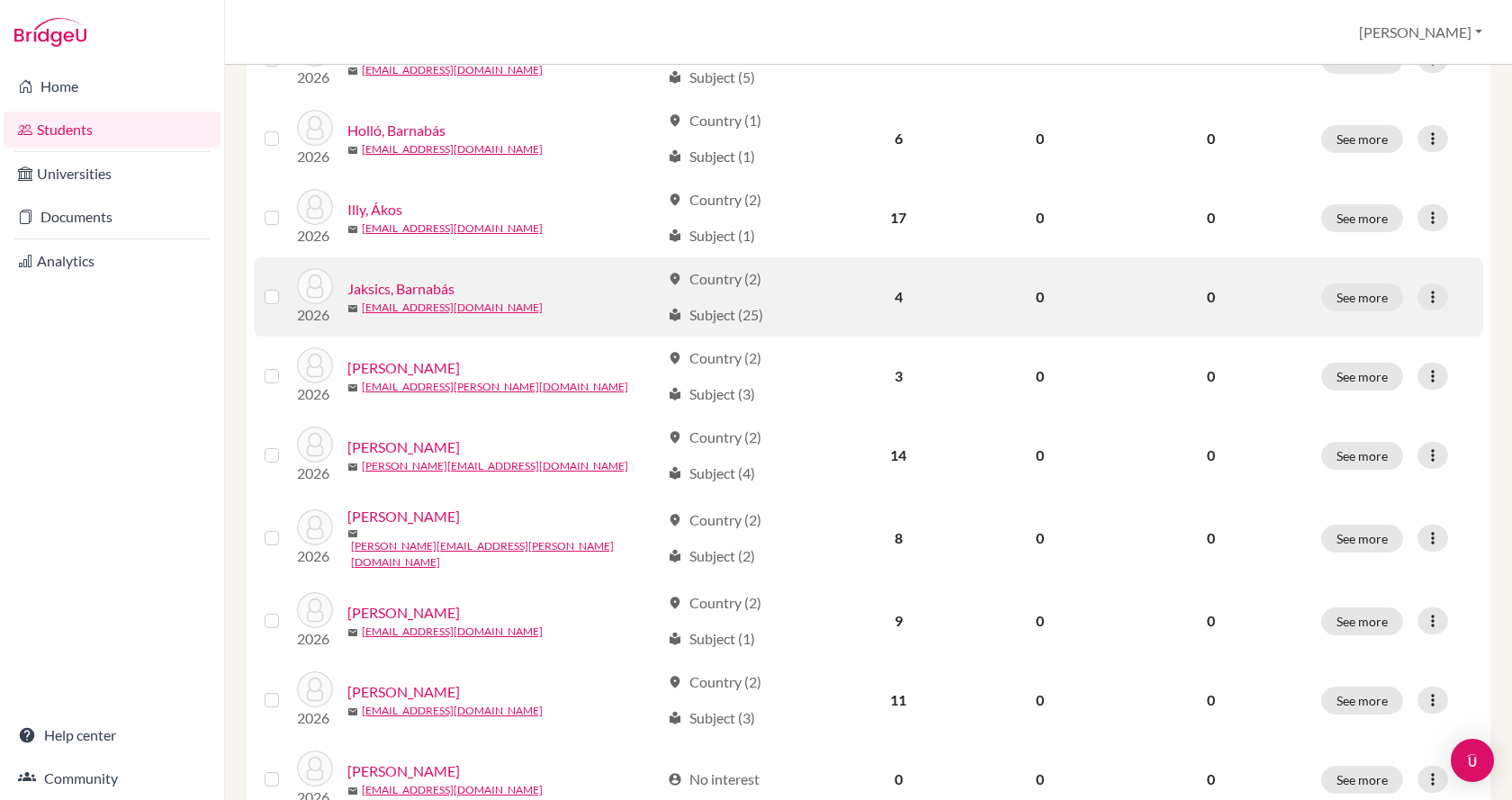
click at [429, 289] on link "Jaksics, Barnabás" at bounding box center [401, 289] width 107 height 22
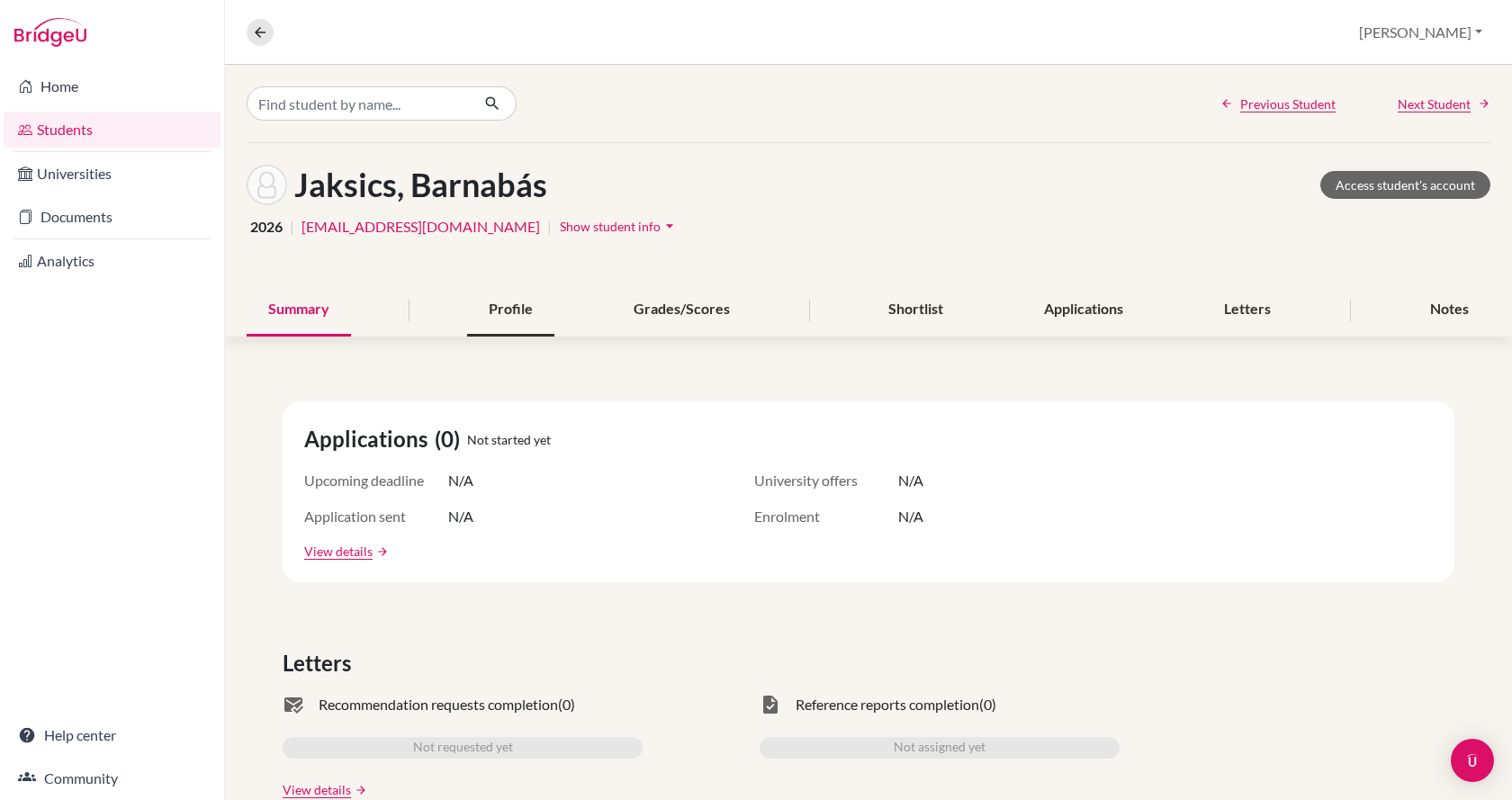
click at [536, 300] on div "Profile" at bounding box center [510, 309] width 88 height 53
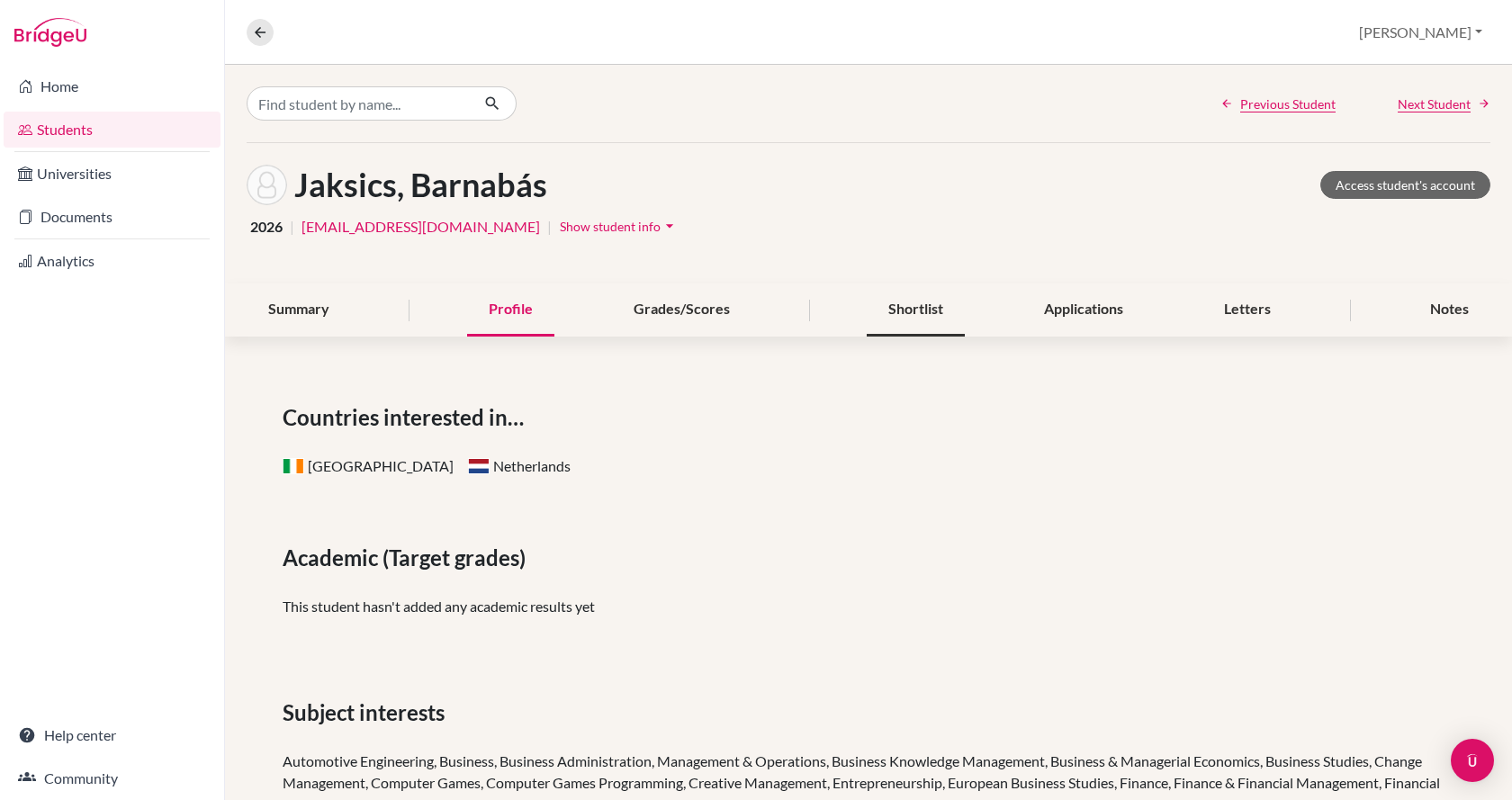
click at [919, 300] on div "Shortlist" at bounding box center [915, 309] width 98 height 53
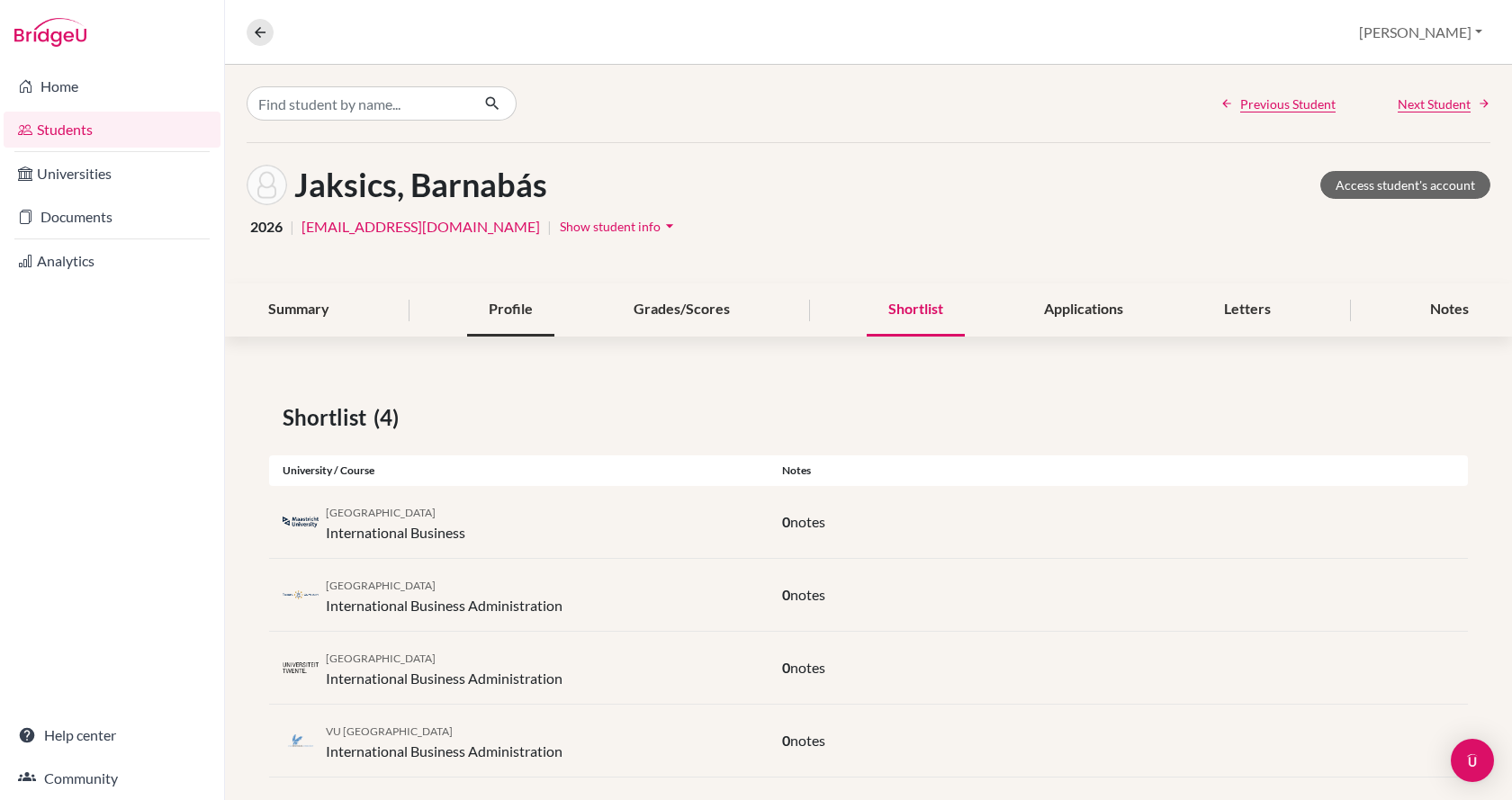
click at [515, 311] on div "Profile" at bounding box center [510, 309] width 88 height 53
